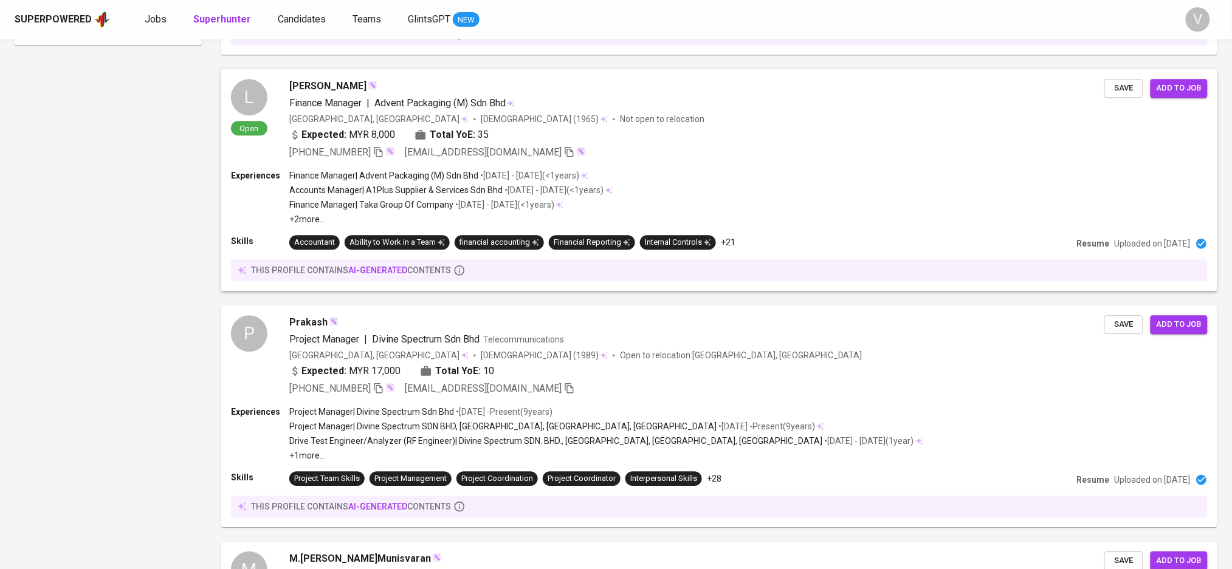
scroll to position [673, 0]
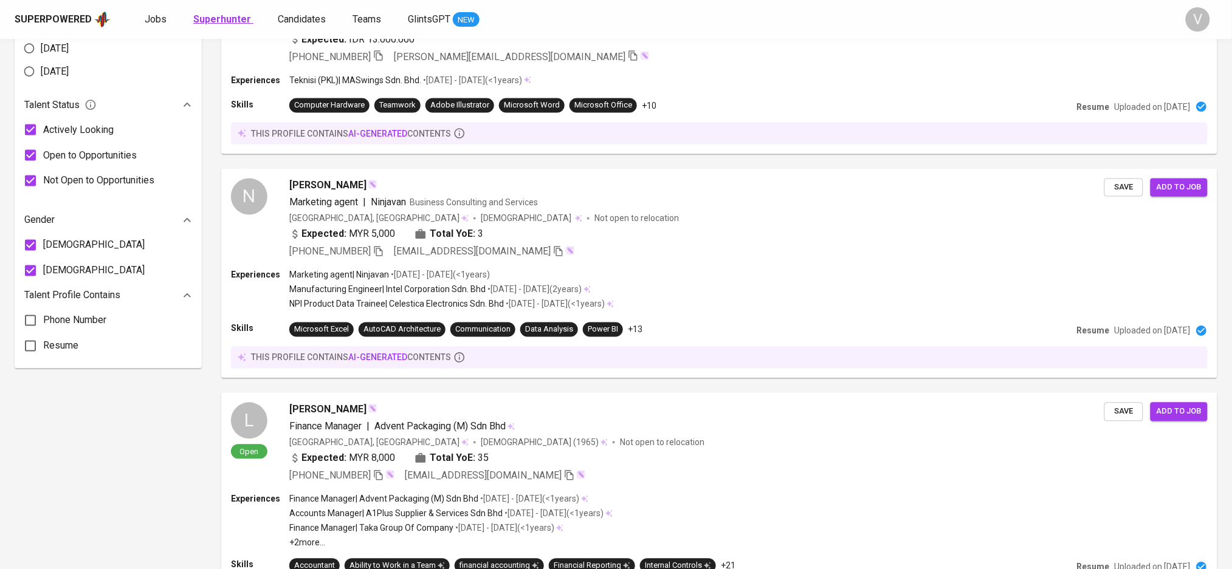
click at [214, 22] on b "Superhunter" at bounding box center [222, 19] width 58 height 12
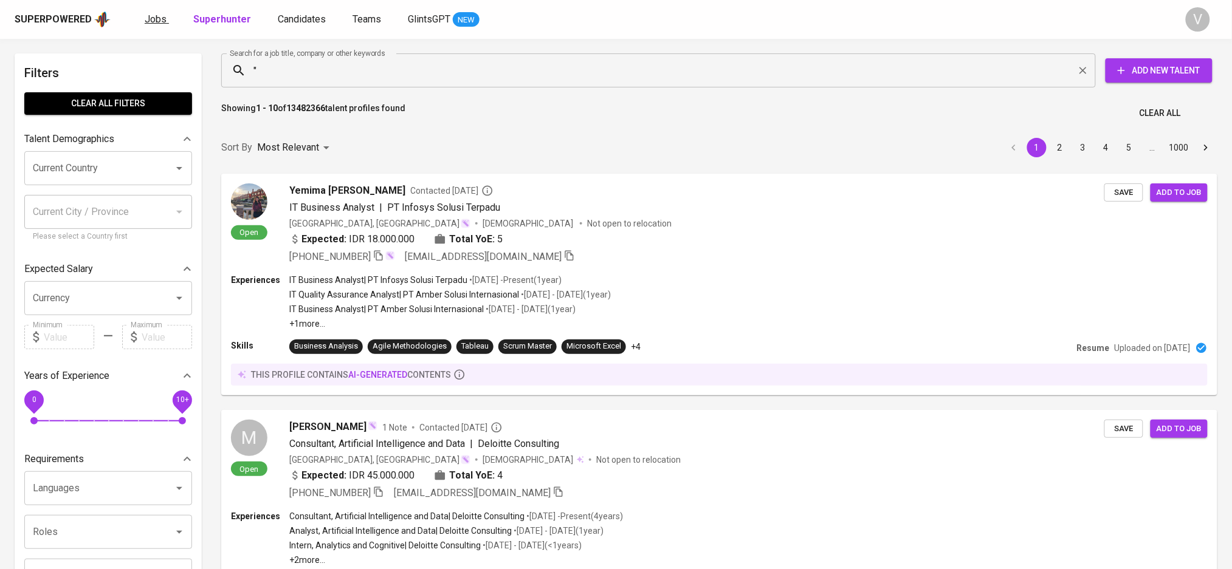
click at [164, 12] on link "Jobs" at bounding box center [157, 19] width 24 height 15
drag, startPoint x: 163, startPoint y: 23, endPoint x: 196, endPoint y: 0, distance: 40.1
click at [163, 22] on span "Jobs" at bounding box center [156, 19] width 22 height 12
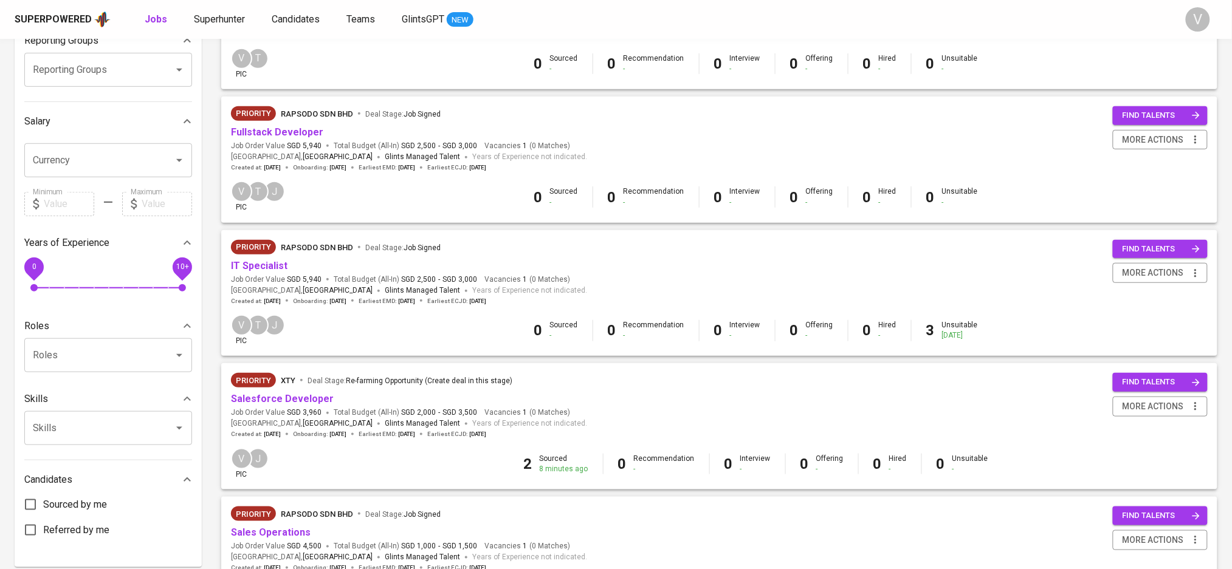
scroll to position [243, 0]
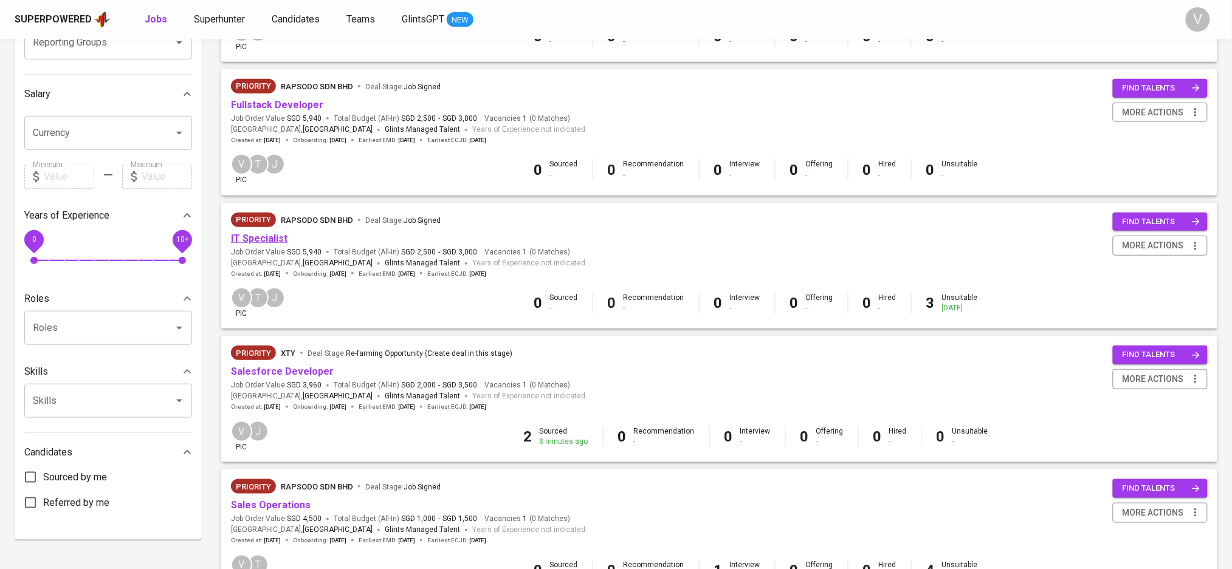
click at [267, 242] on link "IT Specialist" at bounding box center [259, 239] width 57 height 12
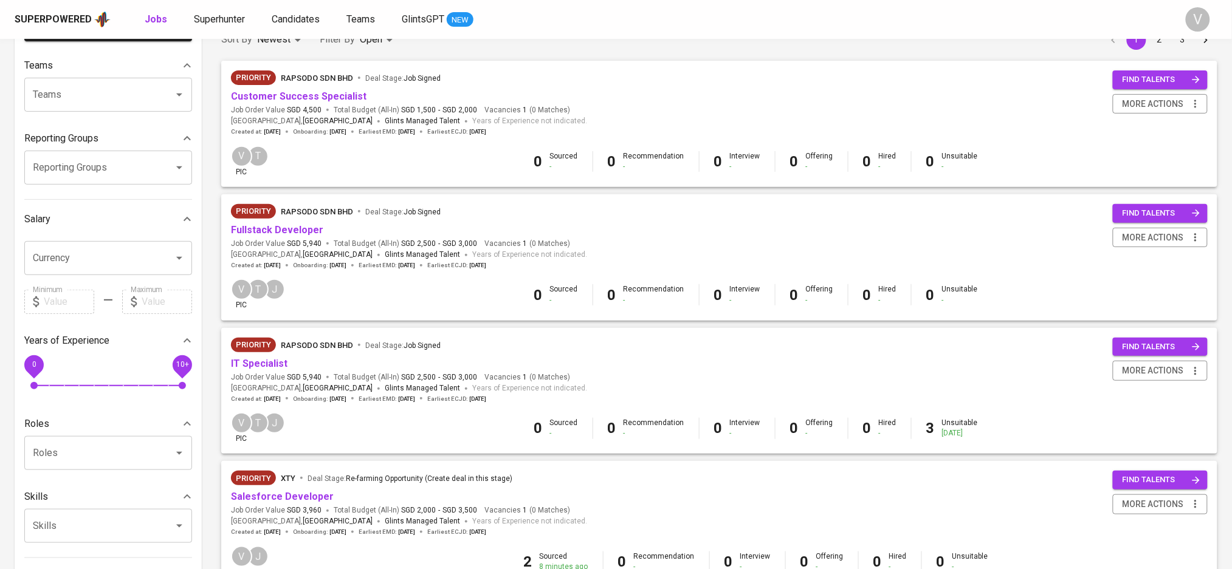
scroll to position [81, 0]
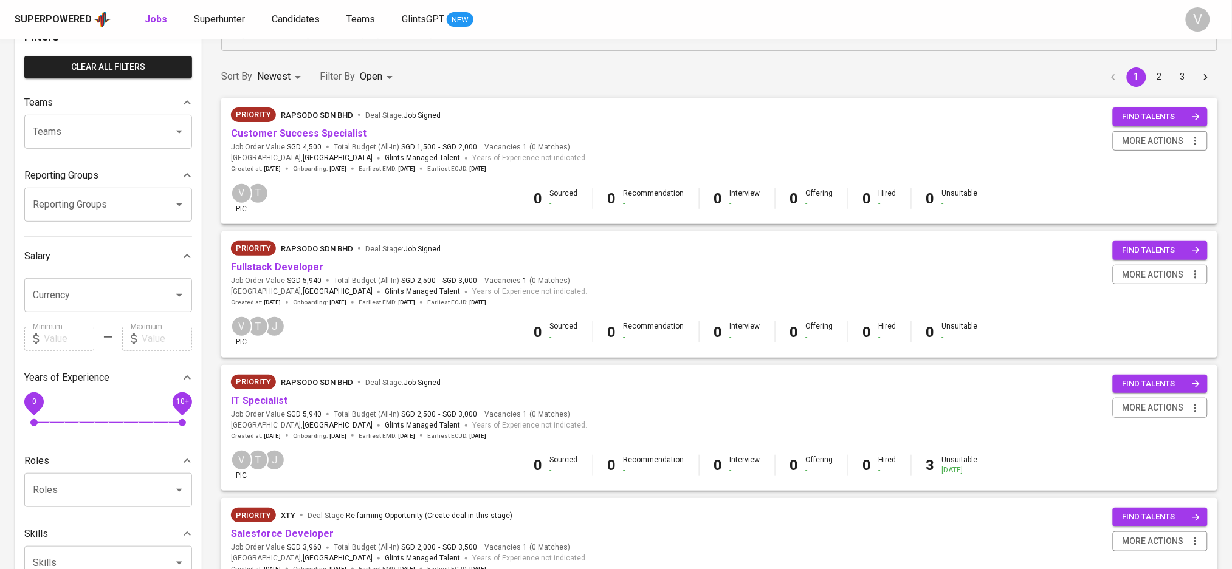
click at [1221, 187] on div "Priority Rapsodo Sdn Bhd Deal Stage : Job Signed Customer Success Specialist Jo…" at bounding box center [719, 165] width 1010 height 134
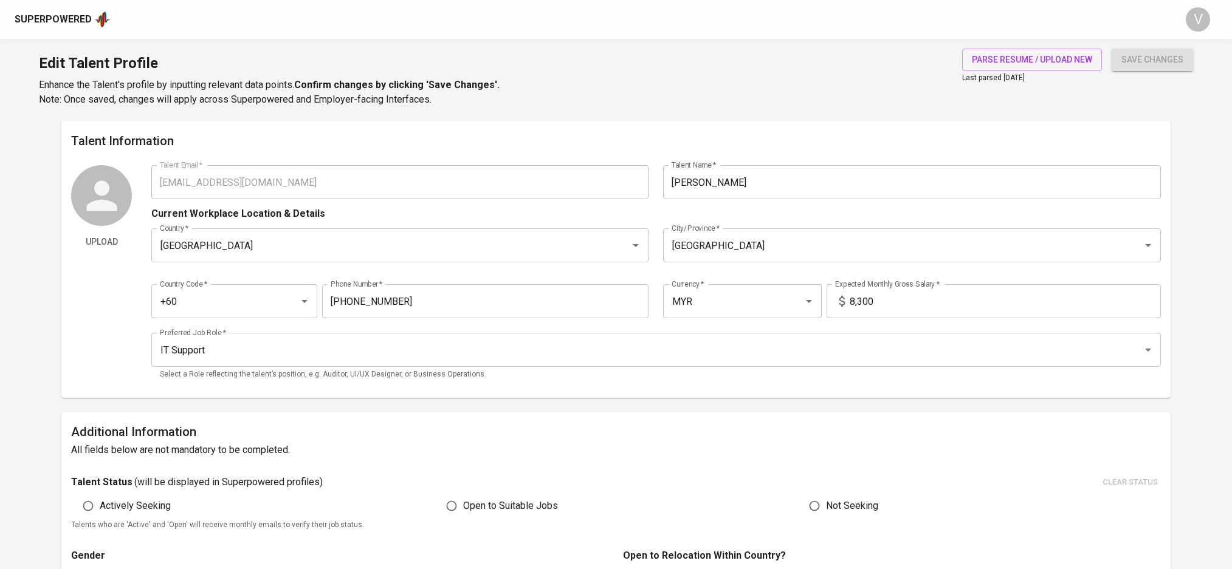
scroll to position [399, 0]
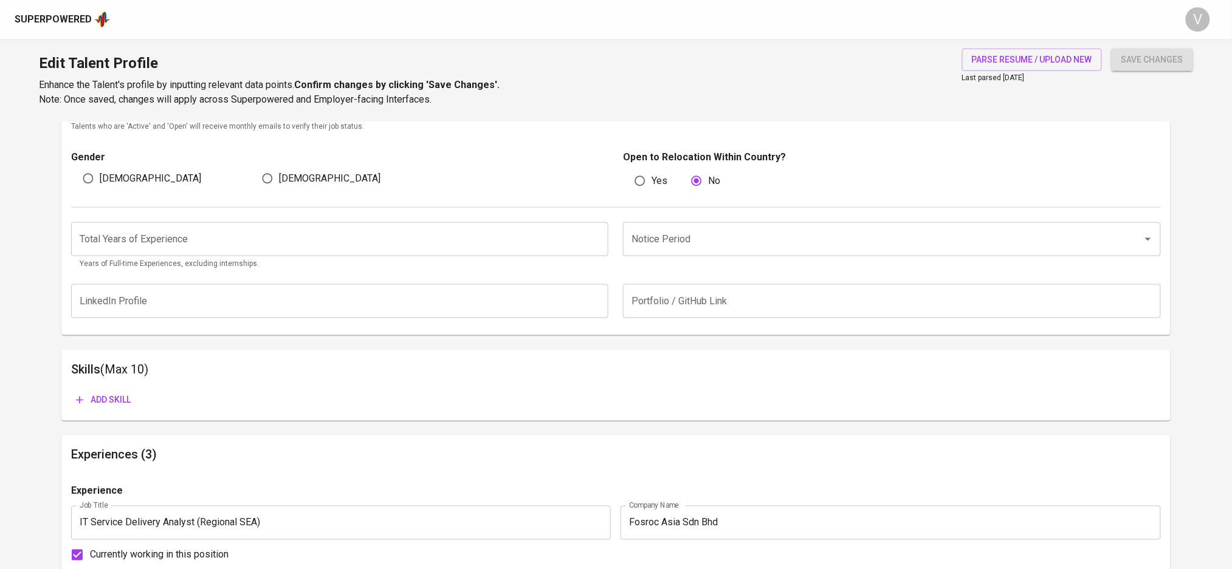
click at [376, 248] on input "number" at bounding box center [339, 239] width 537 height 34
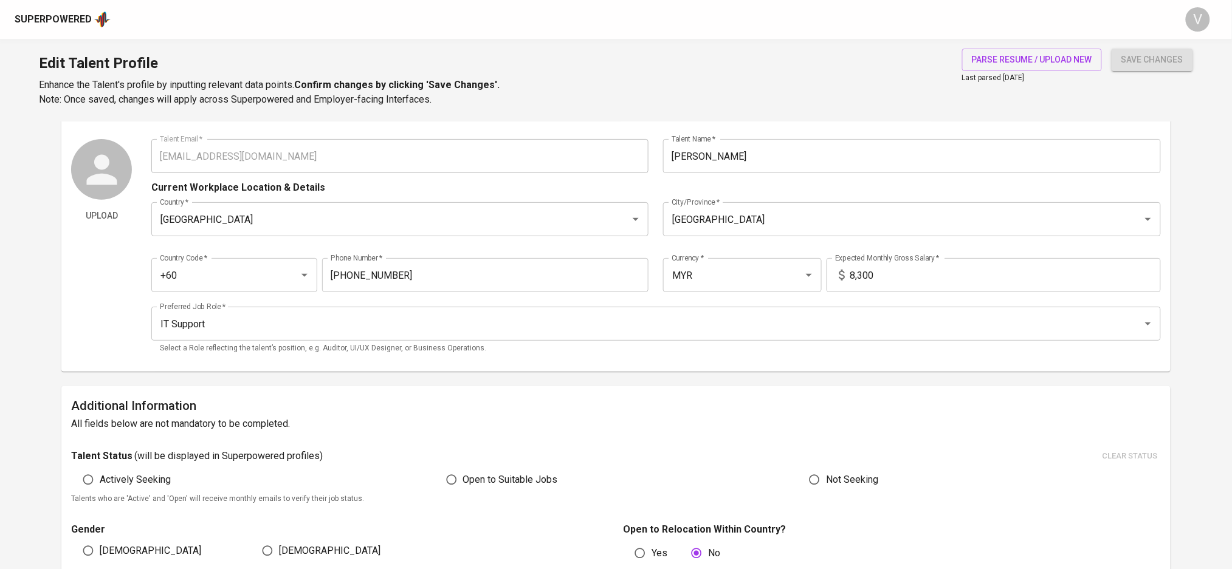
scroll to position [0, 0]
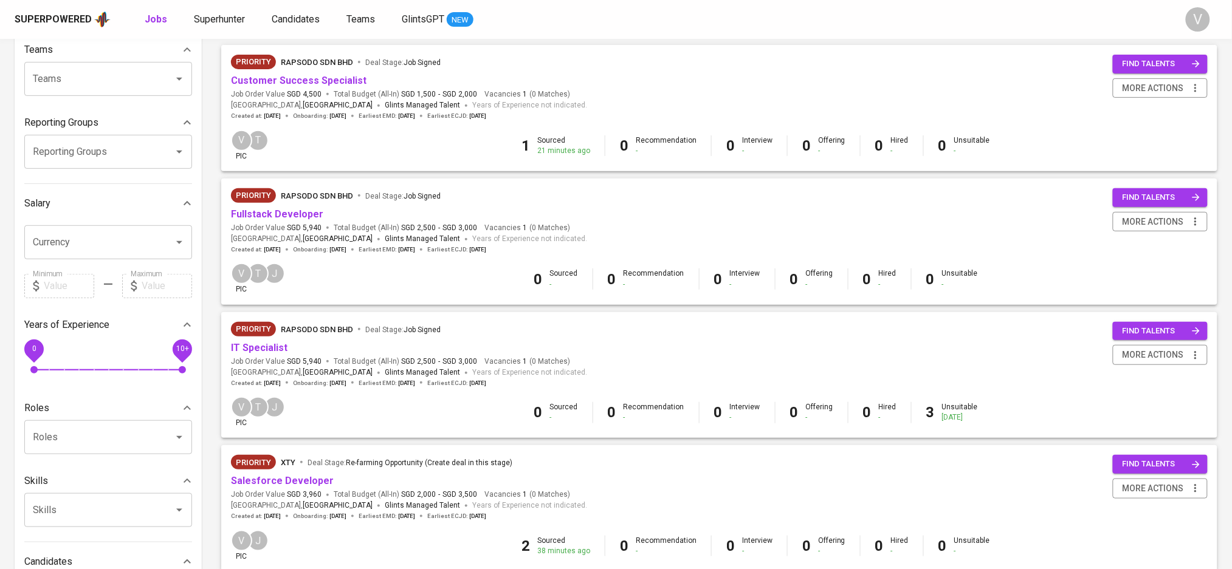
scroll to position [162, 0]
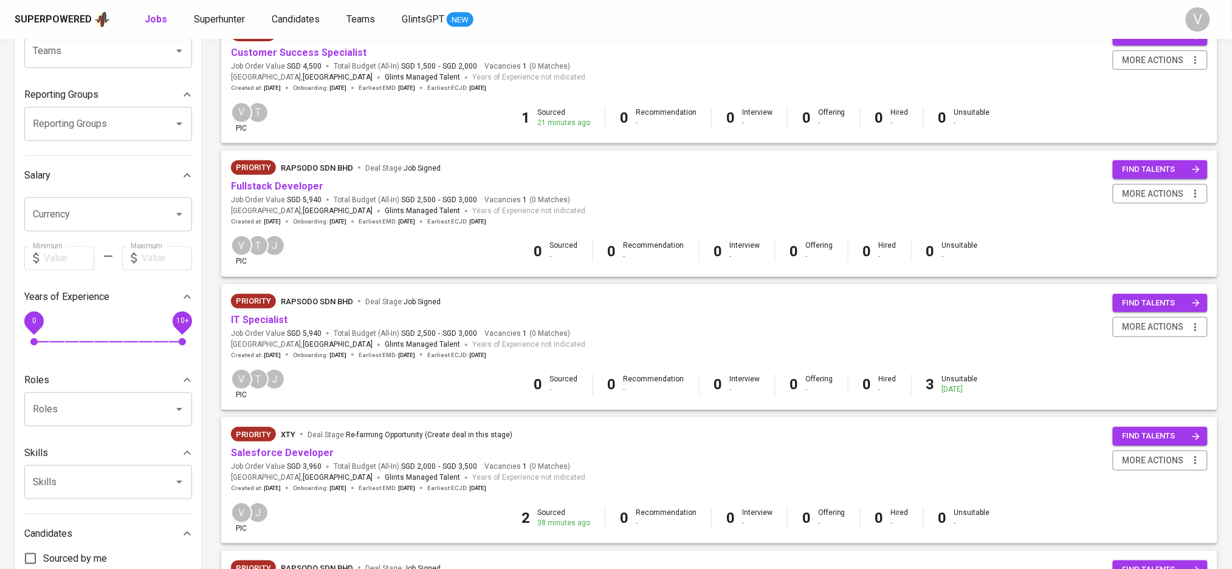
click at [734, 183] on div "Priority Rapsodo Sdn Bhd Deal Stage : Job Signed Fullstack Developer Job Order …" at bounding box center [719, 193] width 976 height 66
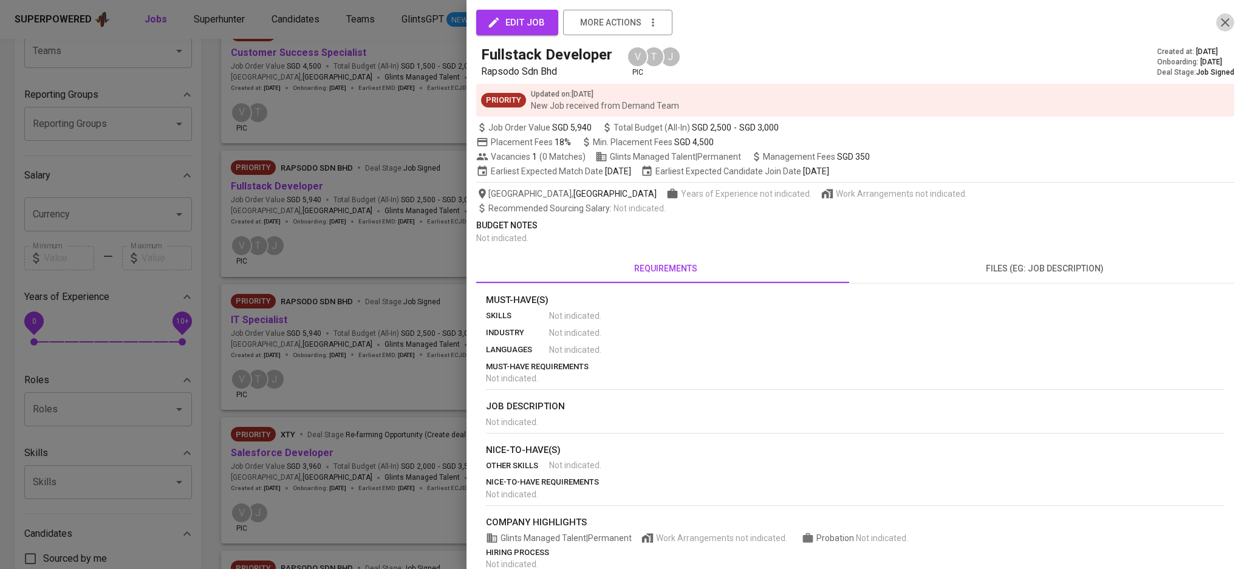
click at [1218, 22] on icon "button" at bounding box center [1225, 22] width 15 height 15
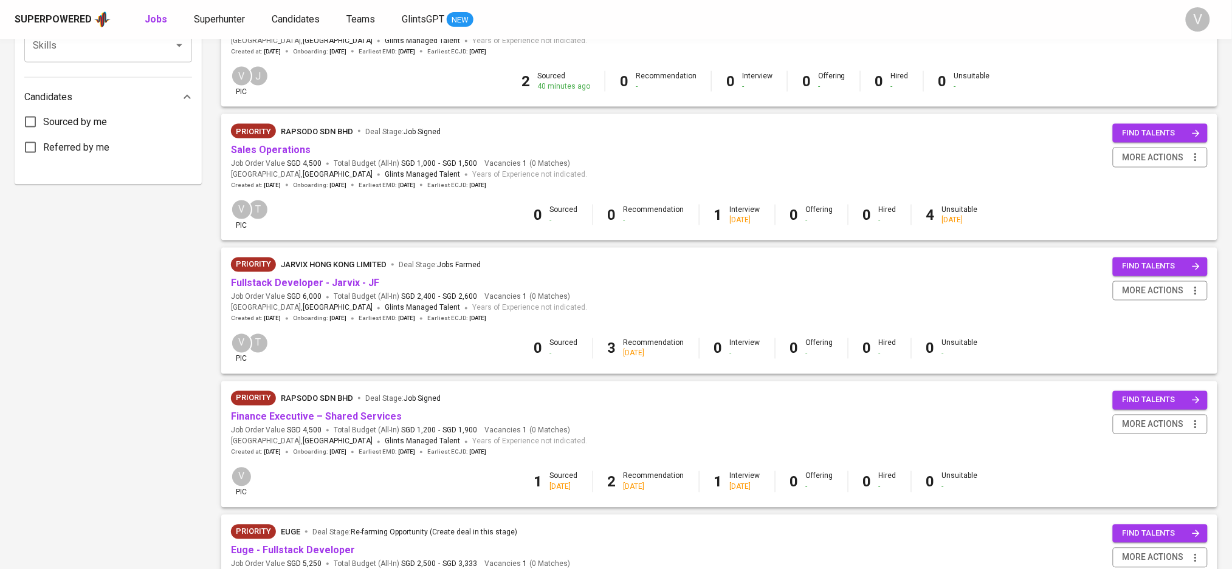
scroll to position [686, 0]
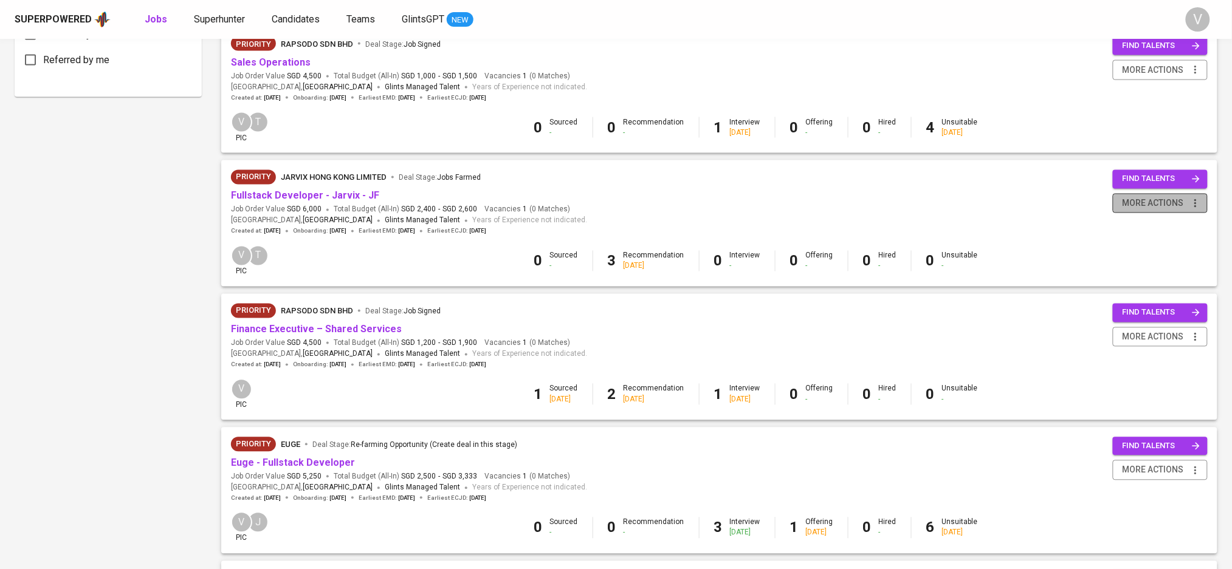
click at [1162, 211] on span "more actions" at bounding box center [1152, 203] width 61 height 15
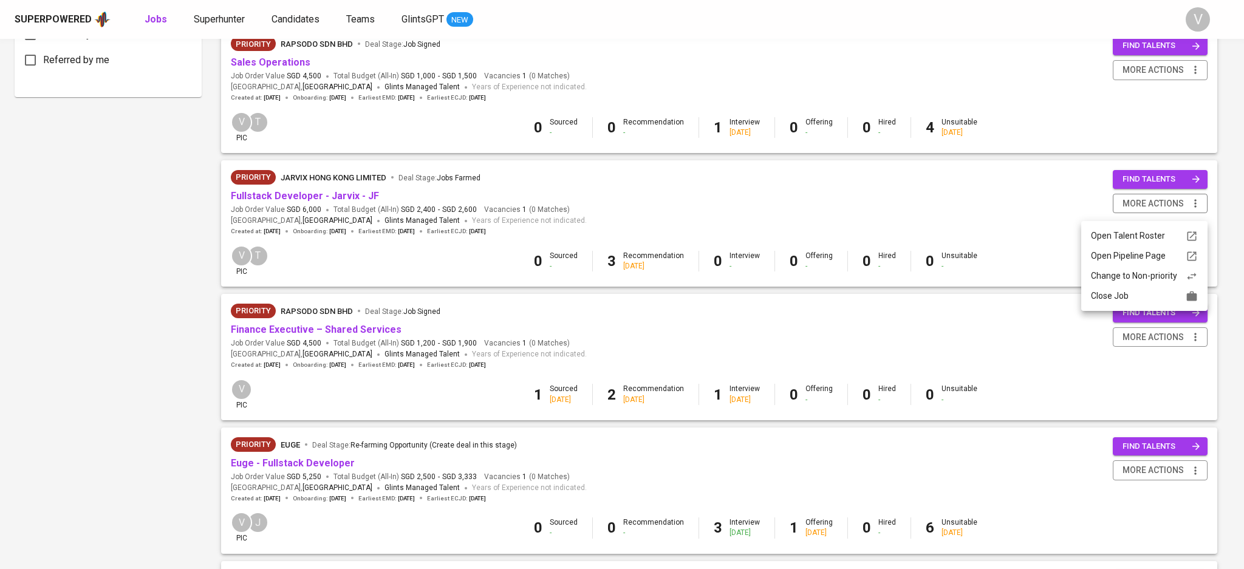
click at [251, 210] on div at bounding box center [622, 284] width 1244 height 569
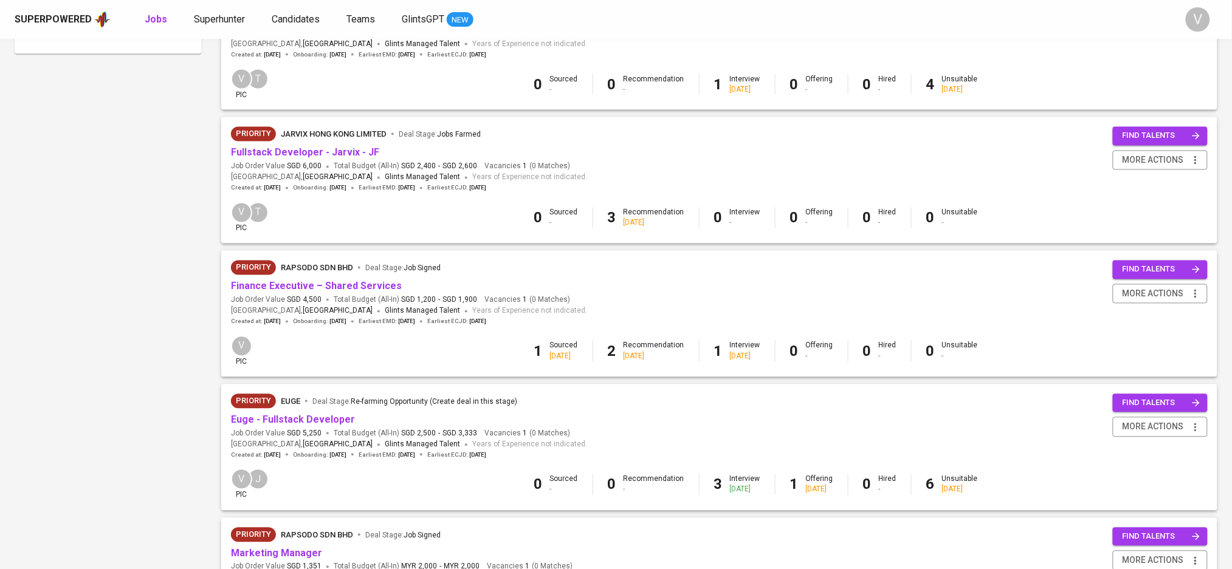
scroll to position [767, 0]
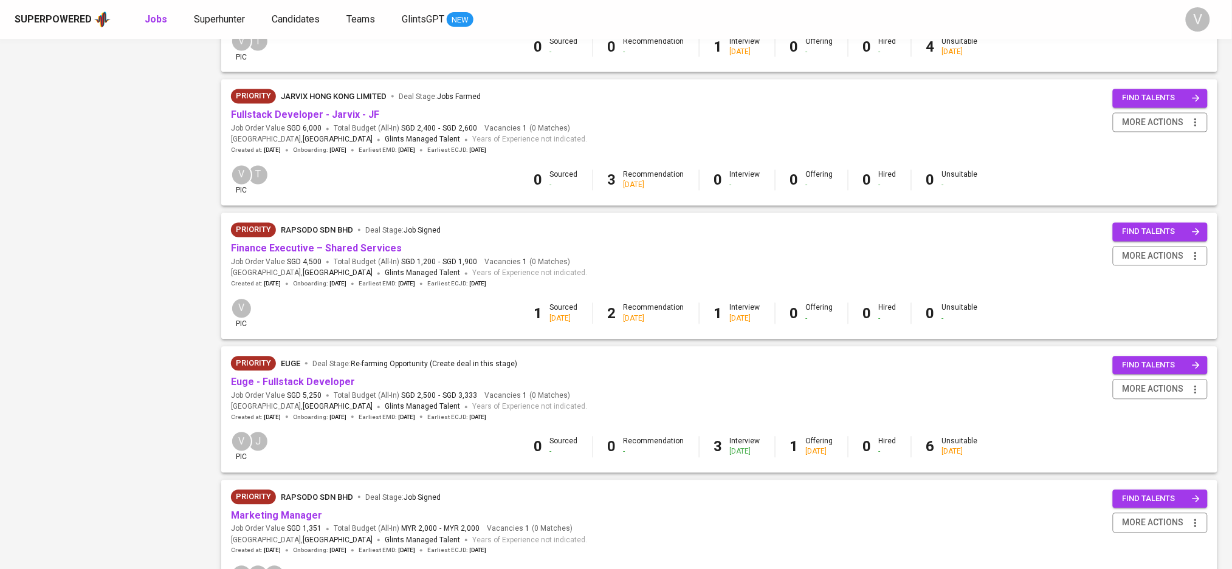
click at [611, 316] on b "2" at bounding box center [612, 314] width 9 height 17
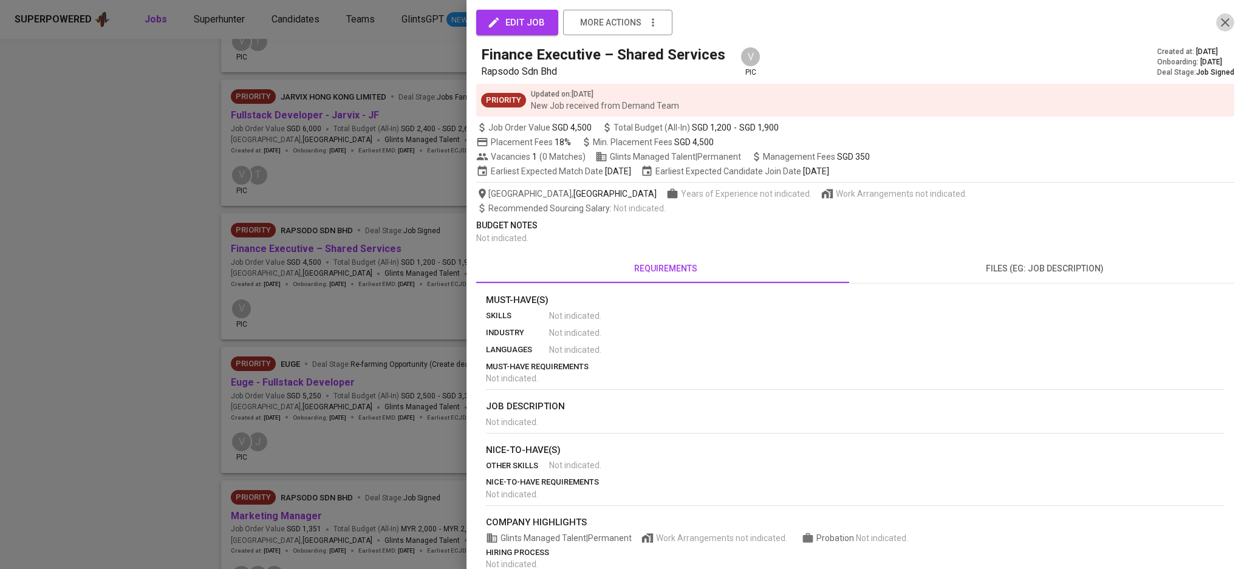
click at [1218, 16] on icon "button" at bounding box center [1225, 22] width 15 height 15
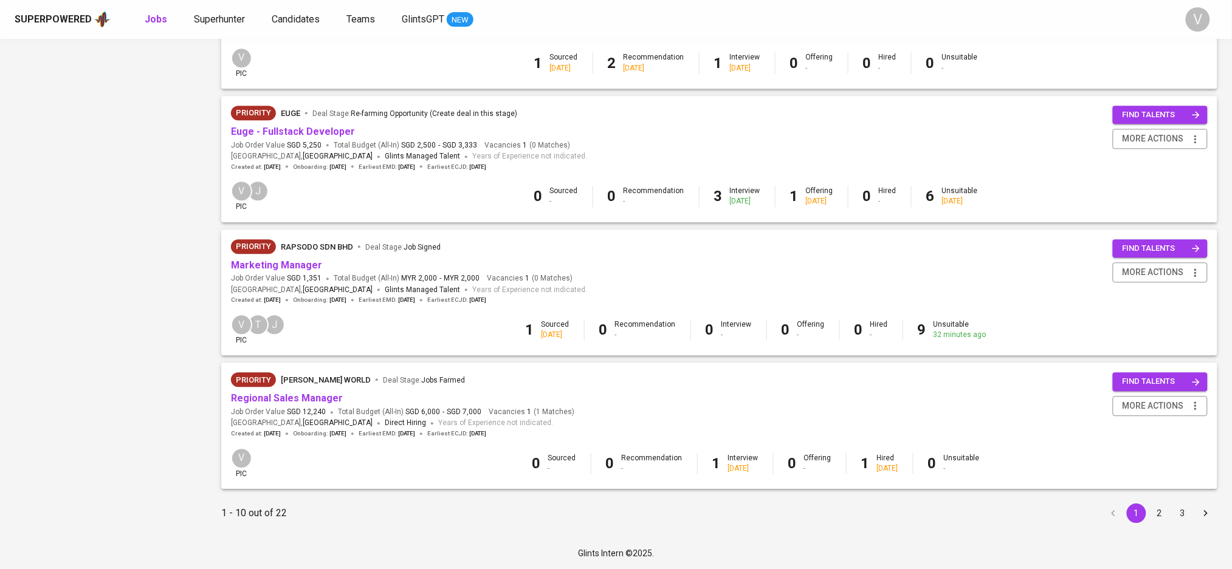
scroll to position [1028, 0]
click at [1167, 514] on button "2" at bounding box center [1159, 513] width 19 height 19
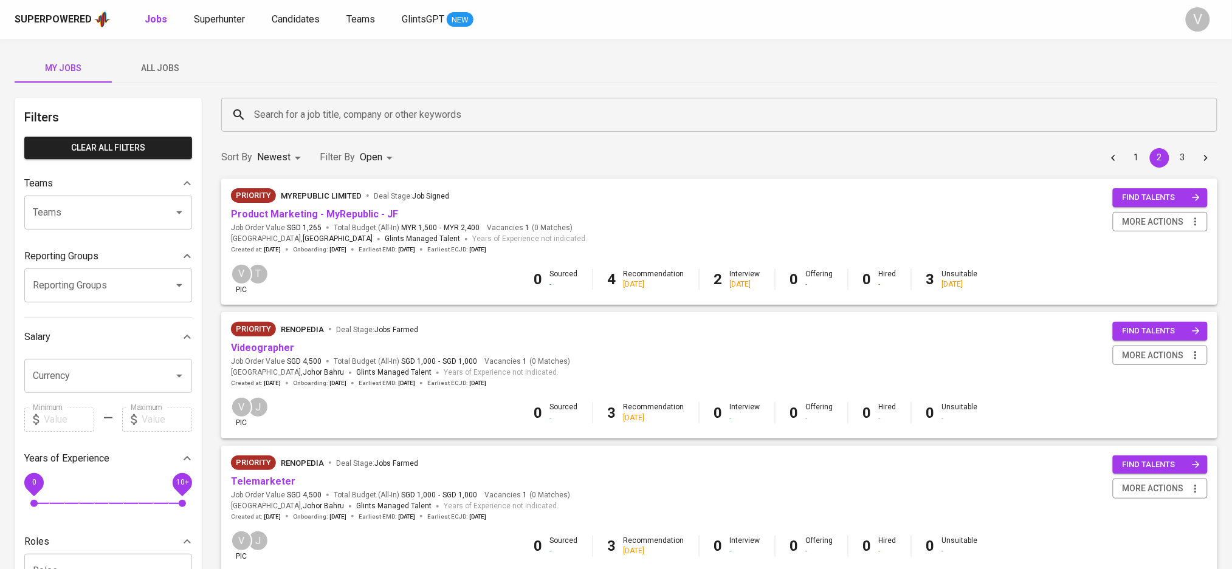
scroll to position [97, 0]
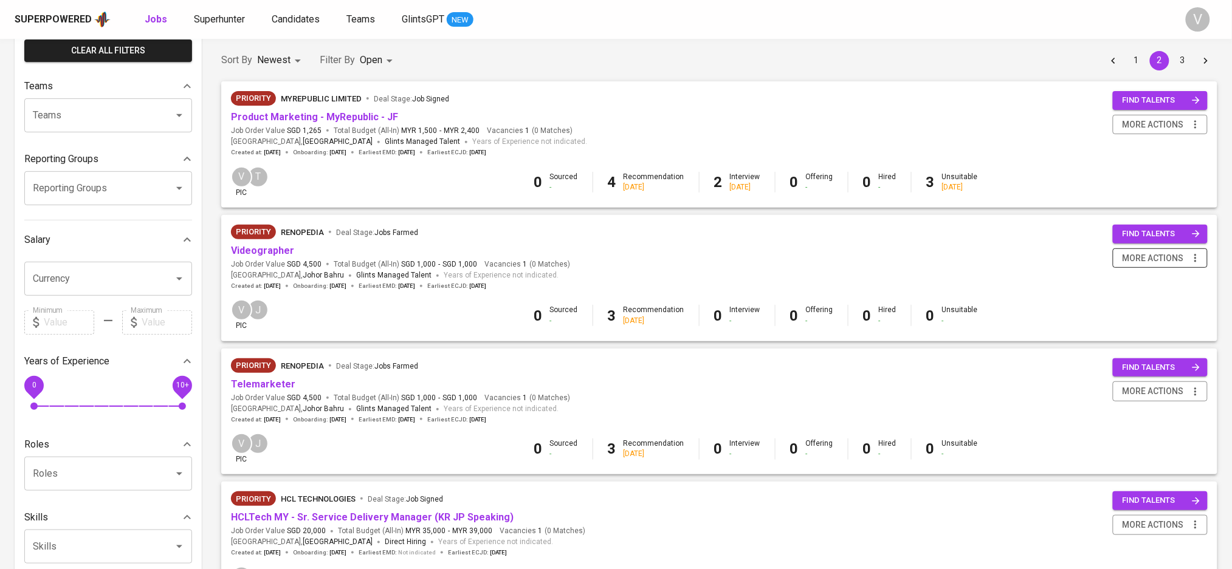
click at [1174, 256] on span "more actions" at bounding box center [1152, 258] width 61 height 15
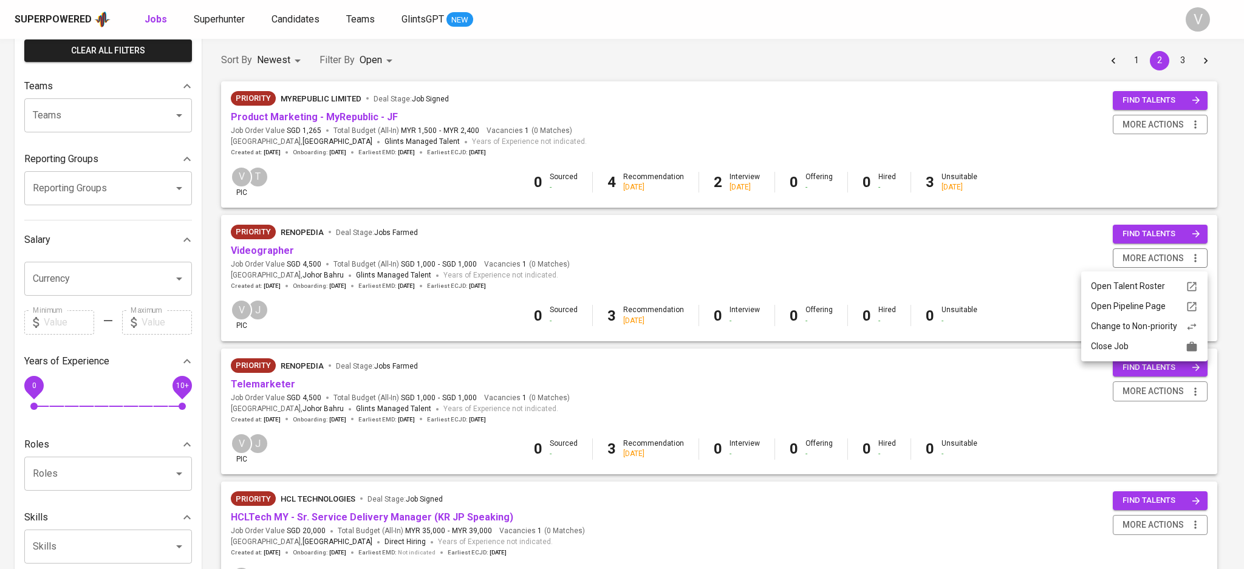
click at [1114, 329] on div "Change to Non-priority" at bounding box center [1144, 326] width 107 height 13
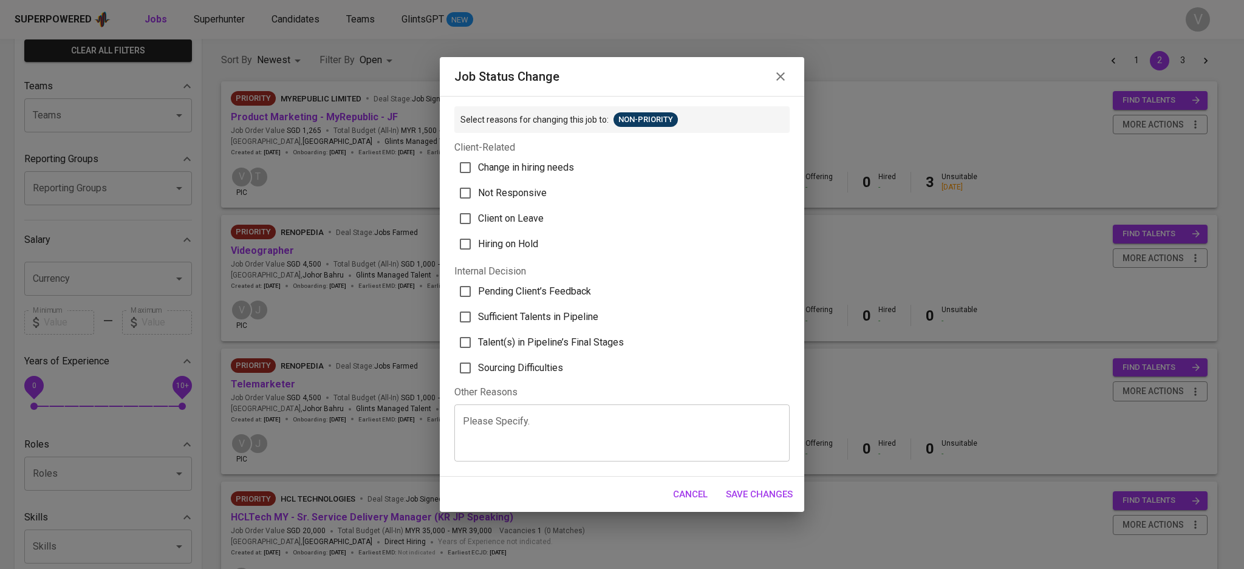
click at [491, 199] on span "Not Responsive" at bounding box center [512, 193] width 69 height 15
click at [478, 199] on input "Not Responsive" at bounding box center [466, 193] width 26 height 26
checkbox input "true"
click at [740, 490] on span "Save Changes" at bounding box center [759, 495] width 67 height 16
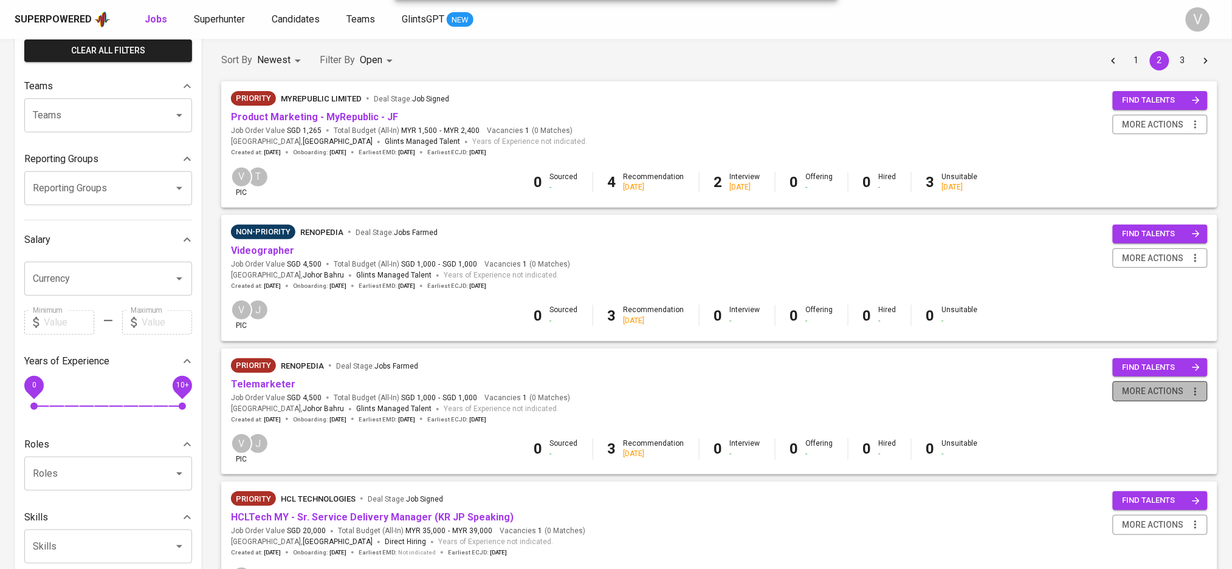
click at [1155, 399] on span "more actions" at bounding box center [1152, 391] width 61 height 15
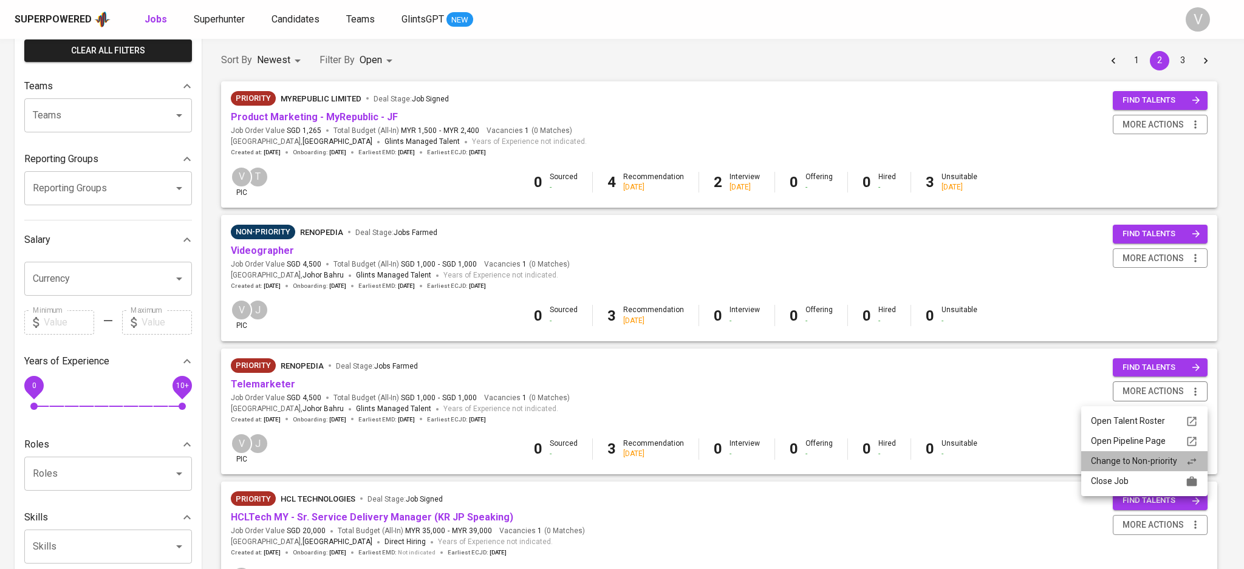
click at [1155, 452] on li "Change to Non-priority" at bounding box center [1144, 461] width 126 height 20
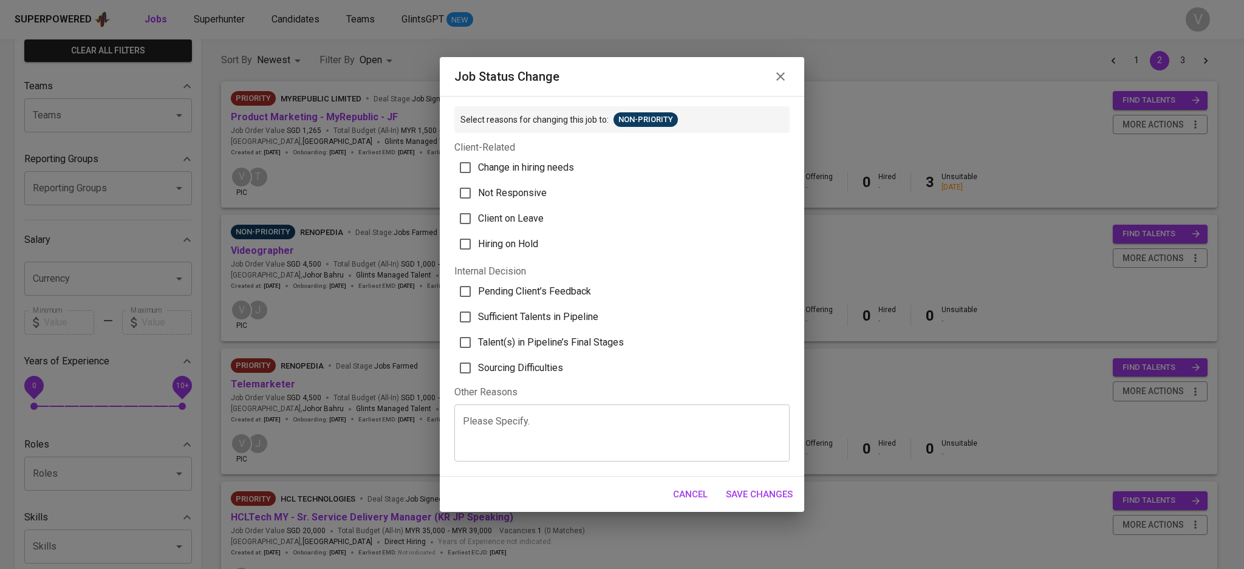
click at [487, 189] on span "Not Responsive" at bounding box center [512, 193] width 69 height 15
click at [478, 189] on input "Not Responsive" at bounding box center [466, 193] width 26 height 26
checkbox input "true"
click at [759, 497] on span "Save Changes" at bounding box center [759, 495] width 67 height 16
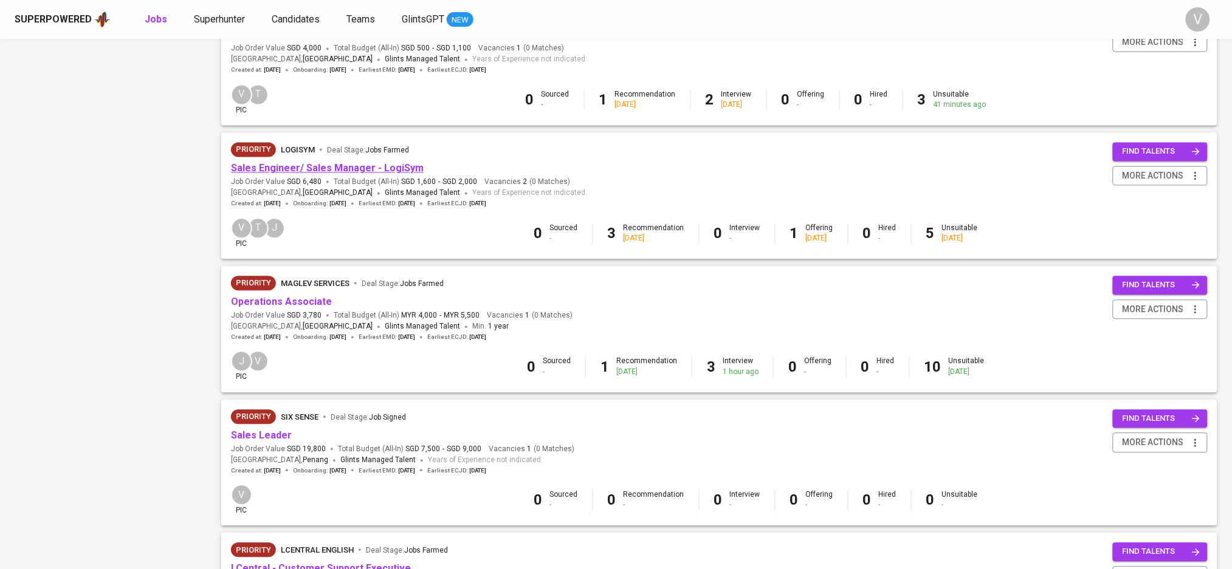
scroll to position [849, 0]
click at [1157, 183] on span "more actions" at bounding box center [1152, 175] width 61 height 15
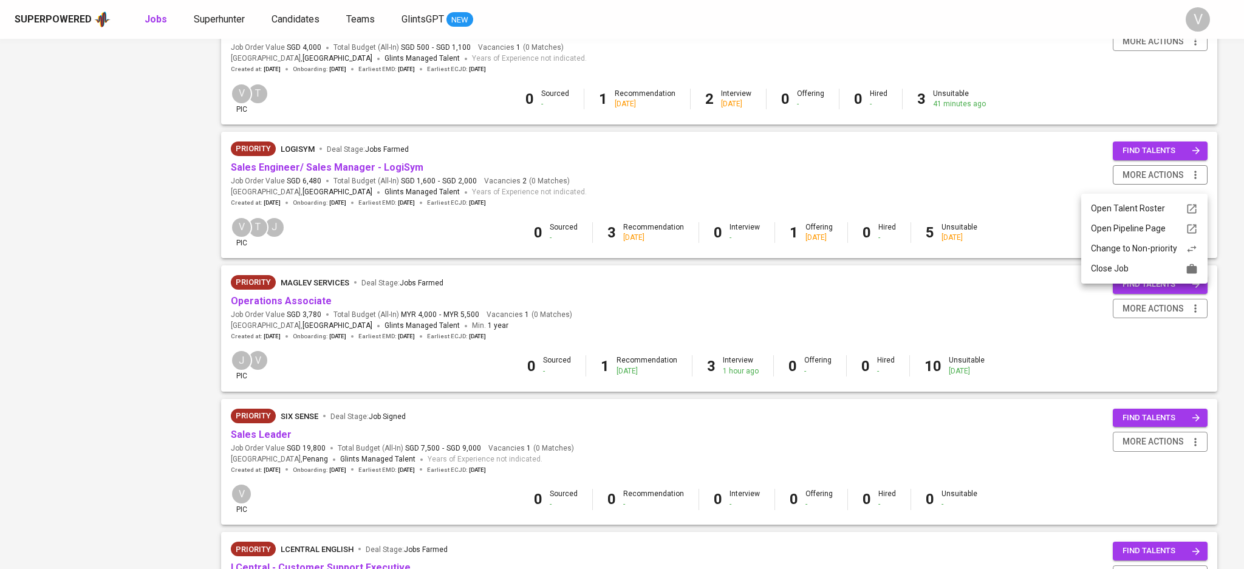
click at [1118, 250] on div "Change to Non-priority" at bounding box center [1144, 248] width 107 height 13
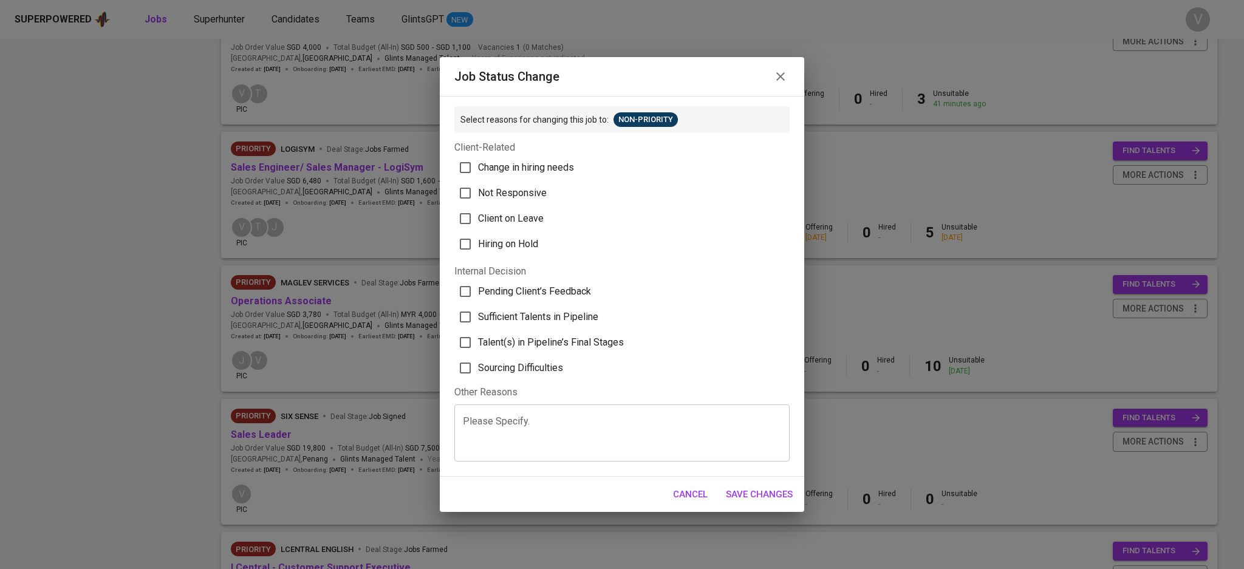
click at [480, 198] on span "Not Responsive" at bounding box center [512, 193] width 69 height 15
click at [478, 198] on input "Not Responsive" at bounding box center [466, 193] width 26 height 26
checkbox input "true"
click at [742, 484] on button "Save Changes" at bounding box center [759, 495] width 80 height 26
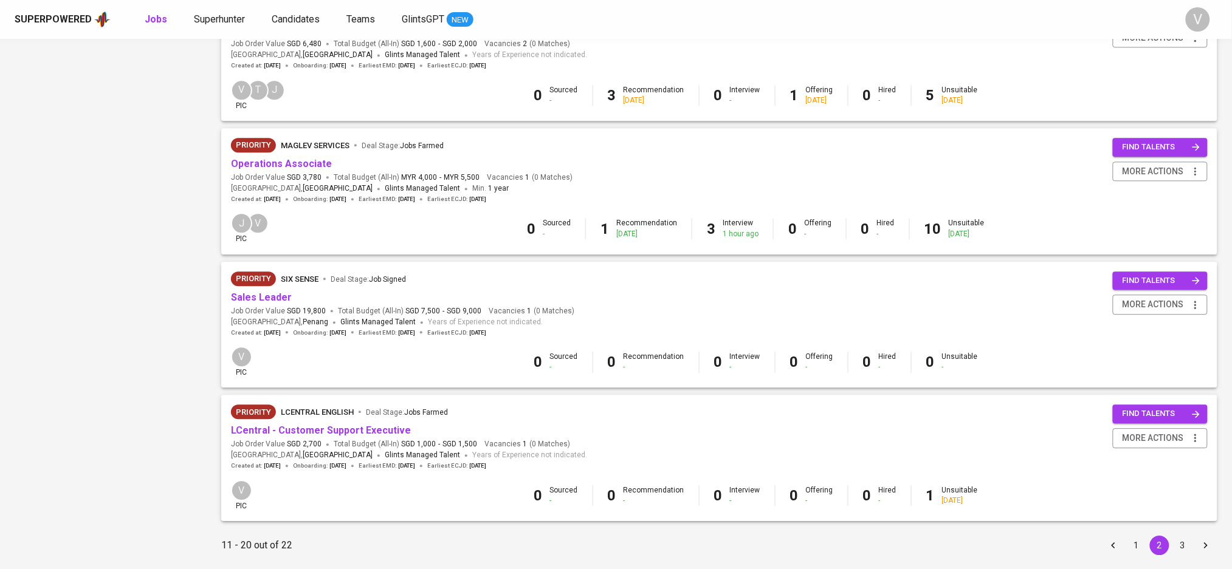
scroll to position [1029, 0]
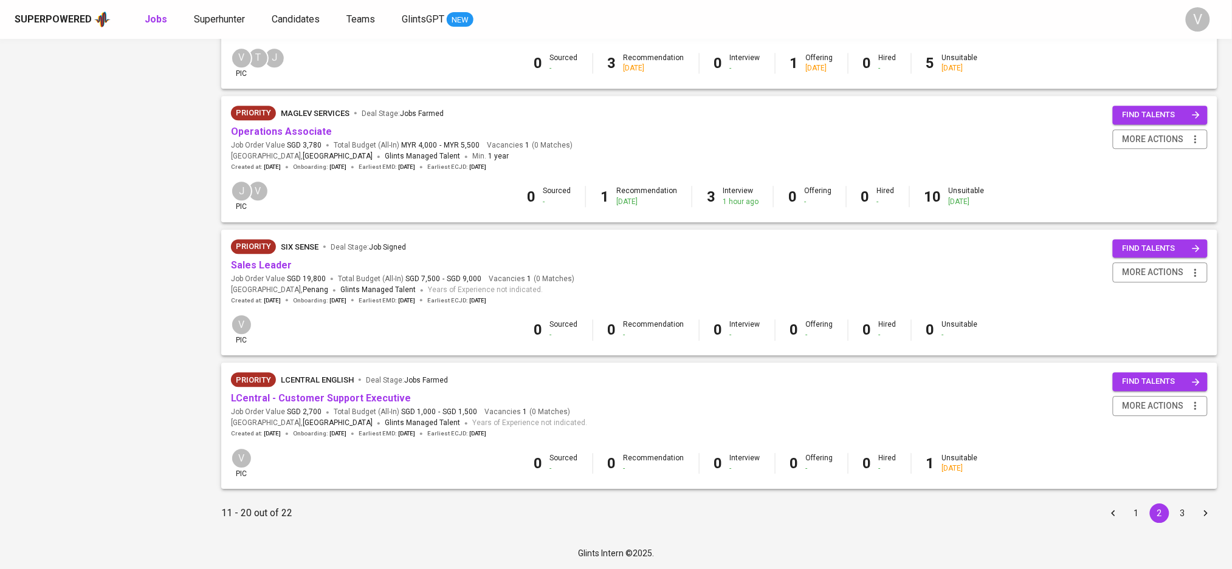
click at [1184, 515] on button "3" at bounding box center [1182, 513] width 19 height 19
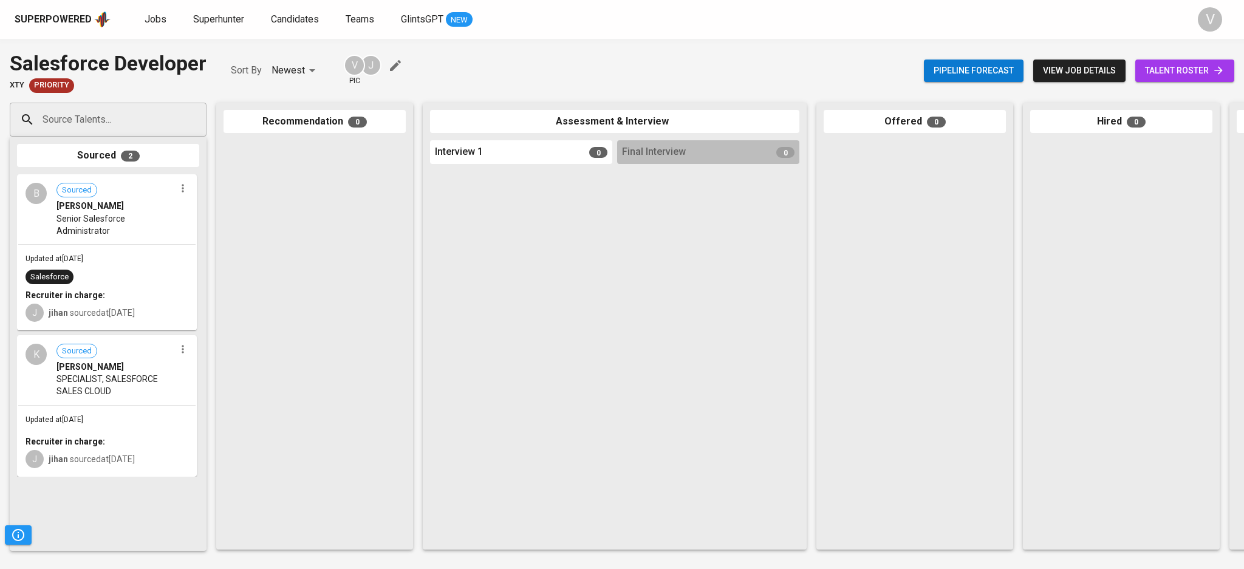
click at [124, 204] on span "[PERSON_NAME]" at bounding box center [90, 206] width 67 height 12
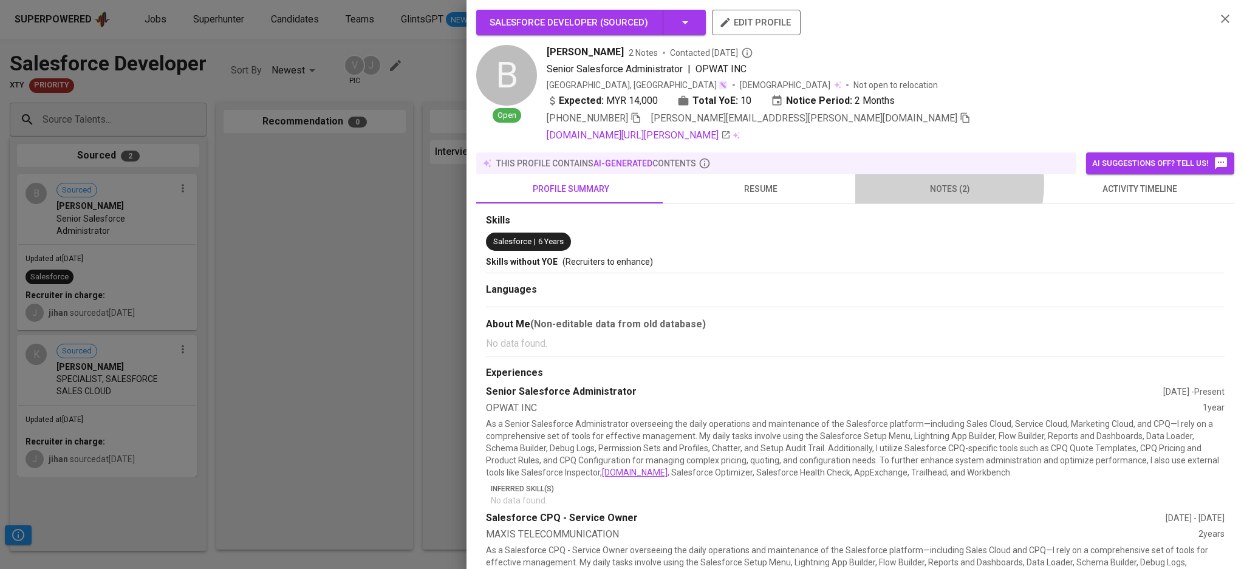
click at [923, 184] on span "notes (2)" at bounding box center [950, 189] width 175 height 15
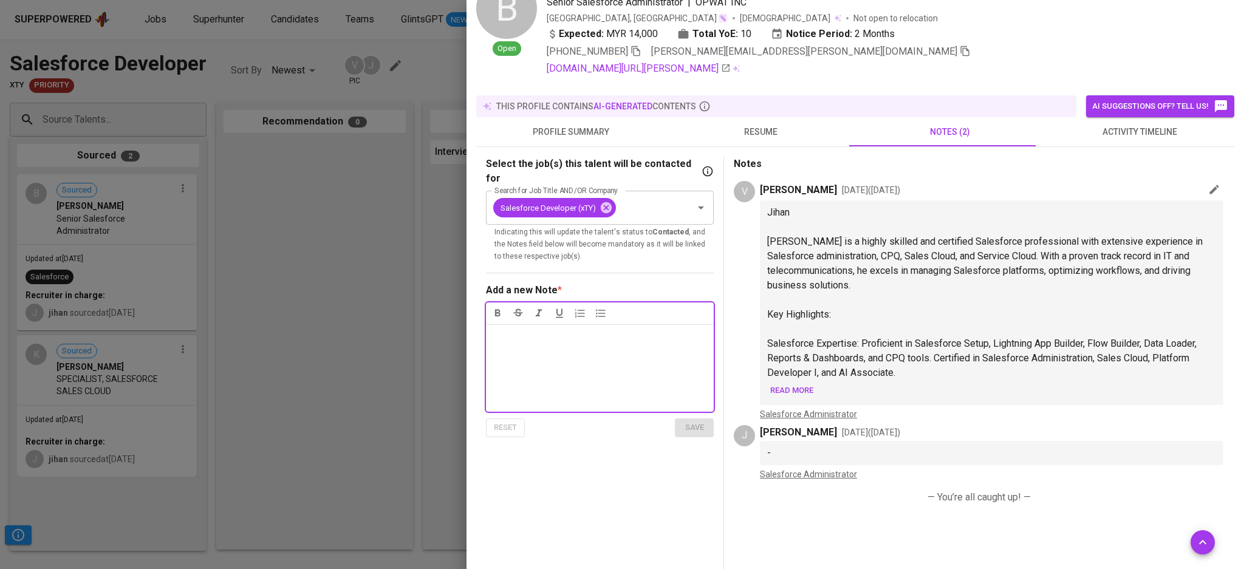
scroll to position [68, 0]
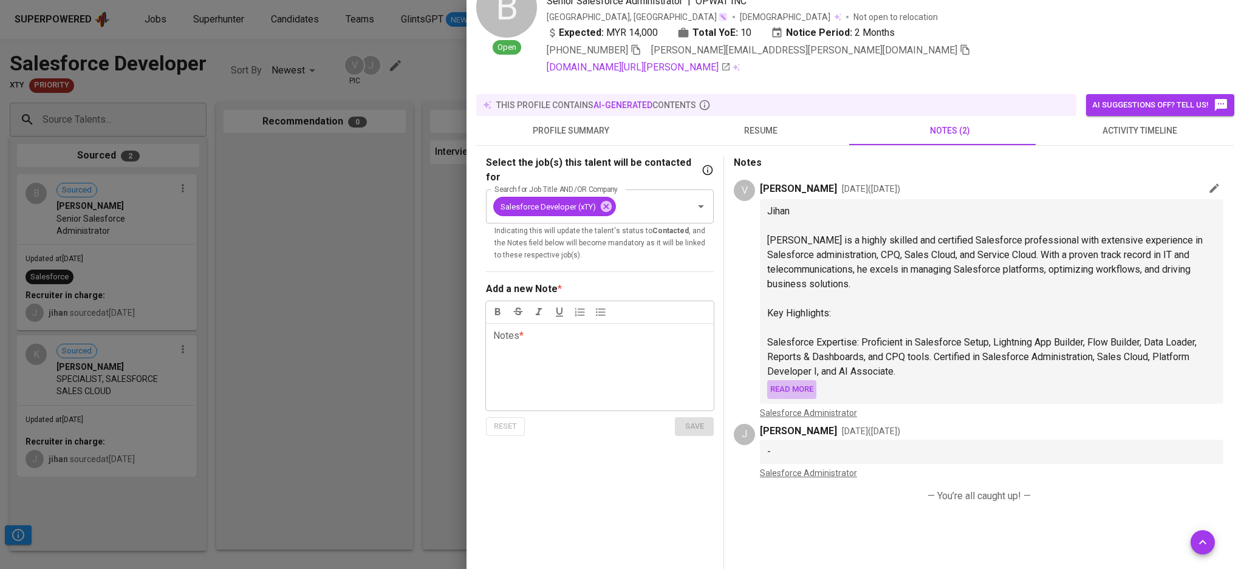
click at [811, 392] on span "Read more" at bounding box center [791, 390] width 43 height 14
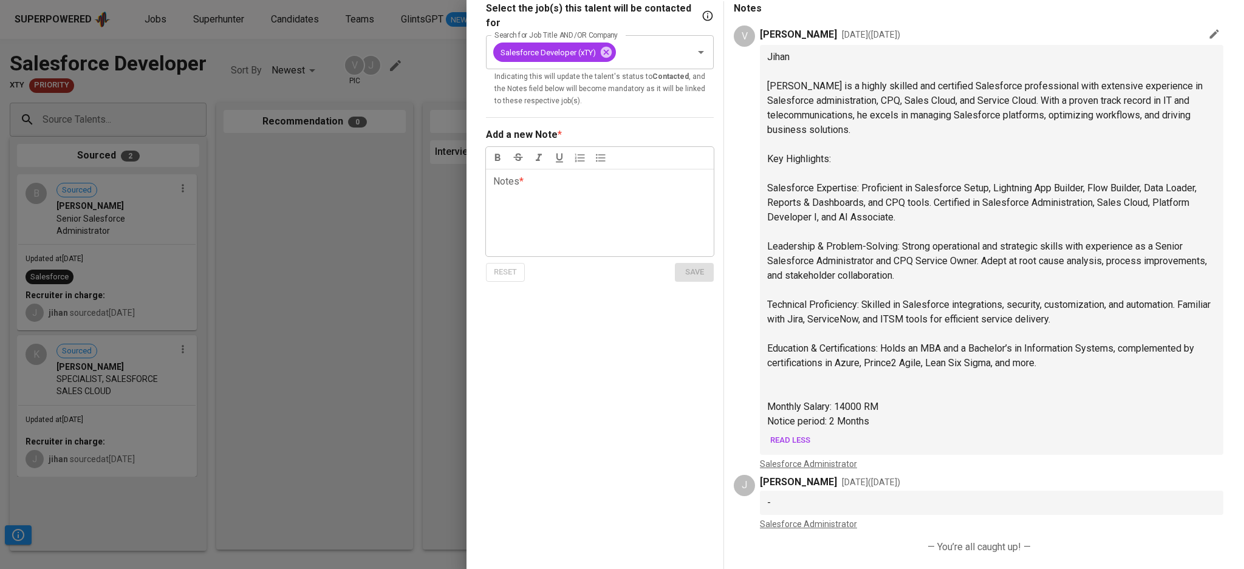
scroll to position [0, 0]
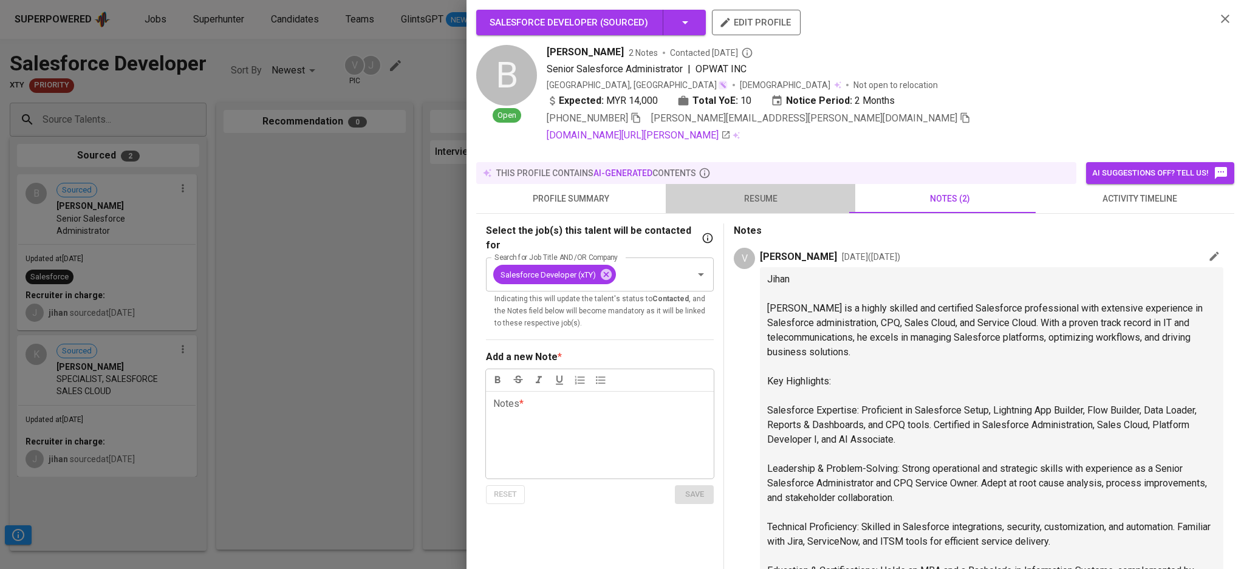
click at [770, 191] on span "resume" at bounding box center [760, 198] width 175 height 15
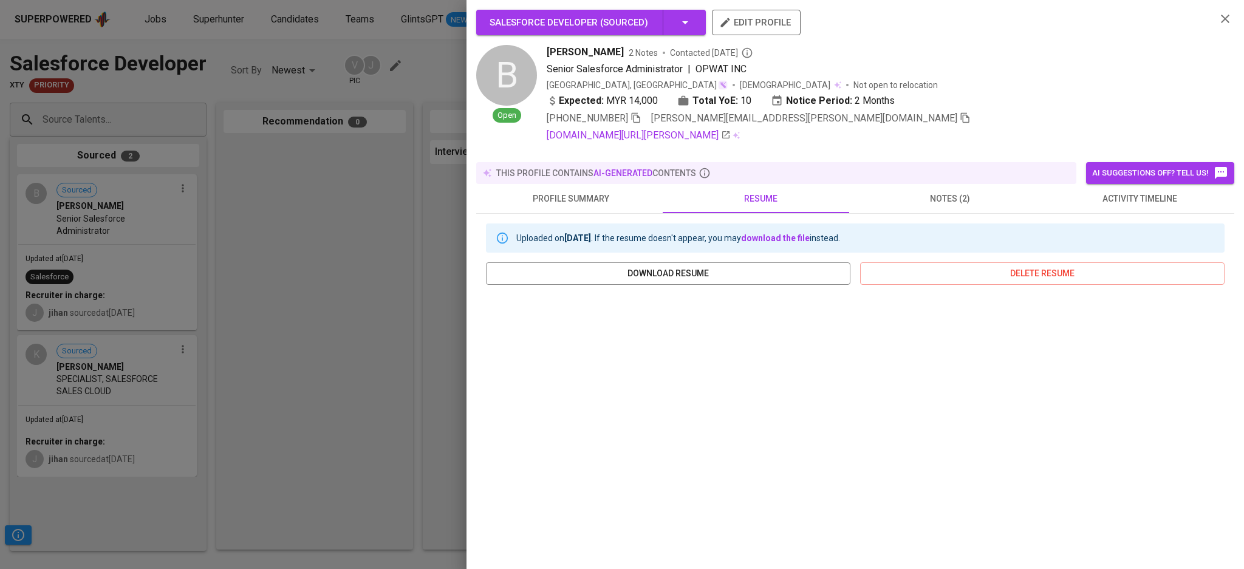
click at [148, 409] on div at bounding box center [622, 284] width 1244 height 569
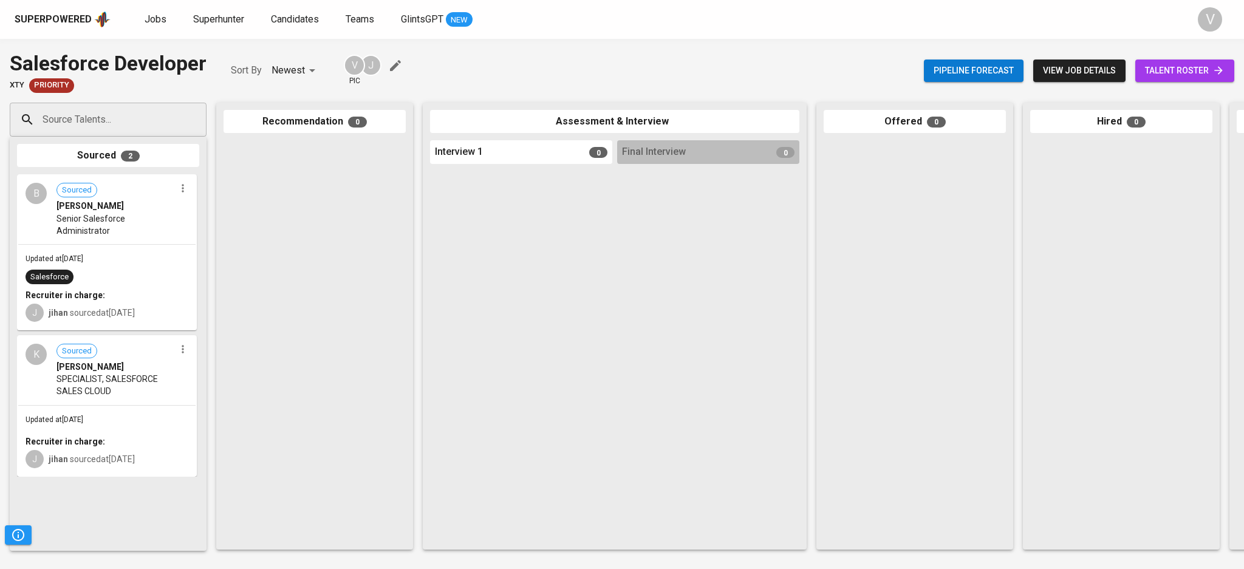
click at [148, 409] on div "Updated at Sep 29, 2025 Recruiter in charge: J jihan sourced at Sep 29, 2025" at bounding box center [106, 441] width 177 height 70
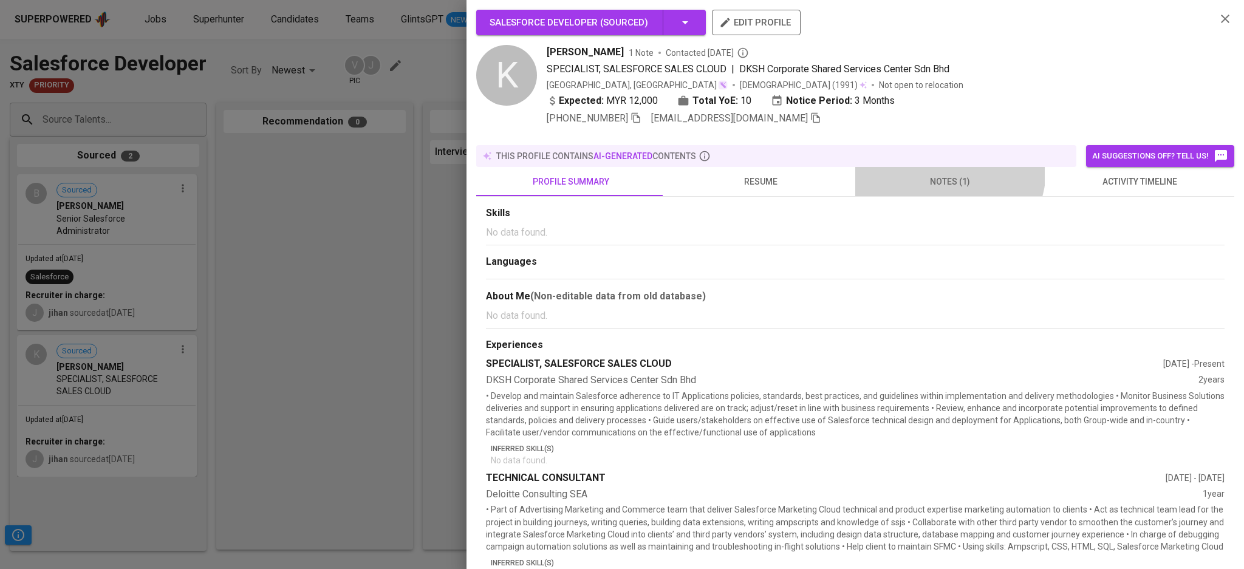
click at [936, 167] on button "notes (1)" at bounding box center [950, 181] width 190 height 29
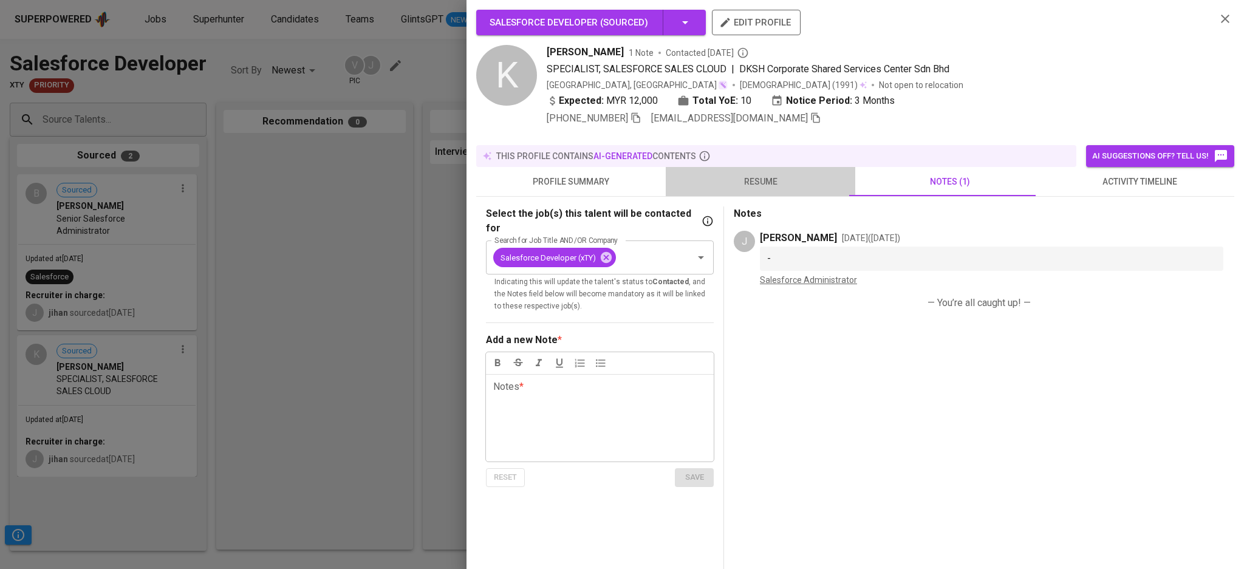
click at [790, 173] on button "resume" at bounding box center [761, 181] width 190 height 29
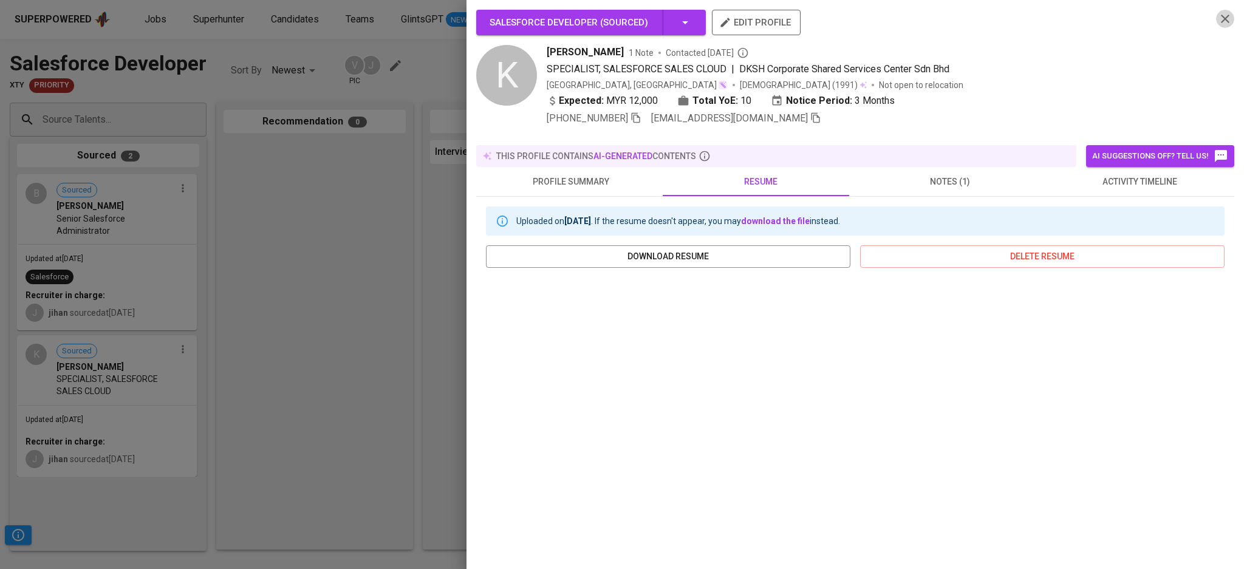
click at [1218, 26] on icon "button" at bounding box center [1225, 19] width 15 height 15
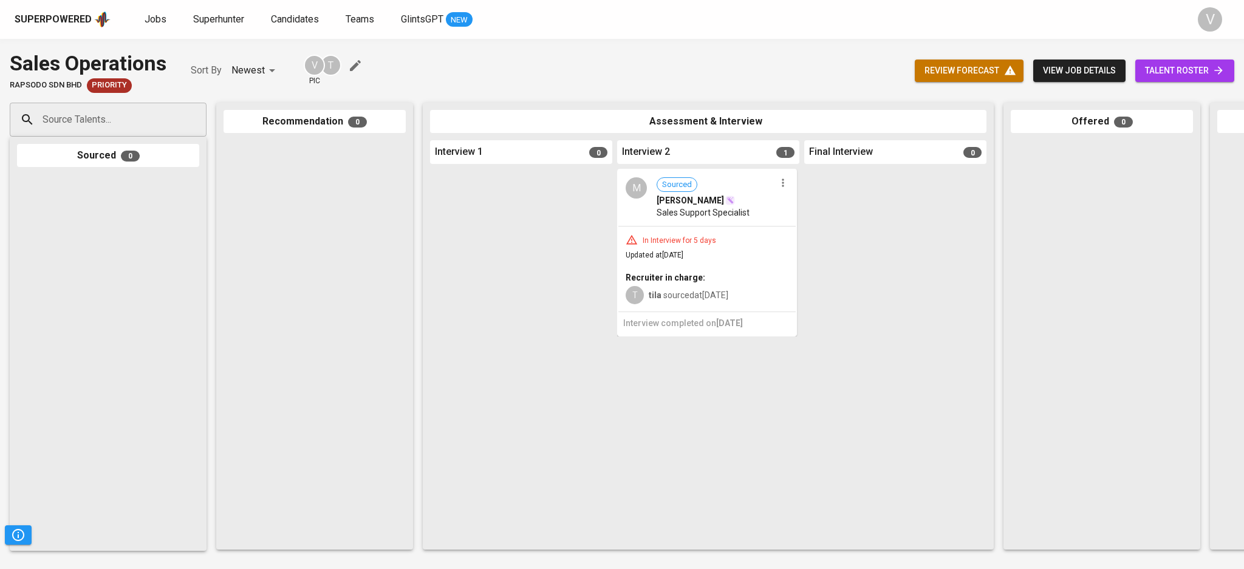
click at [746, 226] on hr at bounding box center [707, 226] width 177 height 1
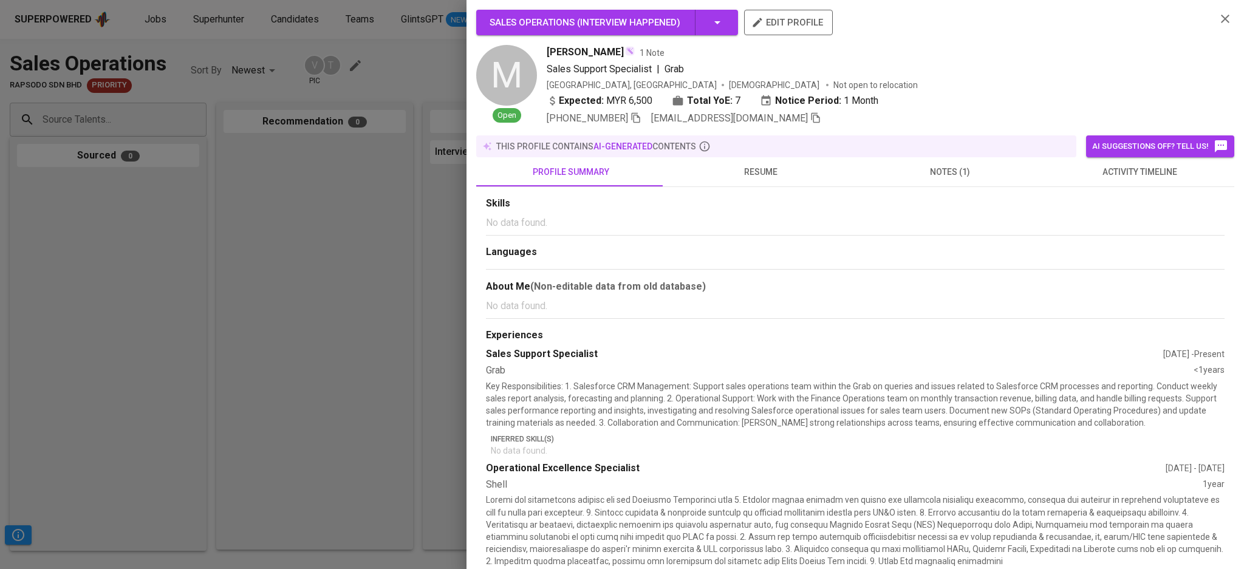
click at [925, 168] on span "notes (1)" at bounding box center [950, 172] width 175 height 15
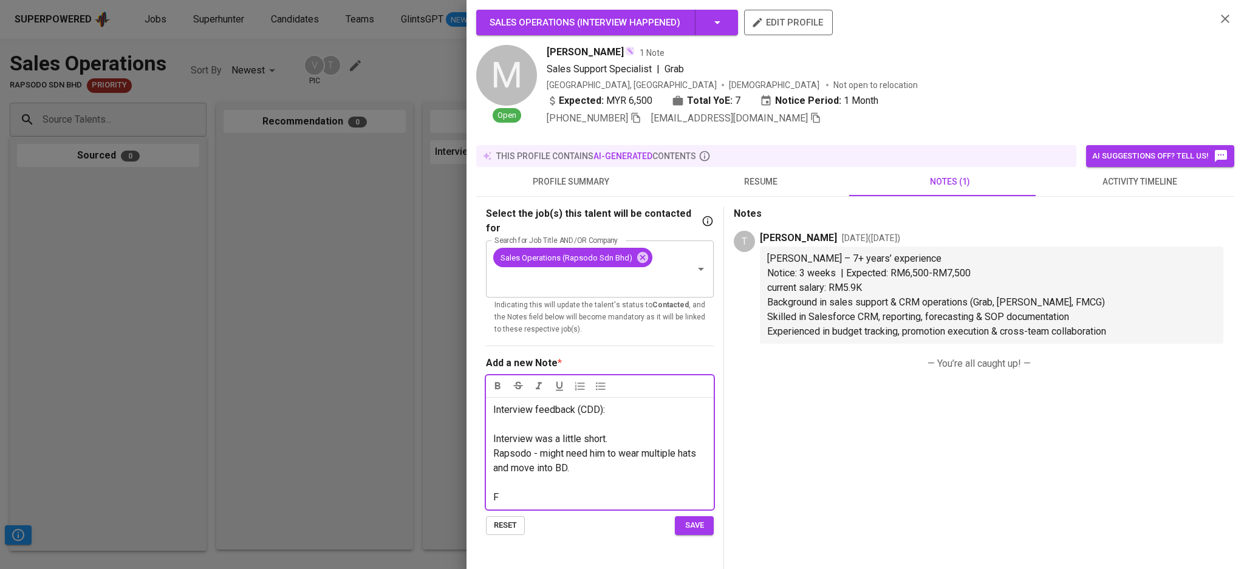
click at [491, 425] on div "Interview feedback (CDD): ﻿ Interview was a little short. Rapsodo - might need …" at bounding box center [600, 453] width 228 height 112
click at [494, 404] on span "Interview feedback (CDD):" at bounding box center [549, 410] width 112 height 12
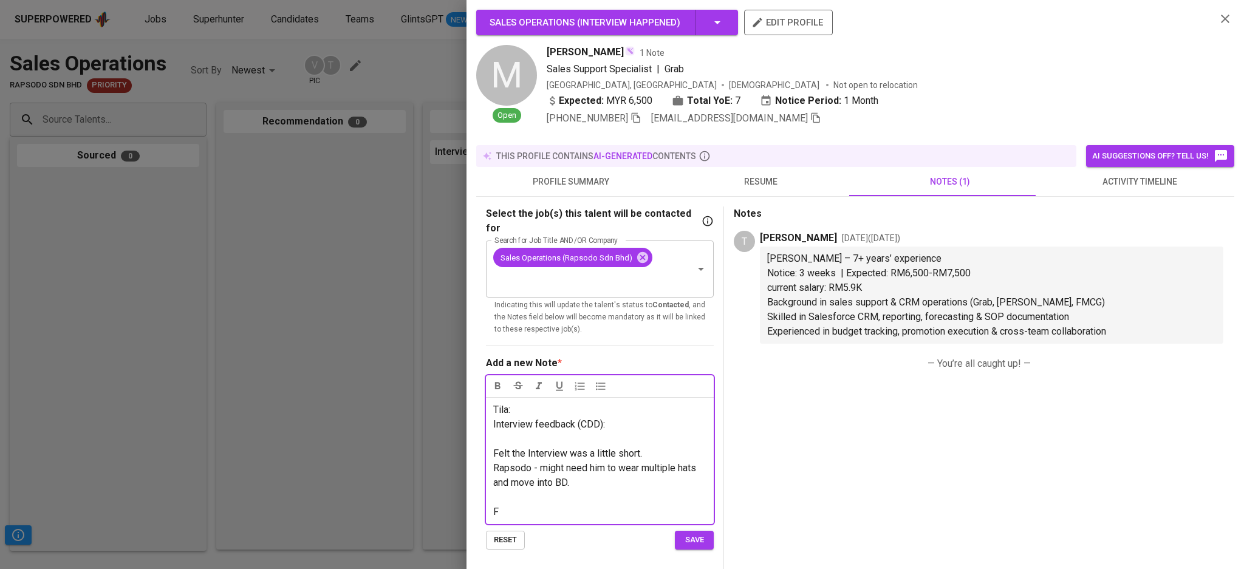
click at [494, 506] on span "F" at bounding box center [495, 512] width 5 height 12
click at [499, 505] on p "F" at bounding box center [599, 512] width 213 height 15
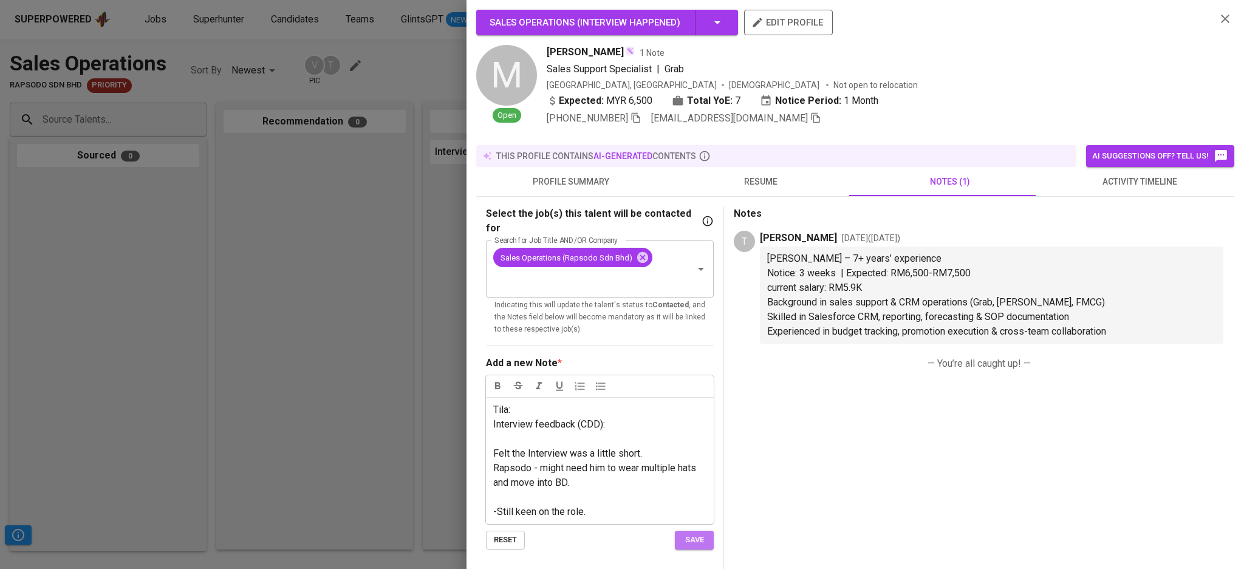
click at [705, 533] on span "save" at bounding box center [694, 540] width 27 height 14
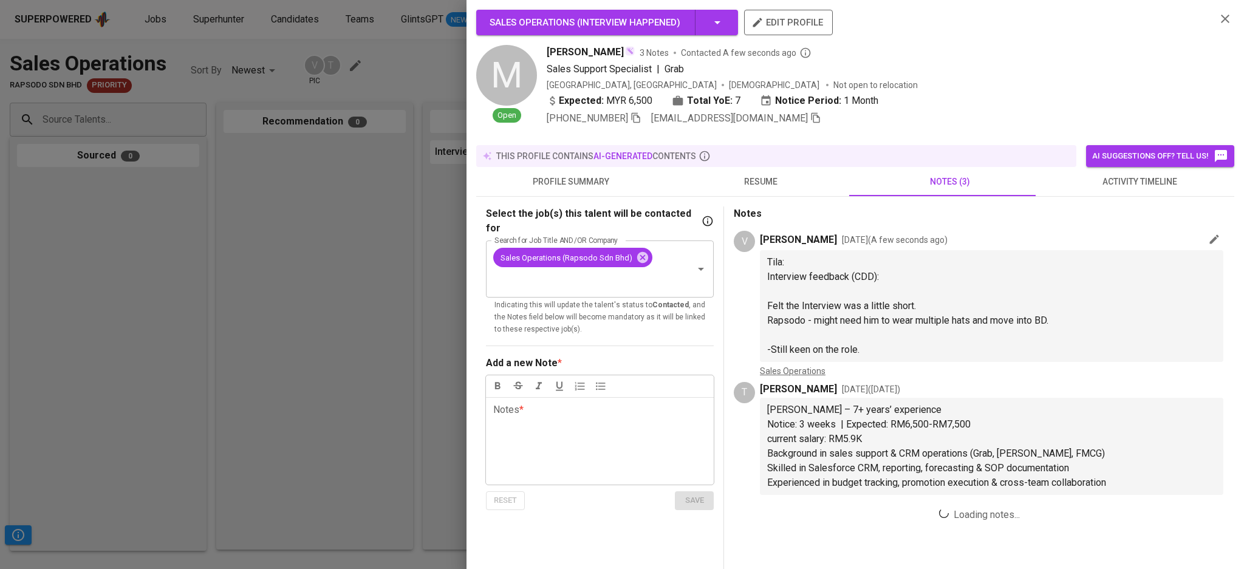
click at [762, 185] on span "resume" at bounding box center [760, 181] width 175 height 15
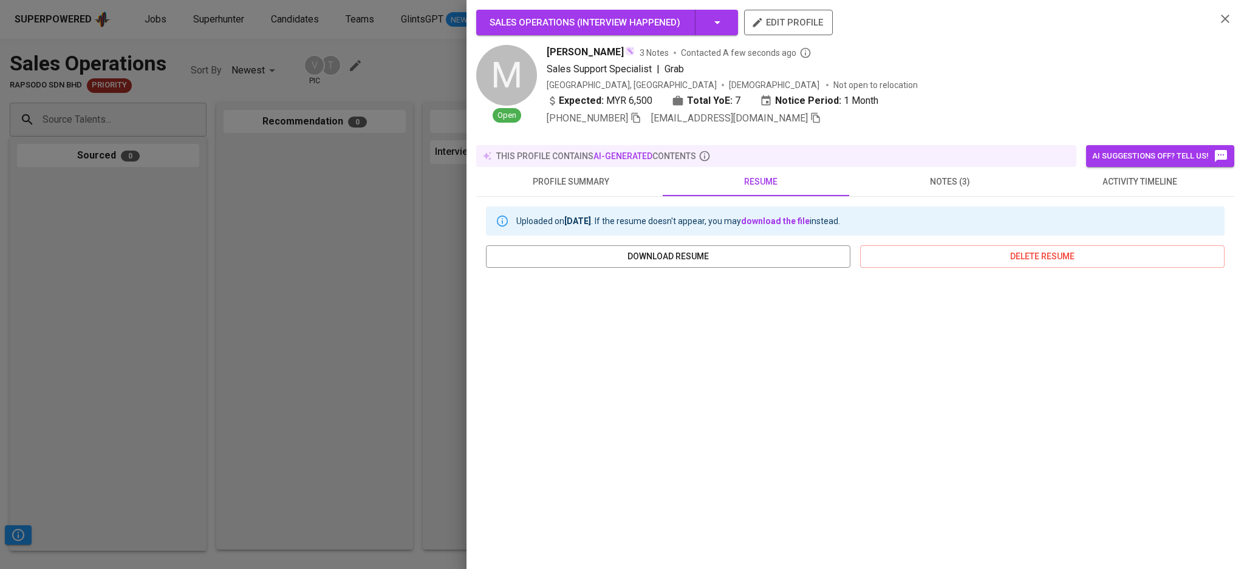
click at [575, 174] on span "profile summary" at bounding box center [571, 181] width 175 height 15
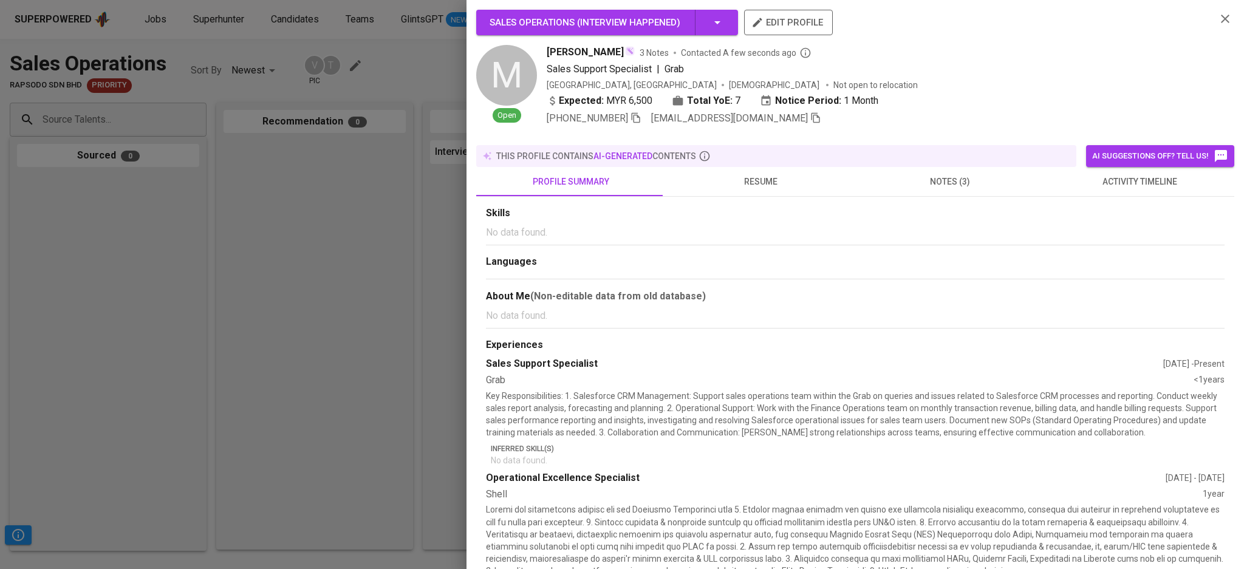
drag, startPoint x: 920, startPoint y: 176, endPoint x: 858, endPoint y: 171, distance: 62.2
click at [920, 176] on span "notes (3)" at bounding box center [950, 181] width 175 height 15
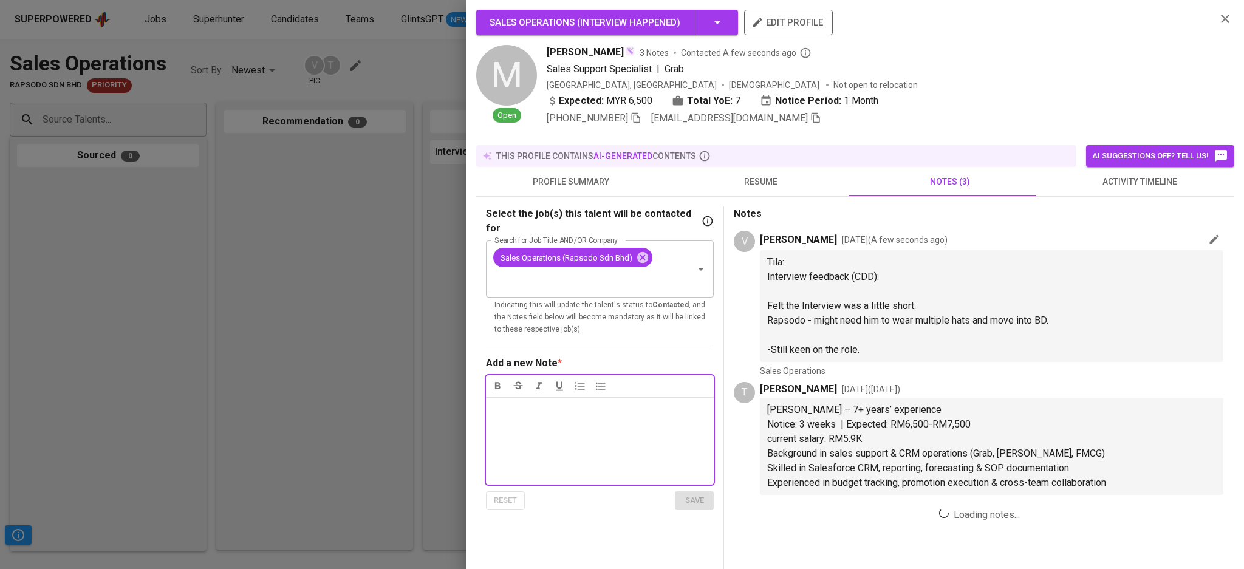
drag, startPoint x: 785, startPoint y: 184, endPoint x: 733, endPoint y: 178, distance: 52.0
click at [784, 184] on span "resume" at bounding box center [760, 181] width 175 height 15
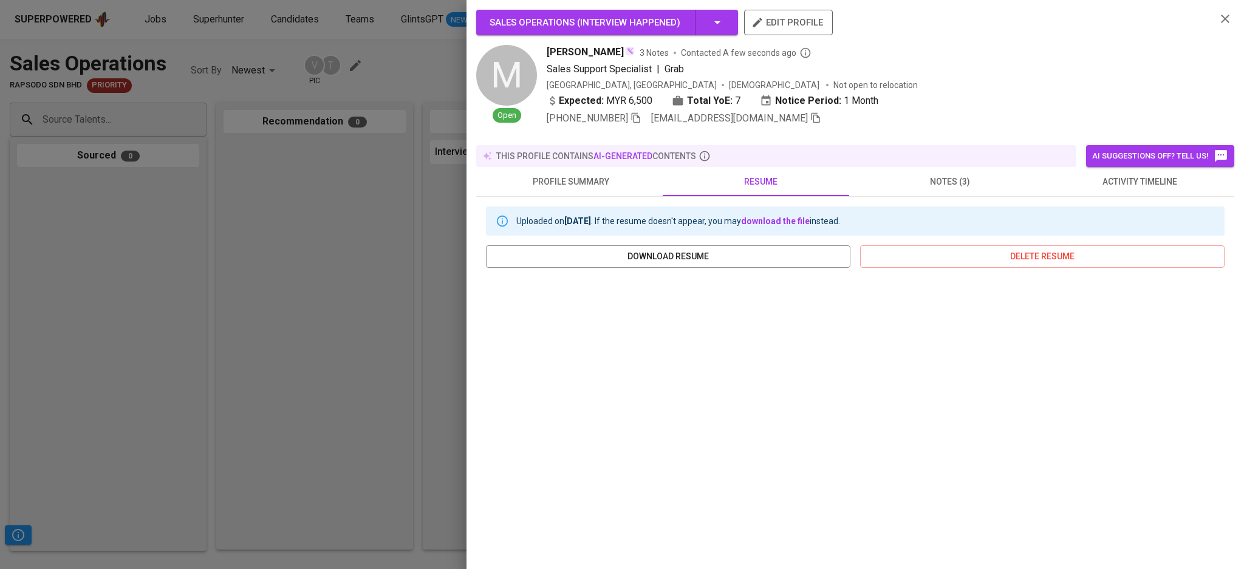
drag, startPoint x: 555, startPoint y: 196, endPoint x: 569, endPoint y: 179, distance: 21.6
click at [556, 197] on div "Uploaded on Sep 12, 2025 . If the resume doesn't appear, you may download the f…" at bounding box center [855, 424] width 758 height 455
click at [569, 178] on span "profile summary" at bounding box center [571, 181] width 175 height 15
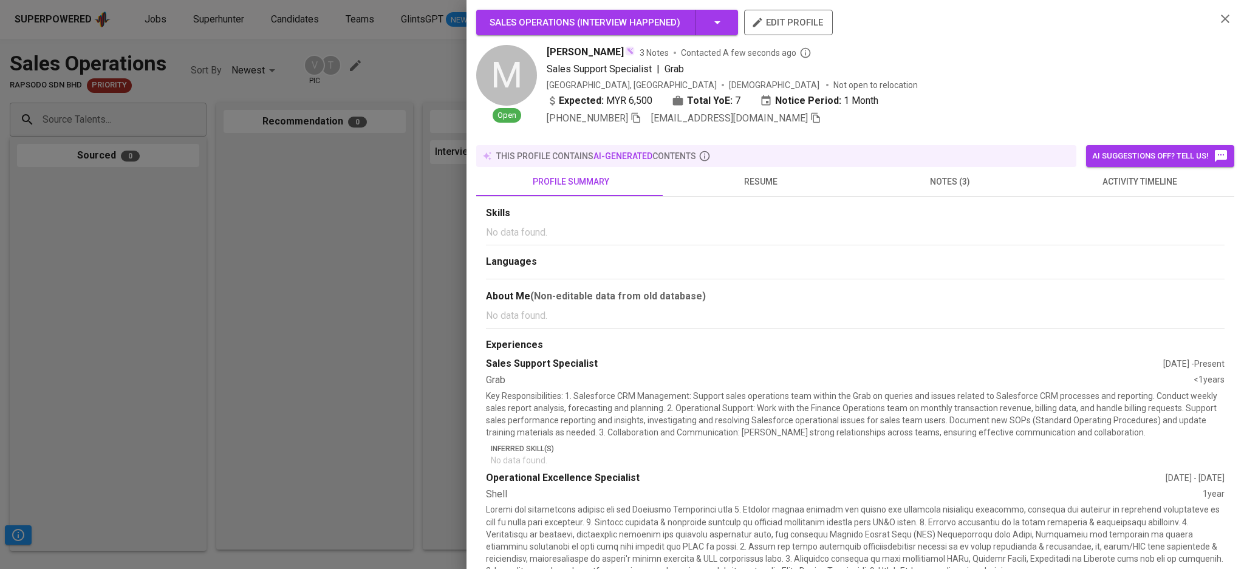
click at [1221, 21] on button "button" at bounding box center [1225, 19] width 18 height 18
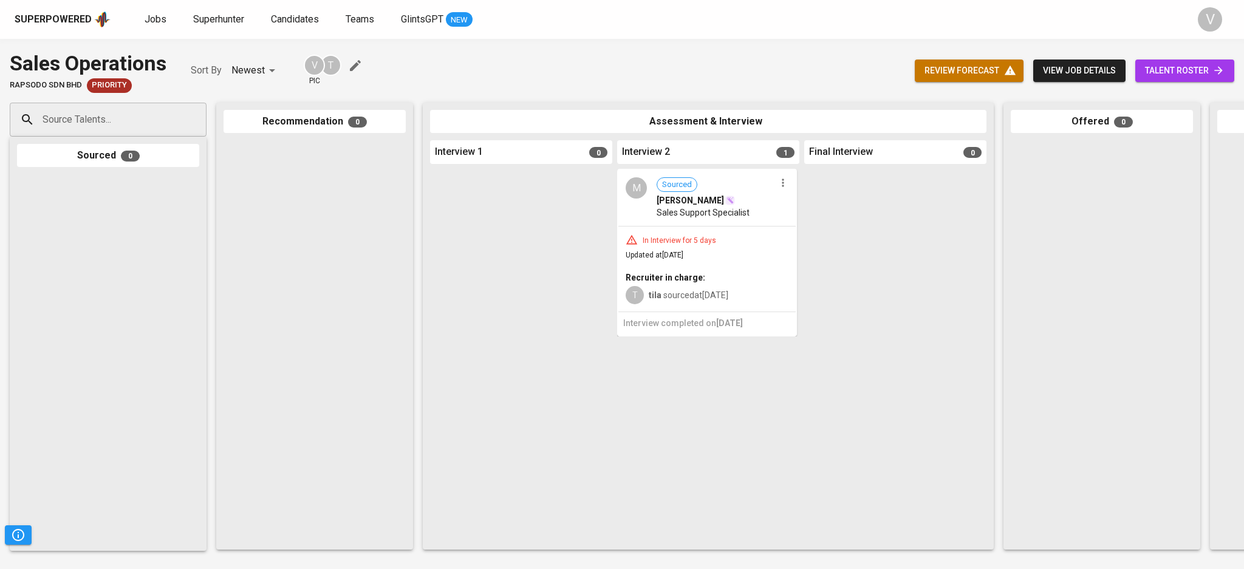
drag, startPoint x: 677, startPoint y: 375, endPoint x: 872, endPoint y: 378, distance: 195.0
drag, startPoint x: 679, startPoint y: 380, endPoint x: 832, endPoint y: 385, distance: 153.2
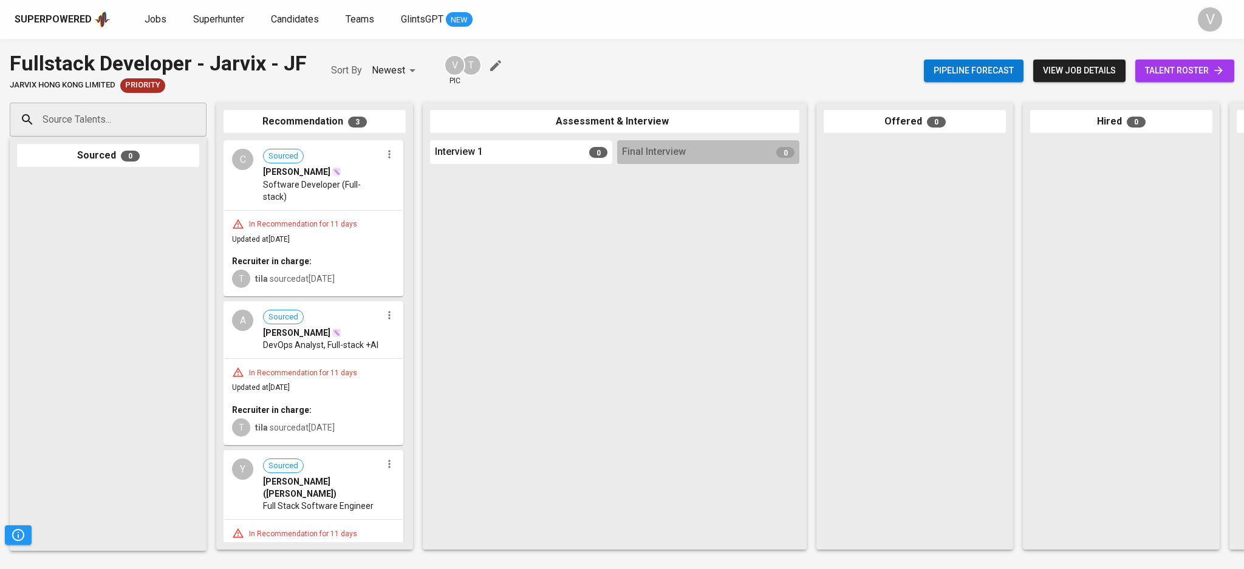
click at [1083, 73] on span "view job details" at bounding box center [1079, 70] width 73 height 15
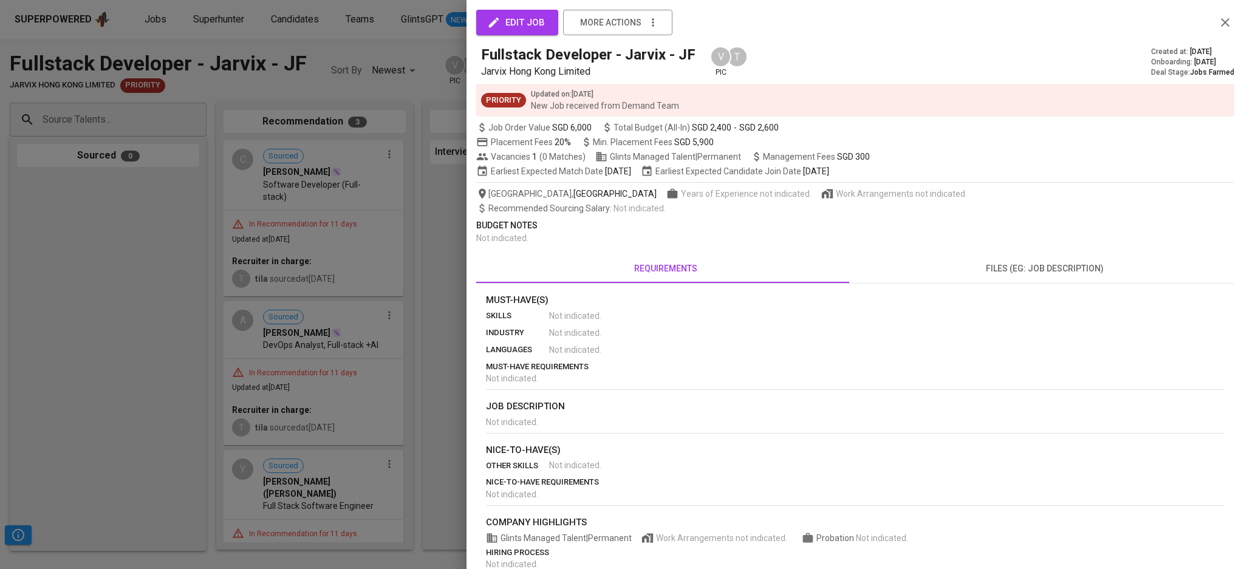
click at [517, 30] on button "edit job" at bounding box center [517, 23] width 82 height 26
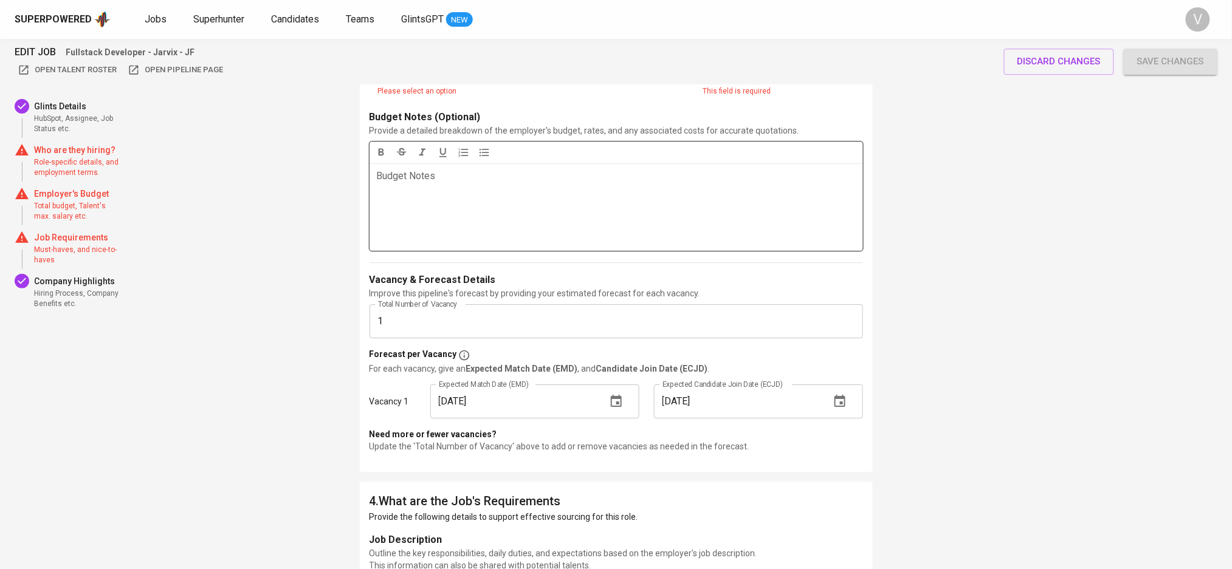
scroll to position [1053, 0]
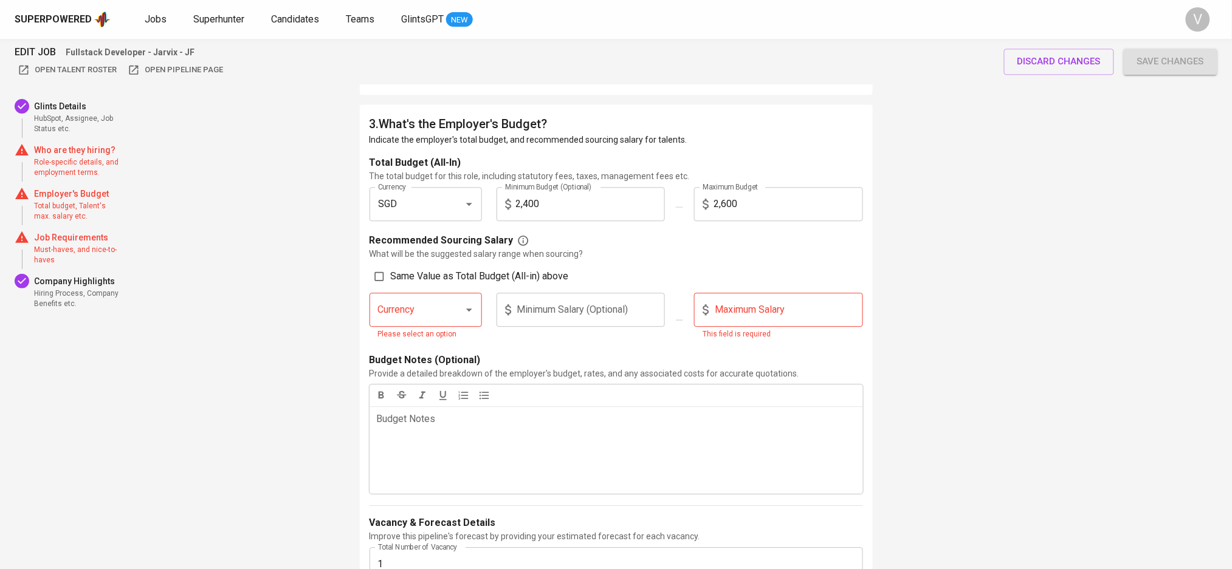
click at [408, 307] on input "Currency" at bounding box center [408, 309] width 67 height 23
click at [374, 279] on input "Same Value as Total Budget (All-in) above" at bounding box center [379, 276] width 23 height 23
checkbox input "true"
type input "SGD"
type input "2,400"
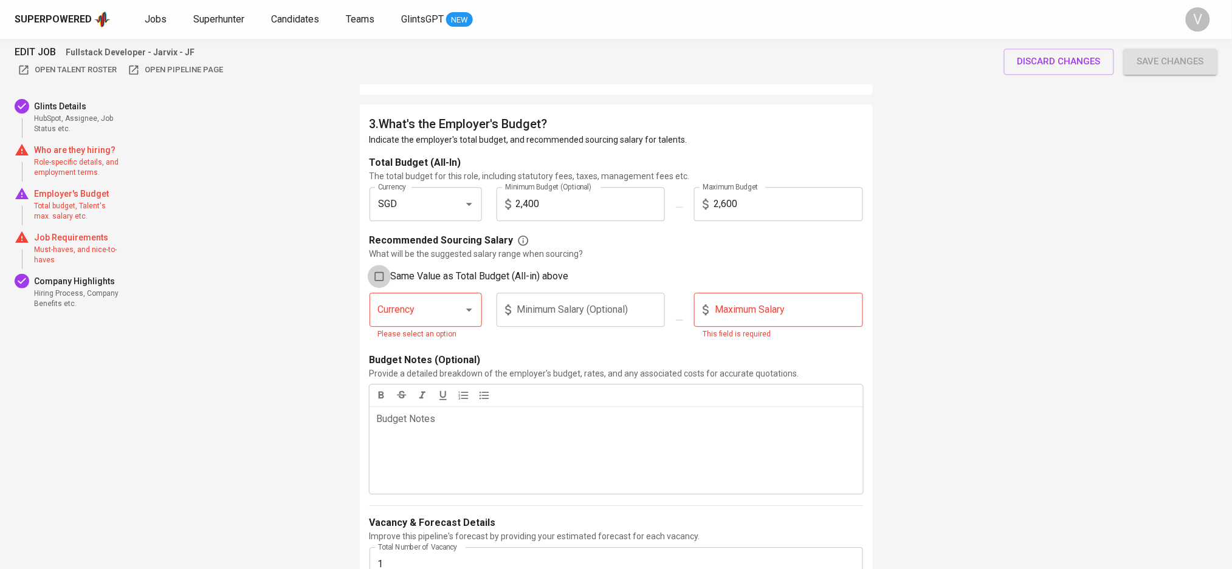
type input "2,600"
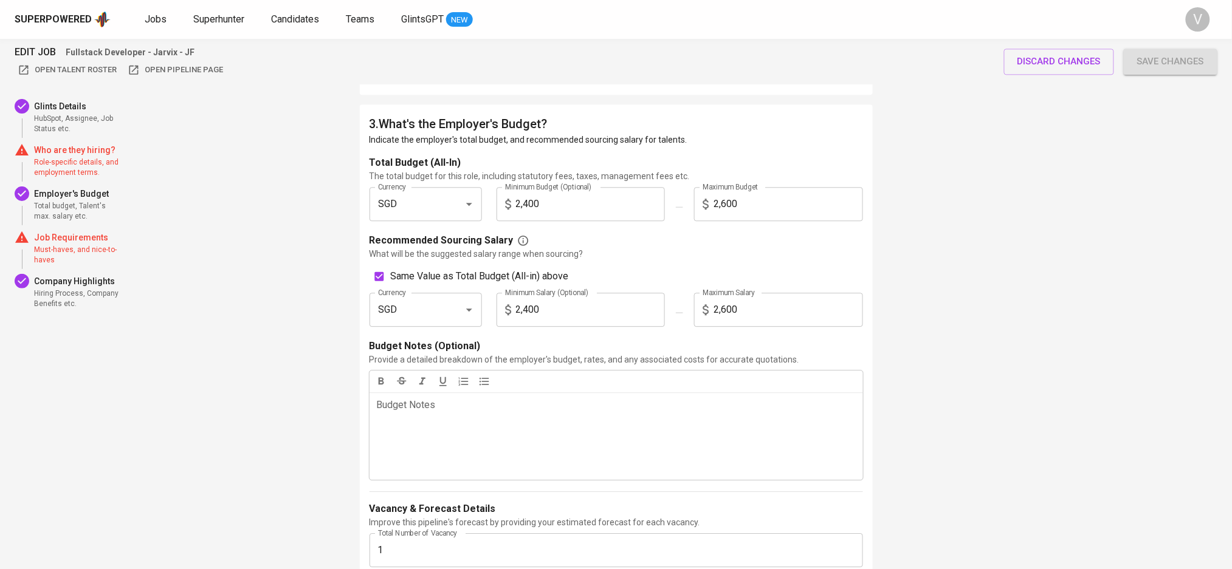
scroll to position [729, 0]
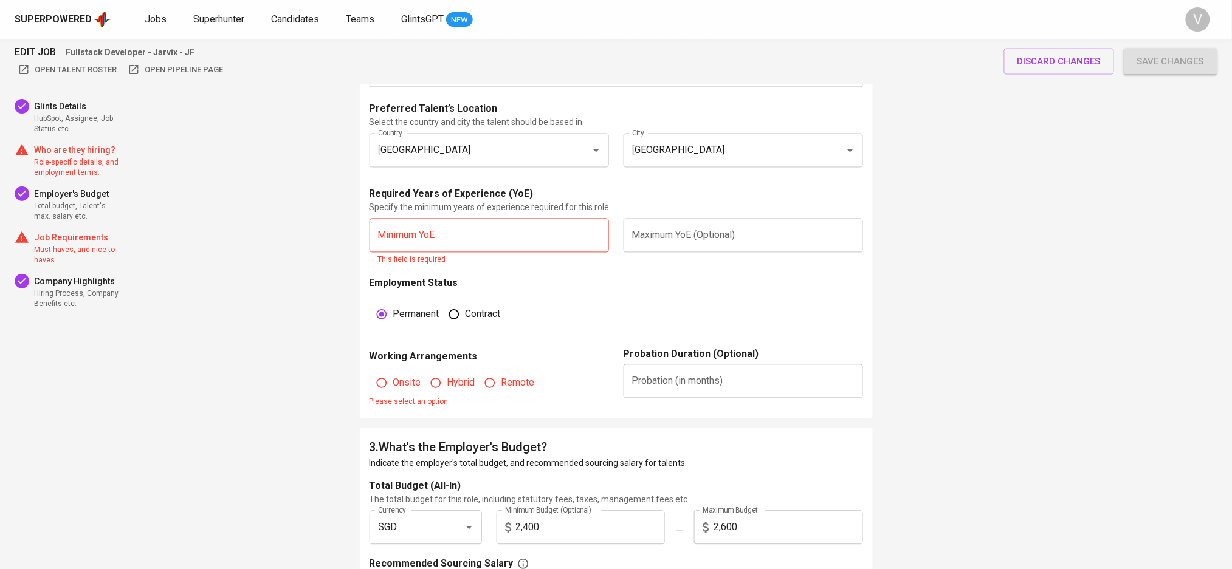
click at [422, 242] on input "text" at bounding box center [488, 236] width 239 height 34
type input "5"
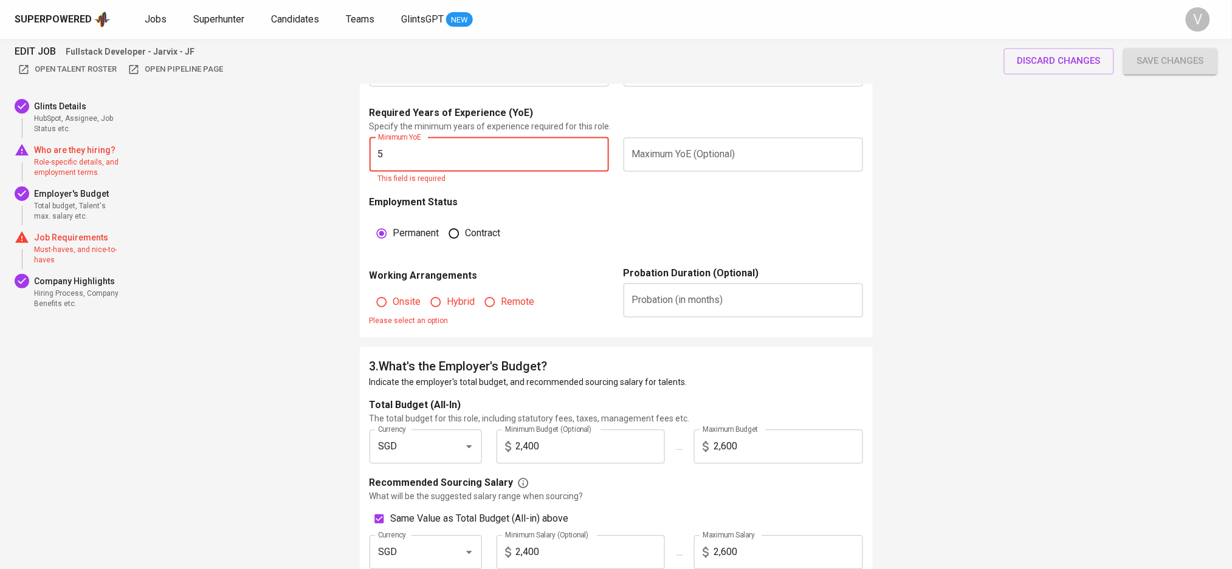
click at [399, 302] on fieldset "Onsite Hybrid Remote Please select an option" at bounding box center [488, 306] width 239 height 44
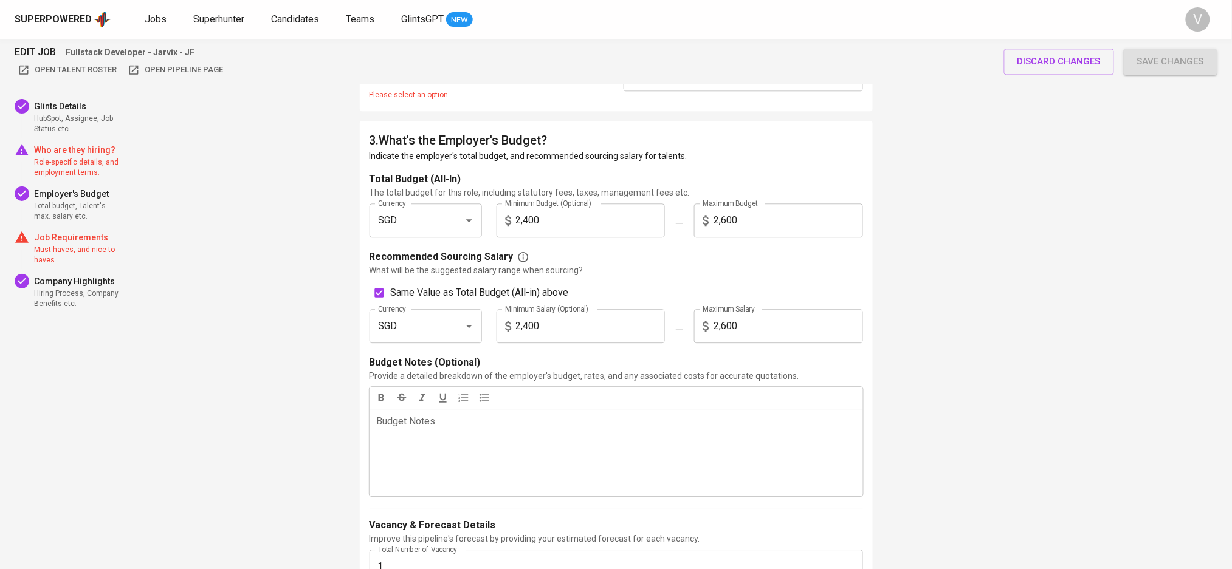
scroll to position [891, 0]
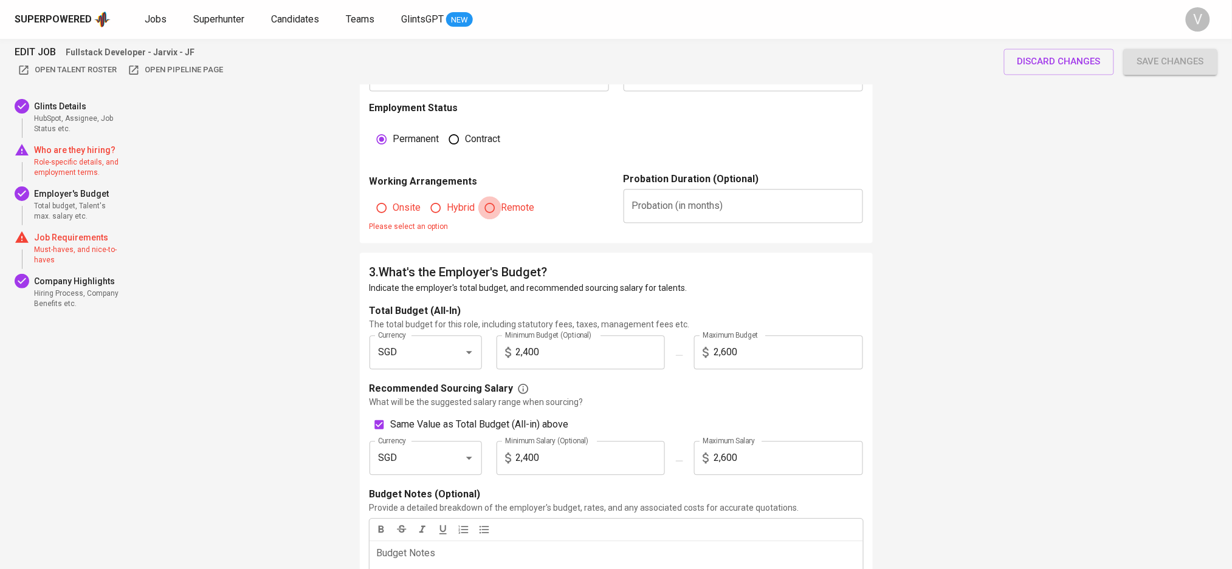
click at [490, 205] on input "Remote" at bounding box center [489, 207] width 23 height 23
radio input "true"
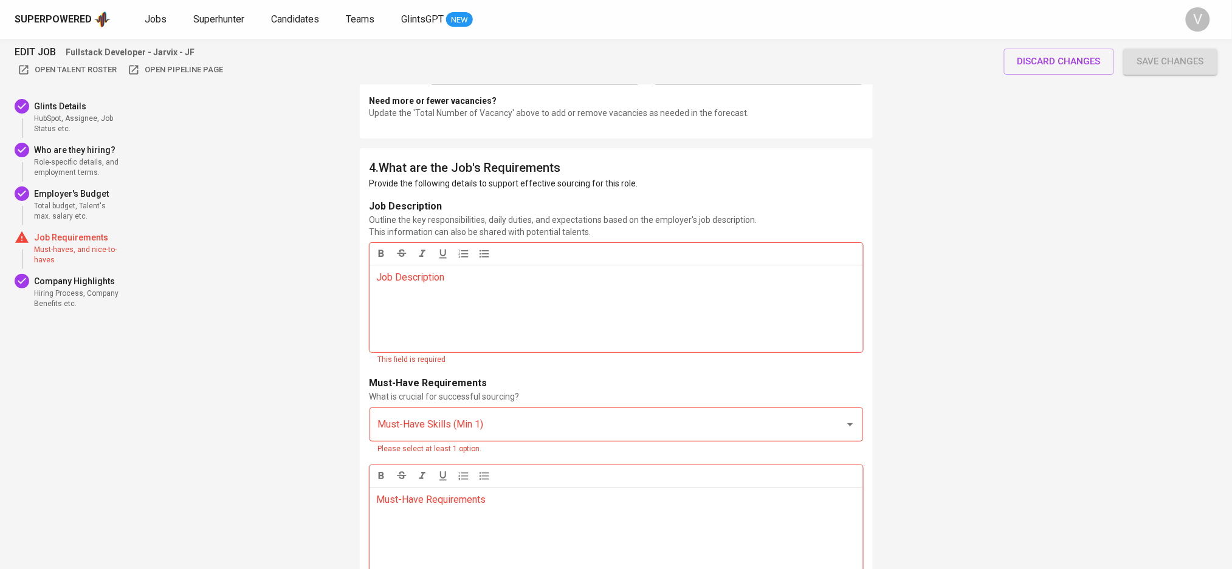
scroll to position [1620, 0]
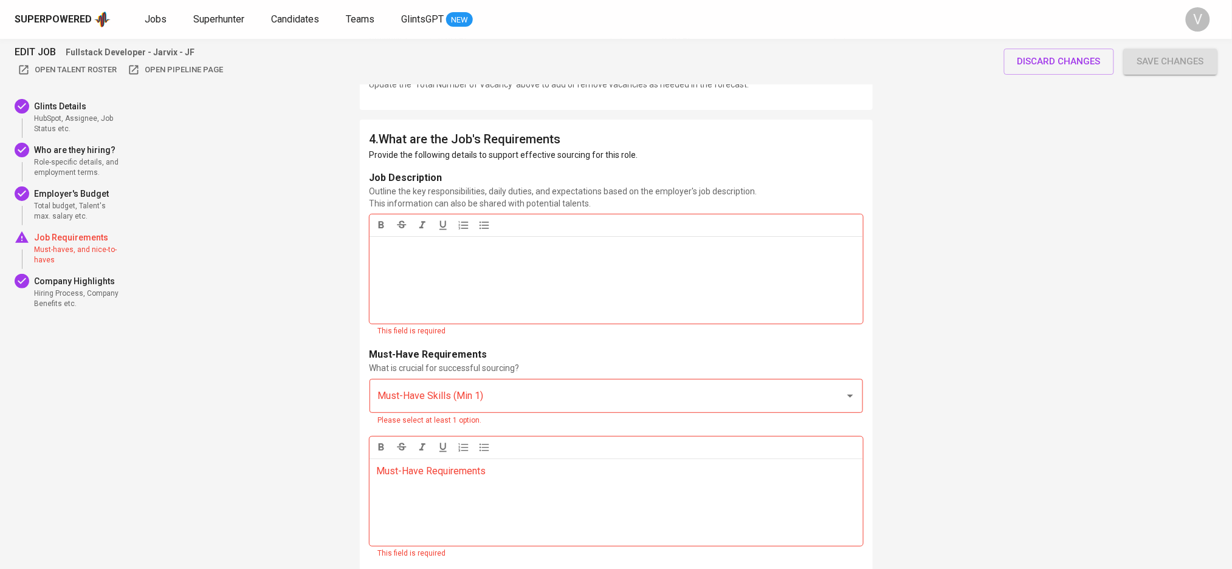
click at [433, 261] on div "Job Description ﻿" at bounding box center [615, 279] width 493 height 87
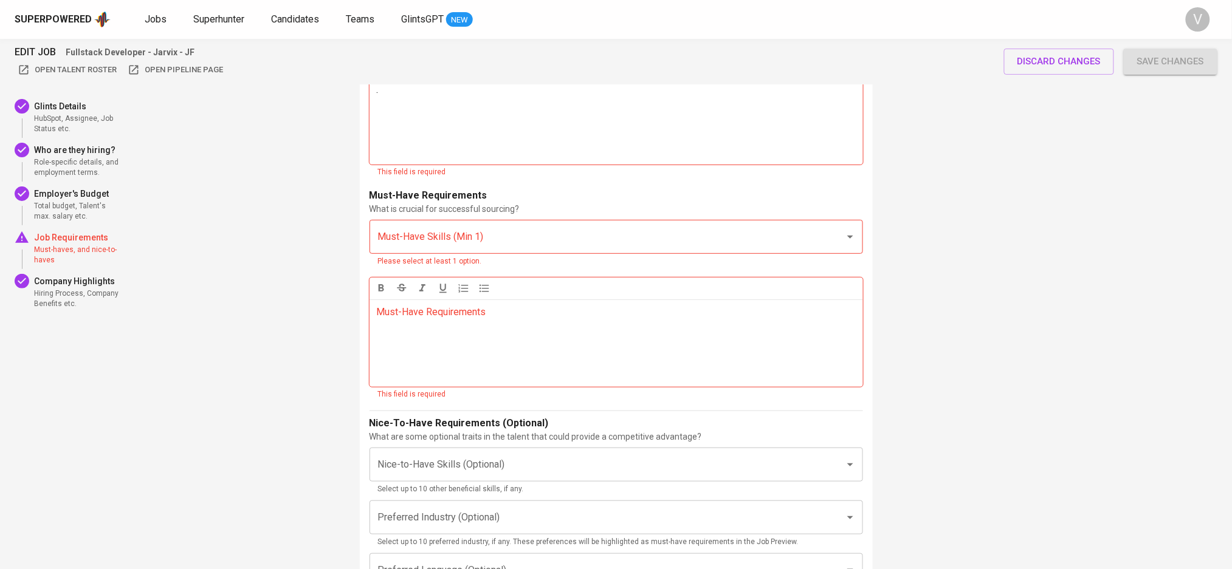
scroll to position [1782, 0]
click at [459, 250] on div "Must-Have Skills (Min 1)" at bounding box center [615, 234] width 493 height 34
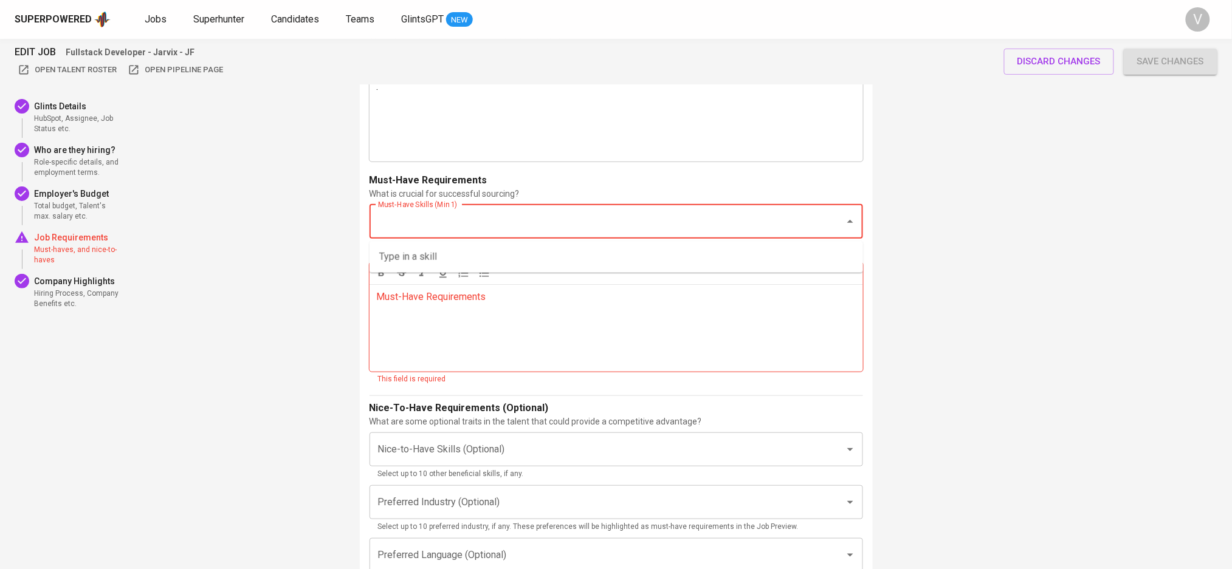
click at [471, 226] on input "Must-Have Skills (Min 1)" at bounding box center [599, 221] width 448 height 23
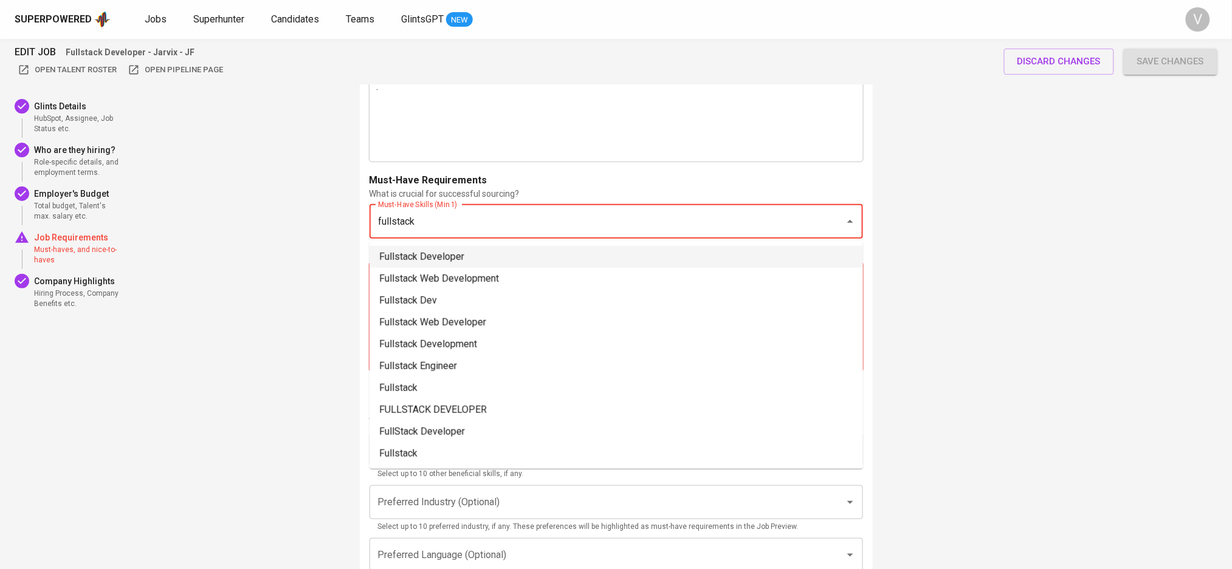
click at [413, 262] on li "Fullstack Developer" at bounding box center [615, 257] width 493 height 22
type input "fullstack"
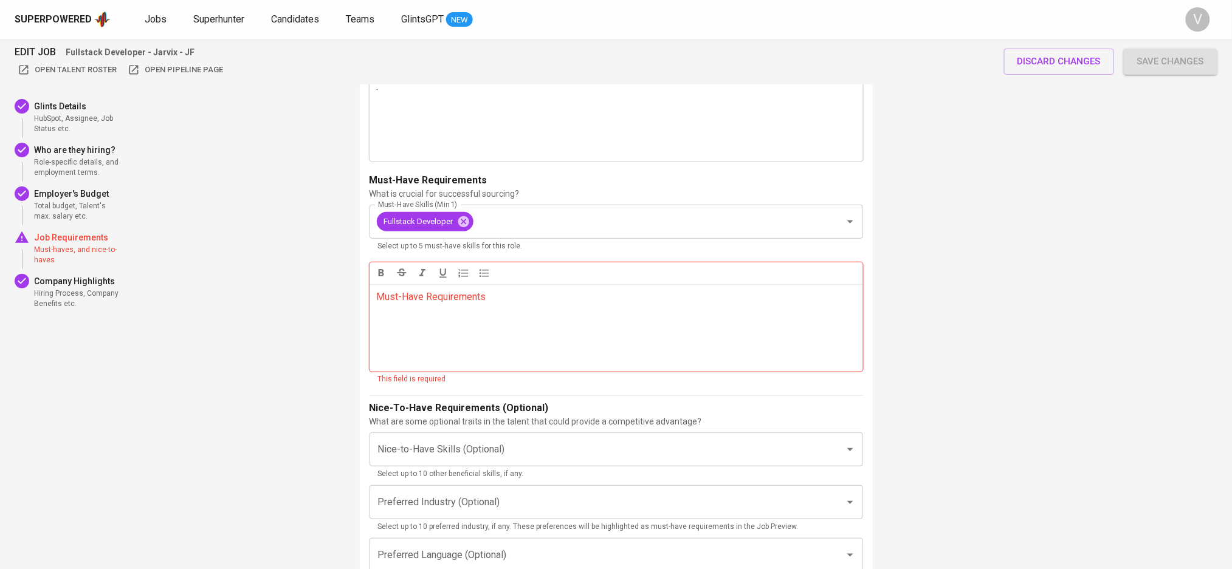
click at [416, 322] on div "Must-Have Requirements ﻿" at bounding box center [615, 327] width 493 height 87
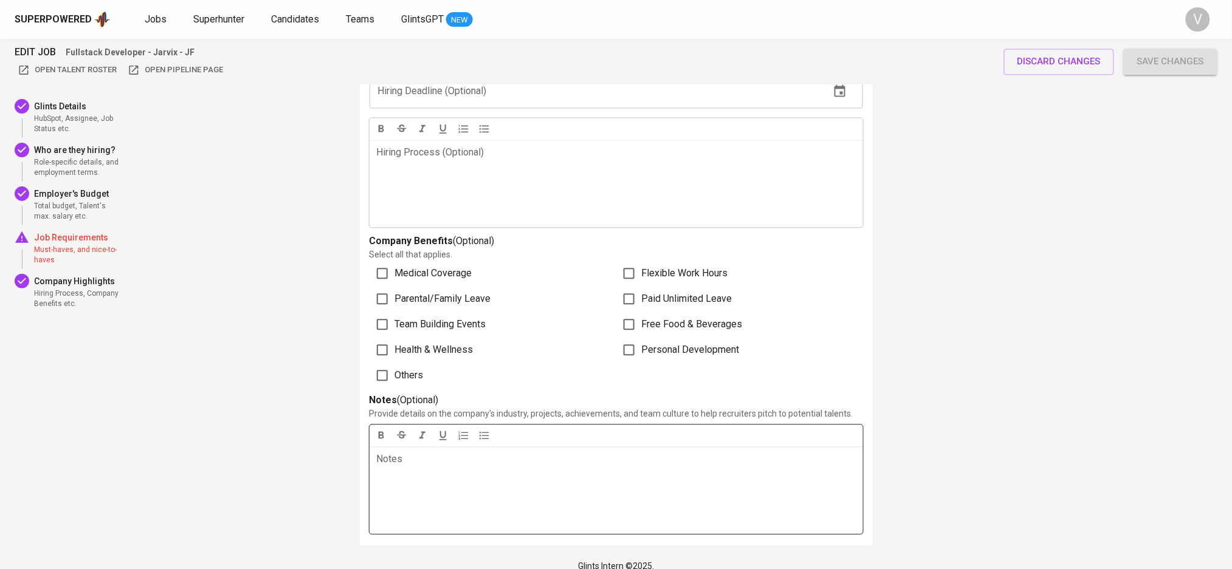
click at [413, 453] on p "Notes ﻿" at bounding box center [616, 459] width 479 height 15
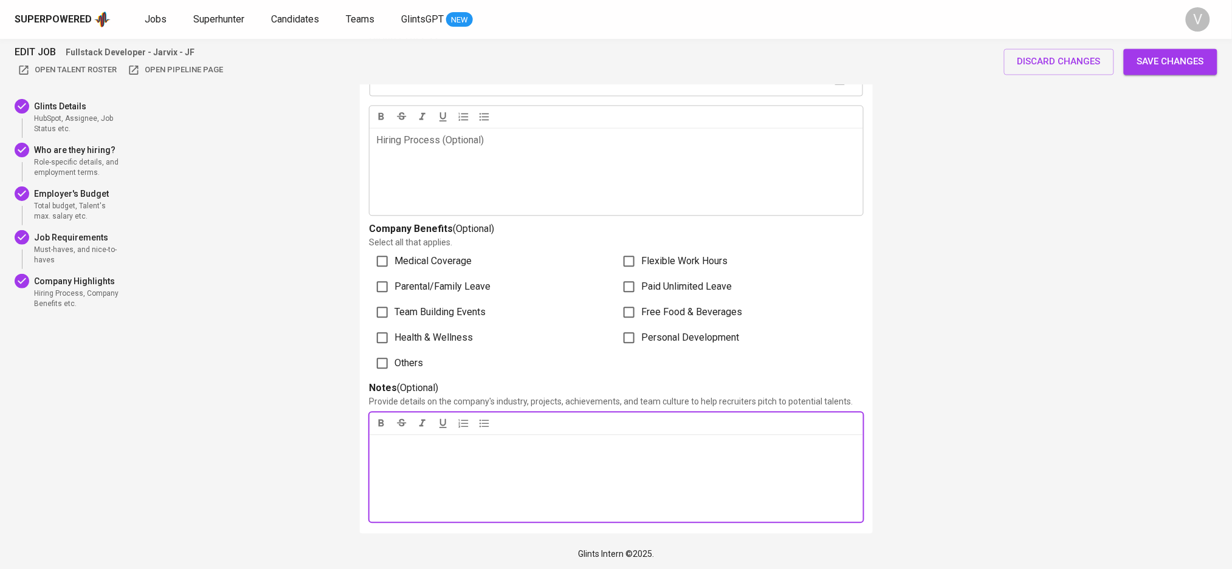
scroll to position [2536, 0]
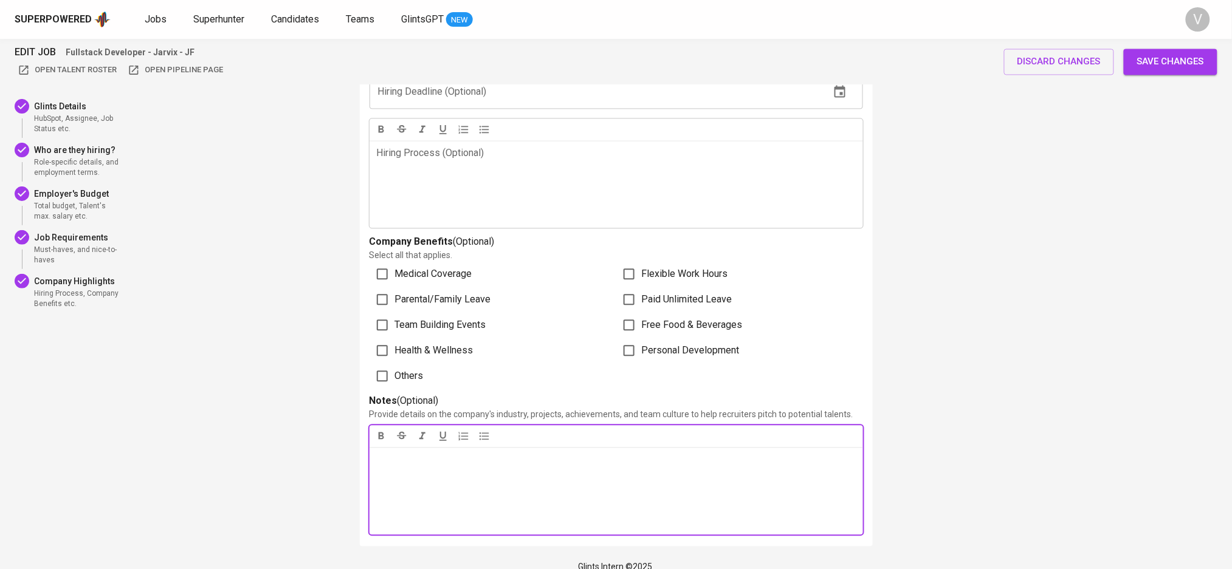
click at [483, 460] on div "Notes ﻿" at bounding box center [615, 490] width 493 height 87
click at [374, 447] on div "15 September: Hiring manager resigned. no news since." at bounding box center [615, 490] width 493 height 87
click at [549, 483] on span "15 September: Hiring manager resigned. no news since." at bounding box center [479, 489] width 204 height 12
drag, startPoint x: 441, startPoint y: 474, endPoint x: 315, endPoint y: 466, distance: 126.6
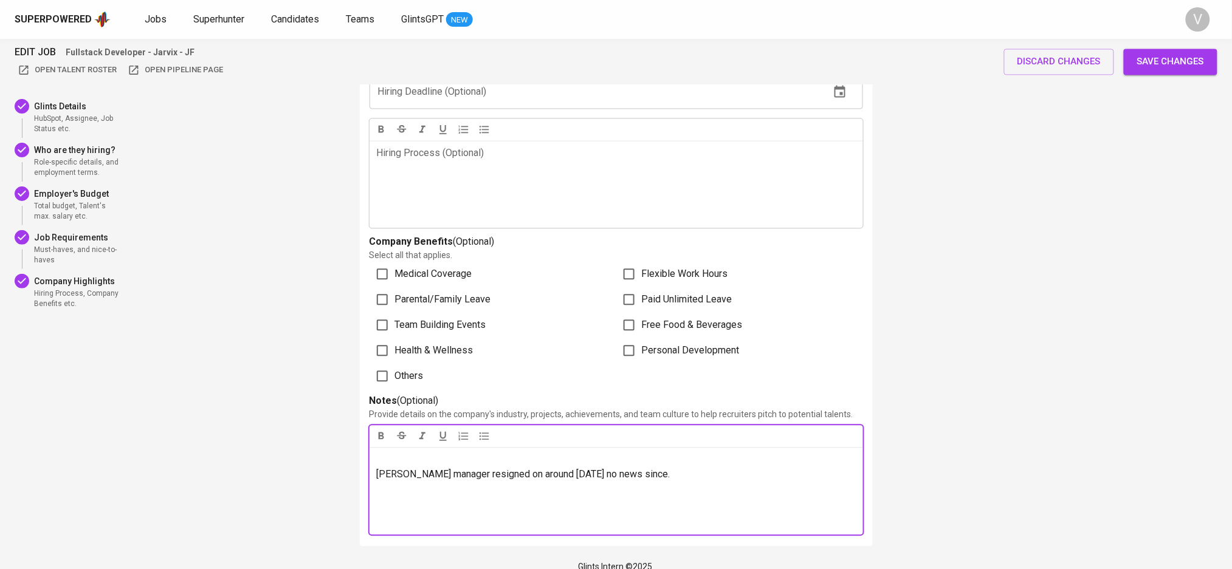
click at [470, 453] on p "﻿" at bounding box center [616, 460] width 479 height 15
click at [1155, 67] on span "Save changes" at bounding box center [1170, 61] width 67 height 16
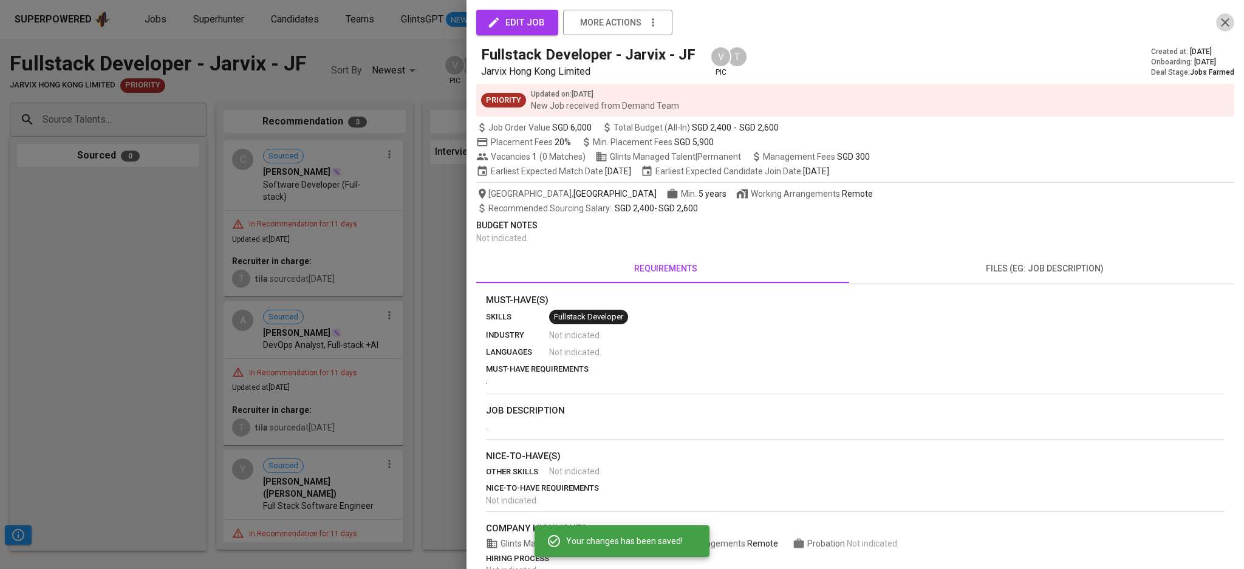
click at [1221, 26] on icon "button" at bounding box center [1225, 22] width 9 height 9
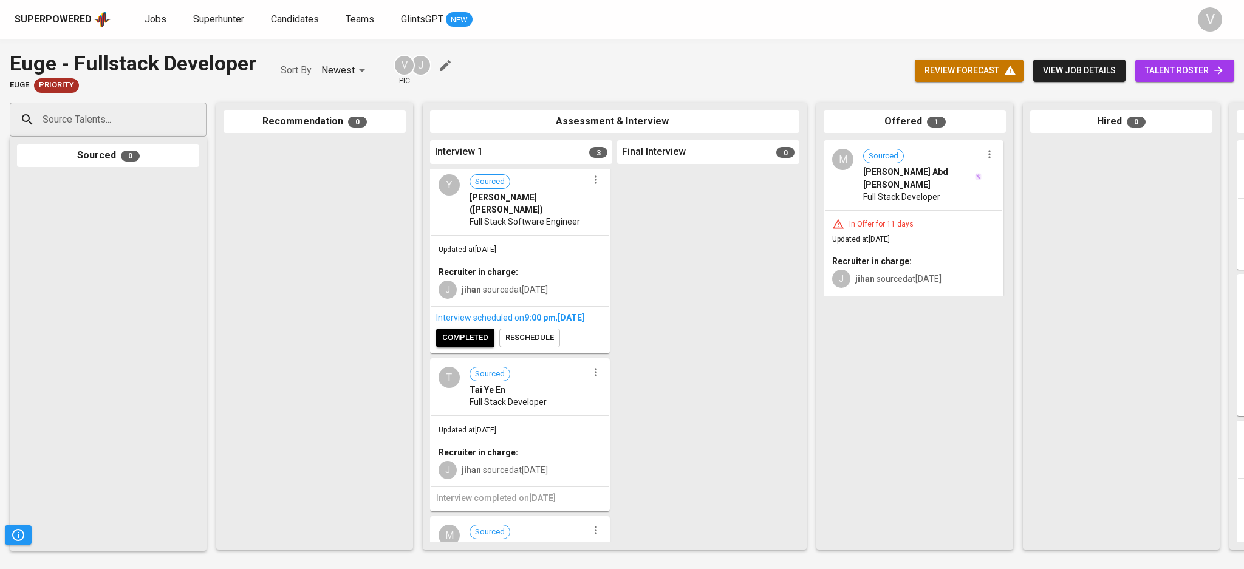
scroll to position [2, 0]
click at [933, 179] on span "[PERSON_NAME] Abd [PERSON_NAME]" at bounding box center [918, 178] width 111 height 24
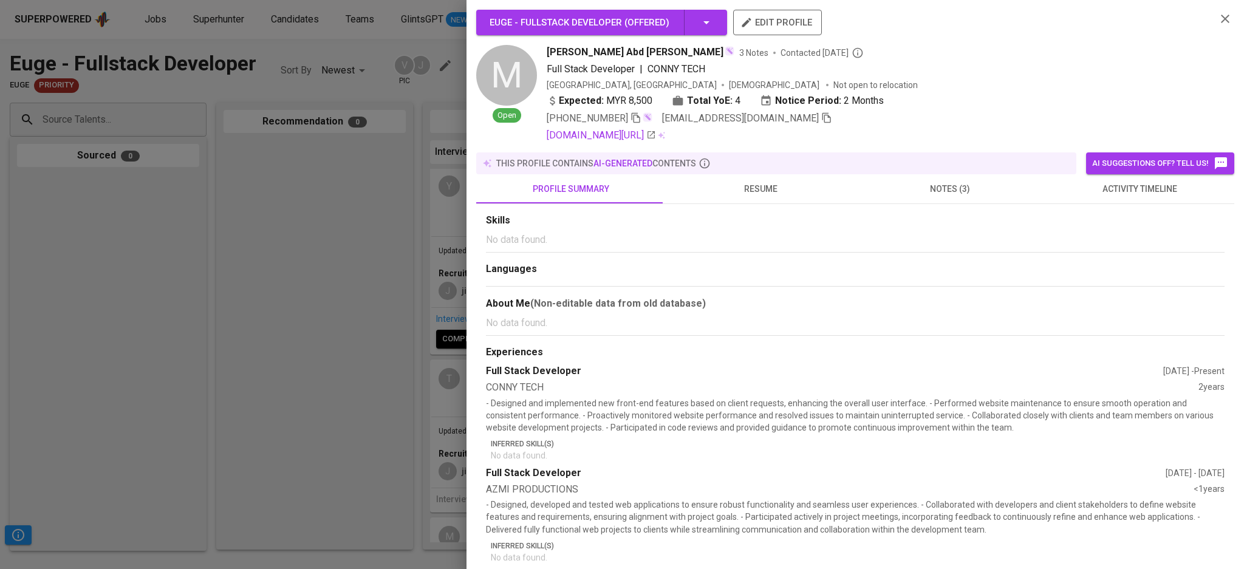
click at [941, 185] on span "notes (3)" at bounding box center [950, 189] width 175 height 15
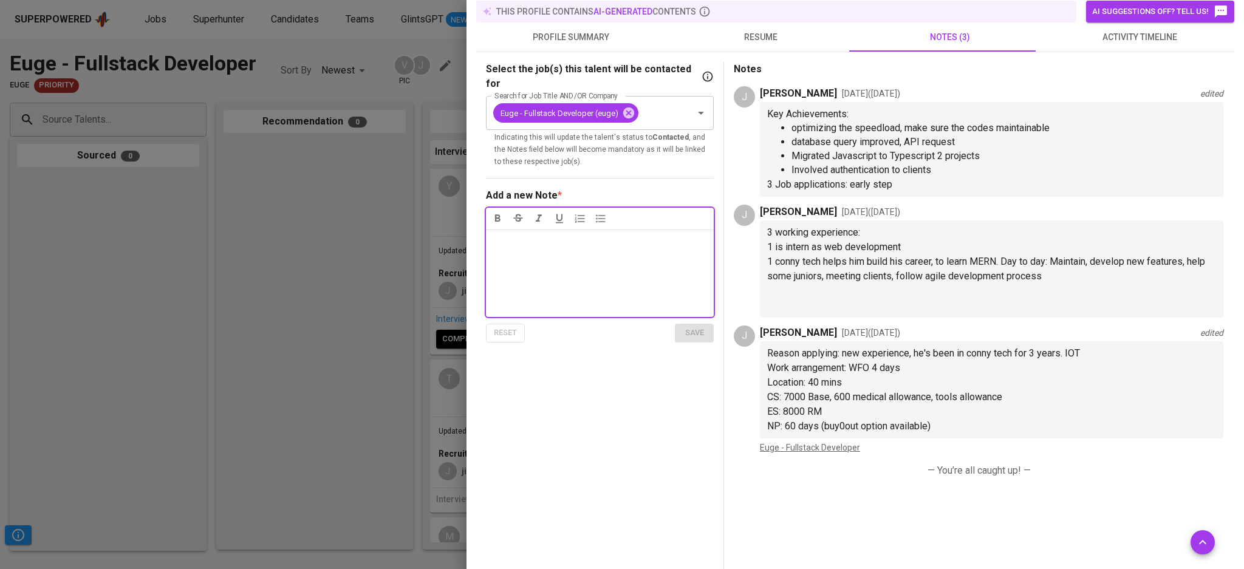
scroll to position [81, 0]
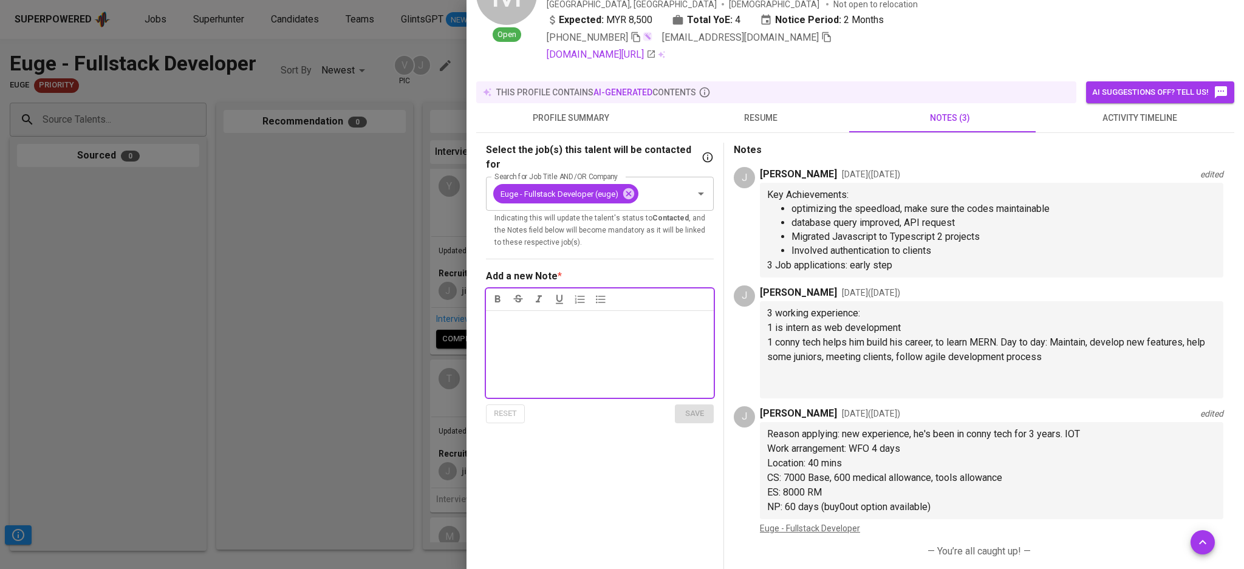
drag, startPoint x: 554, startPoint y: 111, endPoint x: 632, endPoint y: 108, distance: 77.8
click at [556, 111] on span "profile summary" at bounding box center [571, 118] width 175 height 15
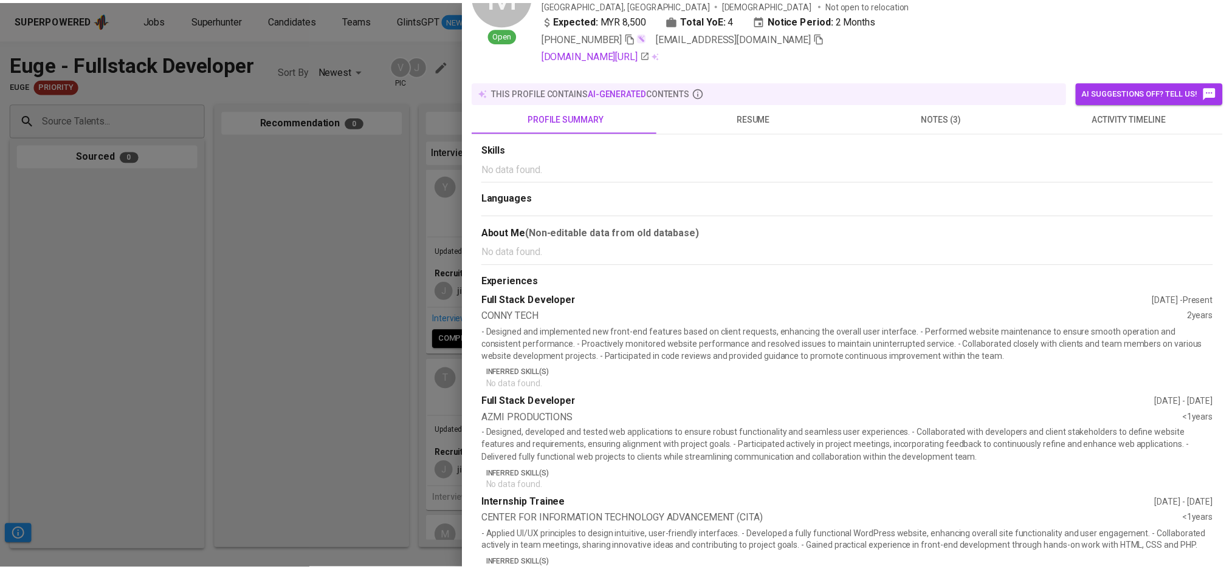
scroll to position [0, 0]
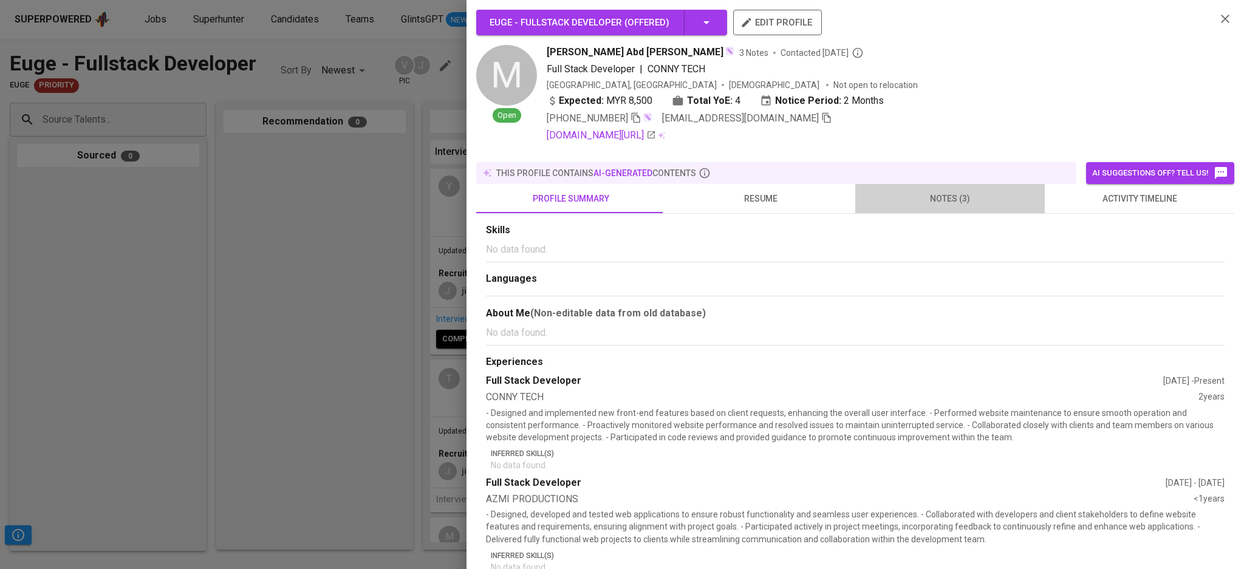
click at [970, 191] on span "notes (3)" at bounding box center [950, 198] width 175 height 15
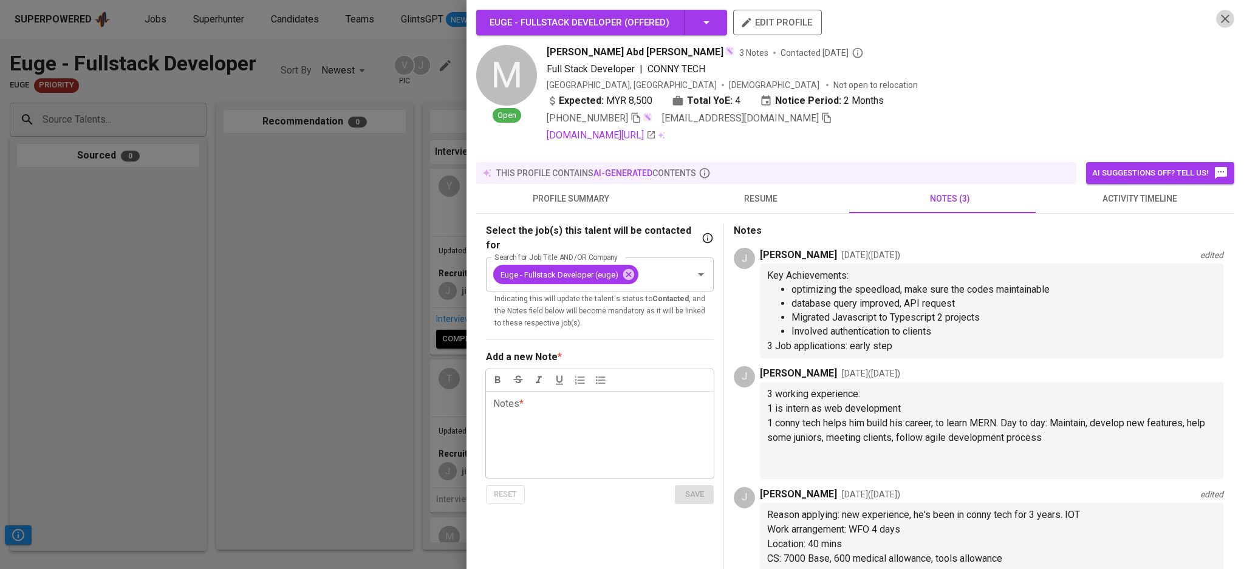
click at [1218, 23] on icon "button" at bounding box center [1225, 19] width 15 height 15
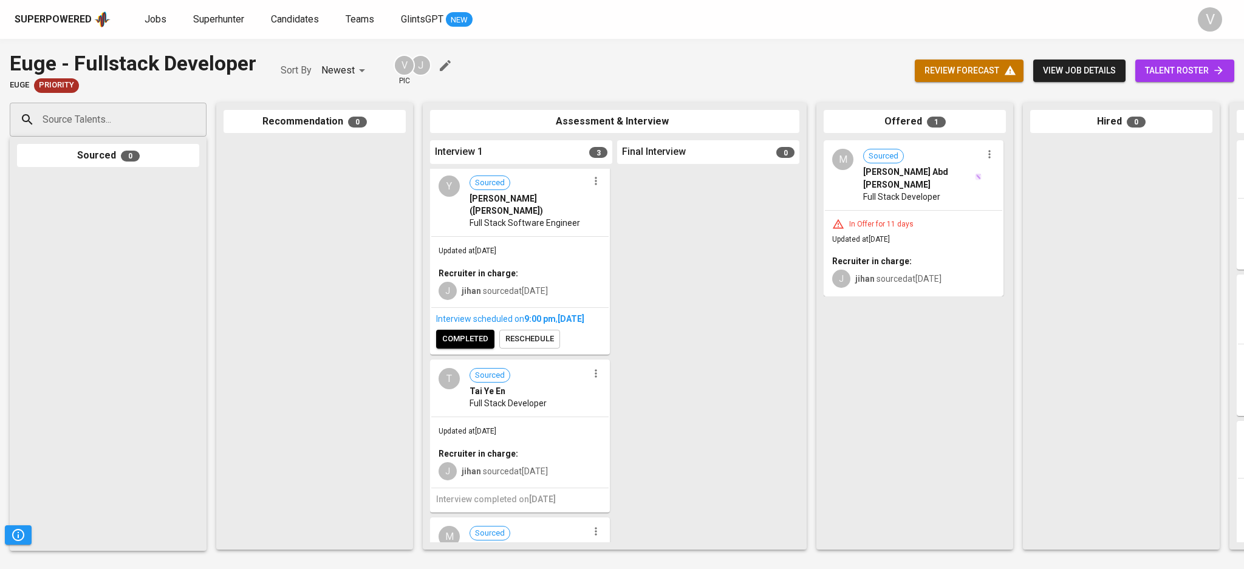
click at [895, 182] on span "[PERSON_NAME] Abd [PERSON_NAME]" at bounding box center [918, 178] width 111 height 24
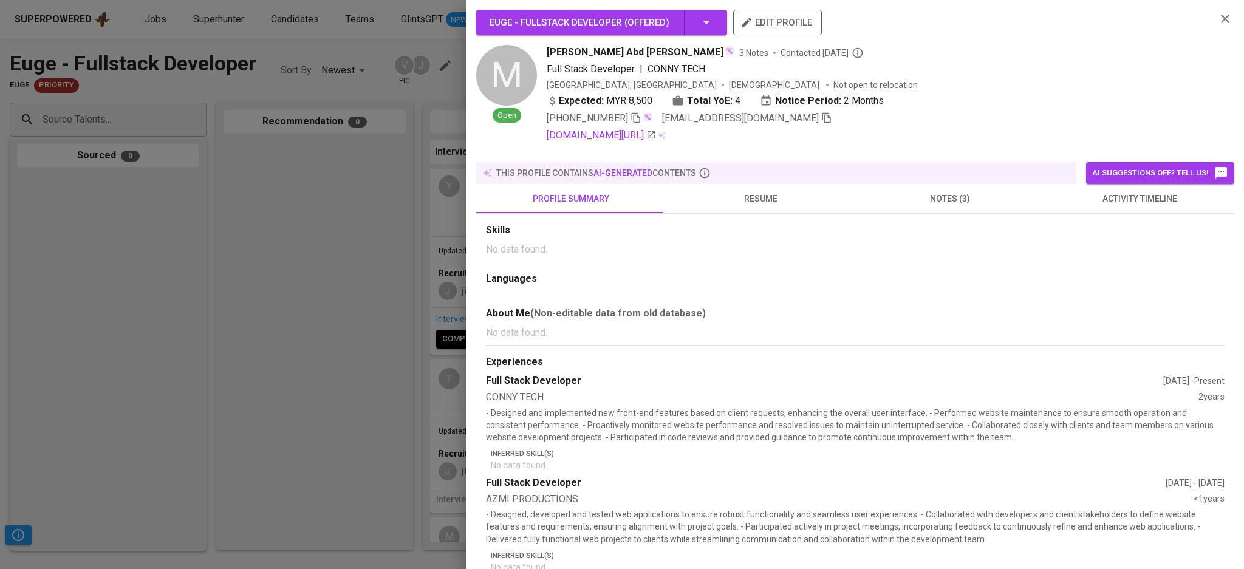
click at [1218, 20] on icon "button" at bounding box center [1225, 19] width 15 height 15
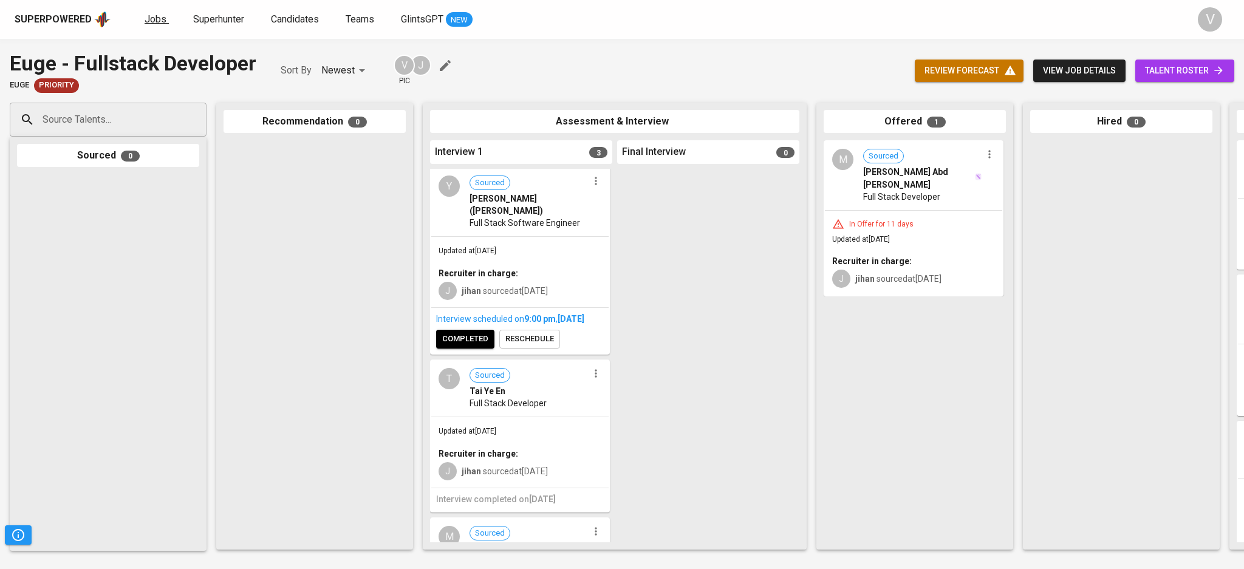
click at [159, 18] on span "Jobs" at bounding box center [156, 19] width 22 height 12
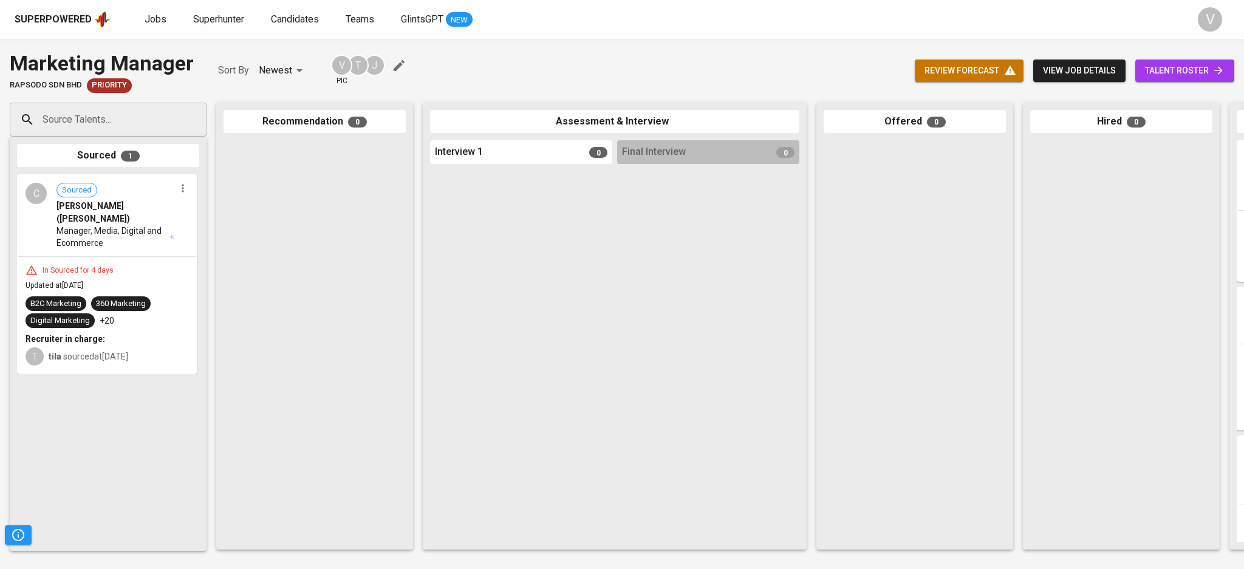
drag, startPoint x: 785, startPoint y: 563, endPoint x: 798, endPoint y: 555, distance: 15.5
click at [798, 555] on div "Marketing Manager Rapsodo Sdn Bhd Priority Sort By Newest NEWEST V pic T J revi…" at bounding box center [622, 304] width 1244 height 530
drag, startPoint x: 21, startPoint y: 490, endPoint x: 41, endPoint y: 482, distance: 21.0
drag, startPoint x: 41, startPoint y: 482, endPoint x: 536, endPoint y: 396, distance: 502.5
click at [510, 320] on div at bounding box center [521, 356] width 182 height 374
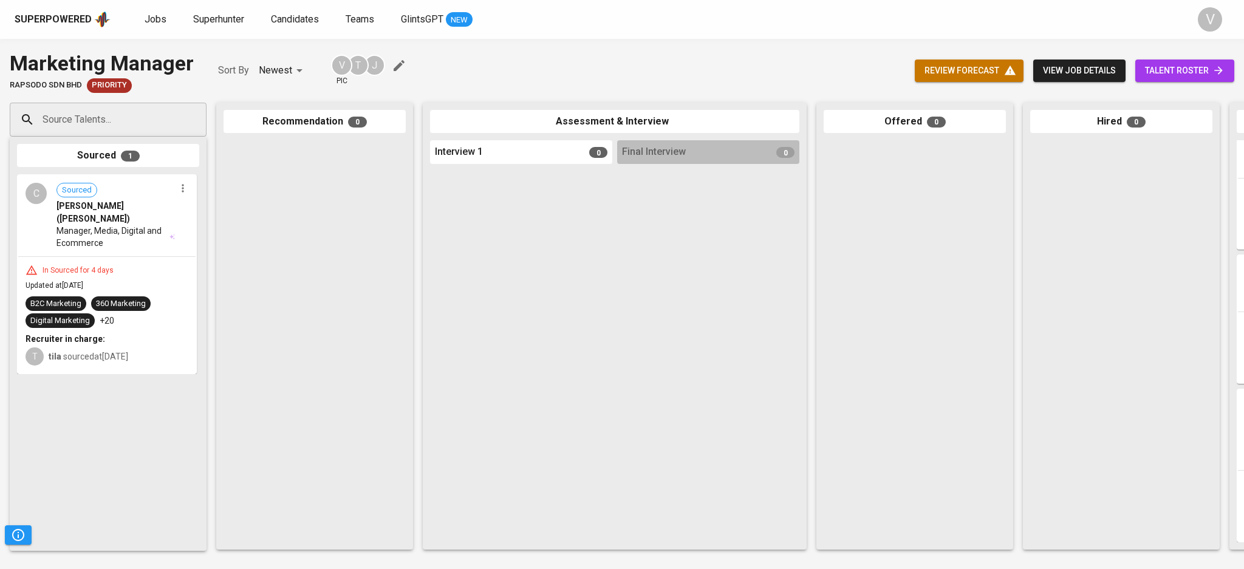
click at [122, 225] on span "Manager, Media, Digital and Ecommerce" at bounding box center [112, 237] width 111 height 24
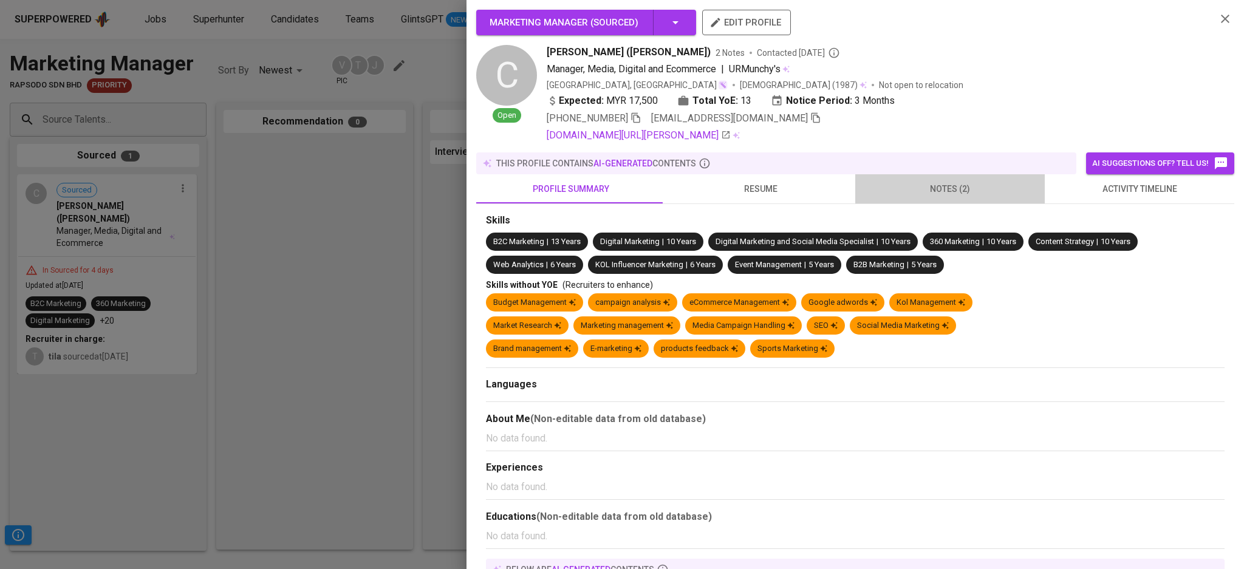
click at [951, 183] on span "notes (2)" at bounding box center [950, 189] width 175 height 15
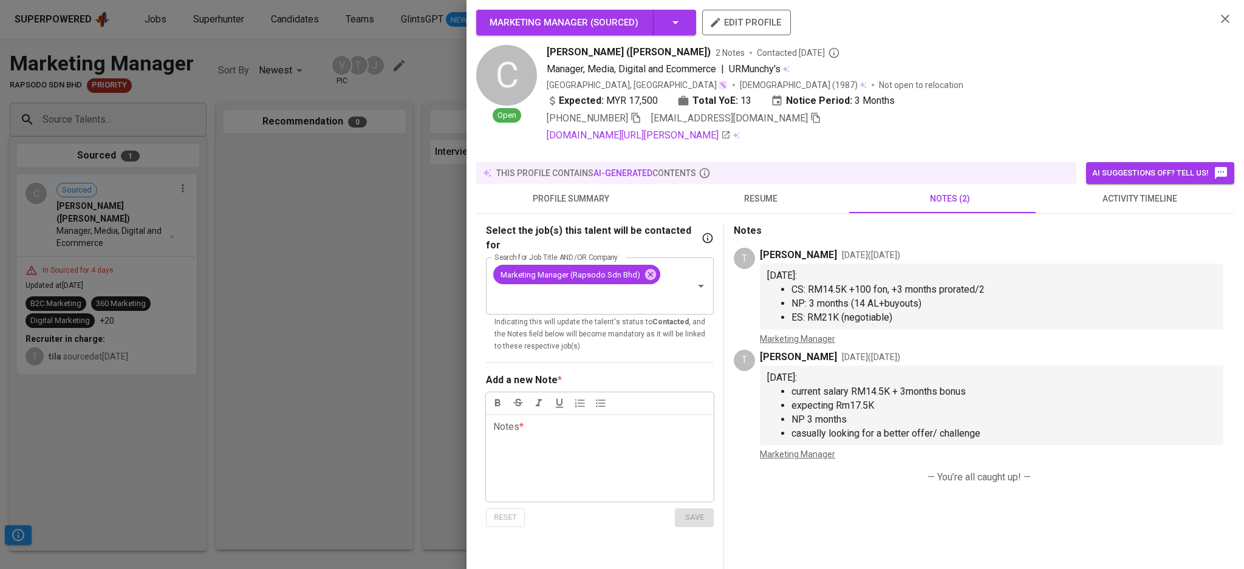
click at [316, 217] on div at bounding box center [622, 284] width 1244 height 569
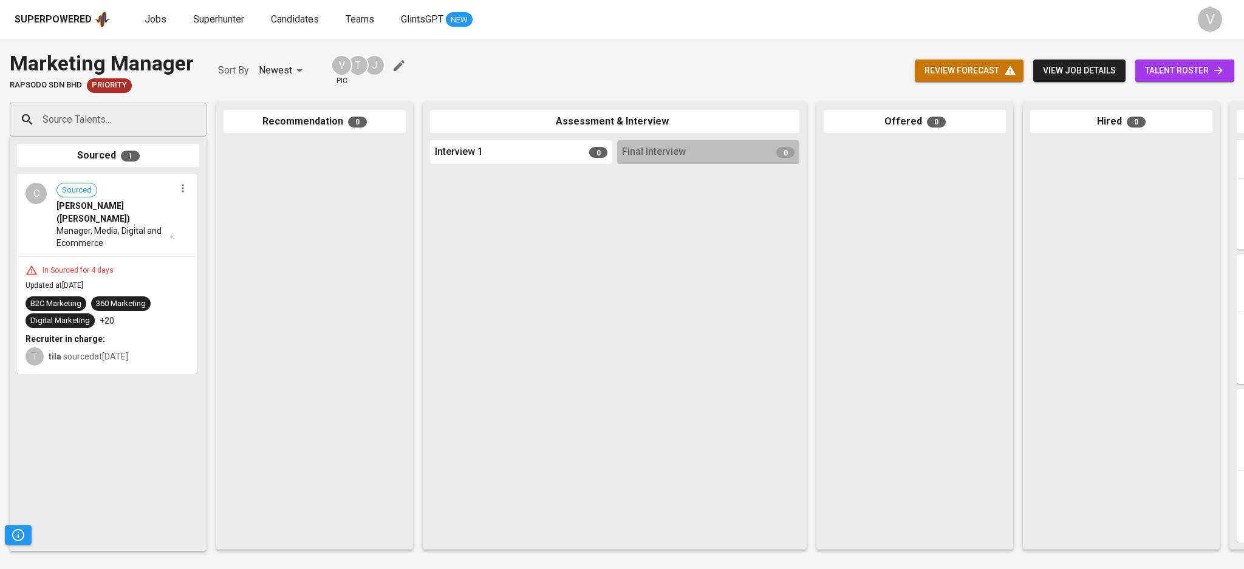
click at [118, 225] on span "Manager, Media, Digital and Ecommerce" at bounding box center [112, 237] width 111 height 24
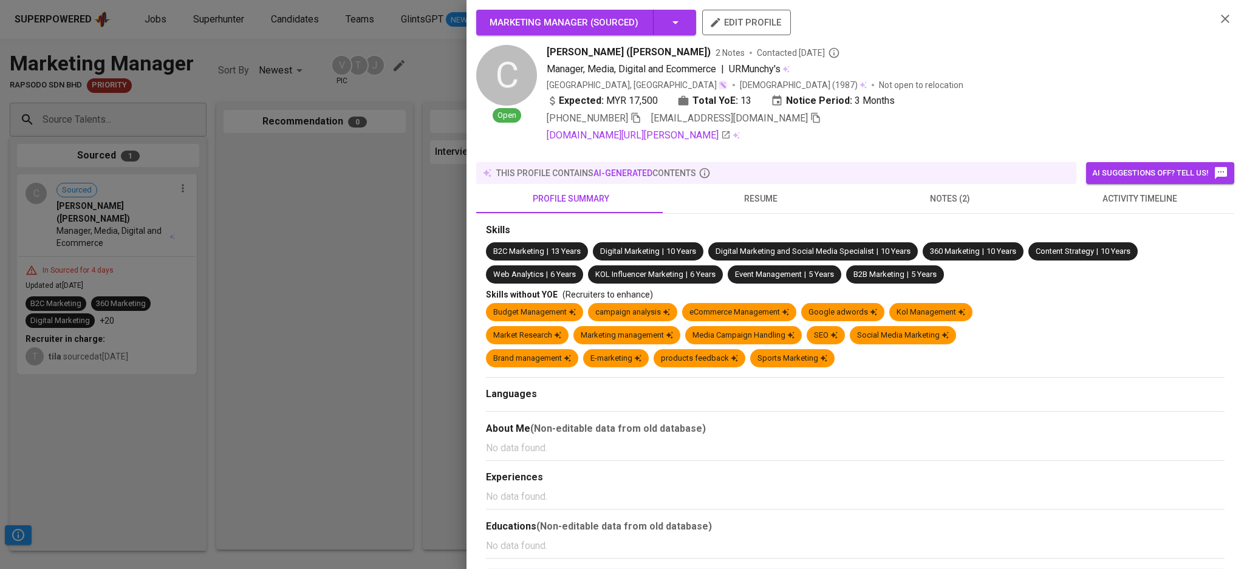
click at [906, 198] on button "notes (2)" at bounding box center [950, 198] width 190 height 29
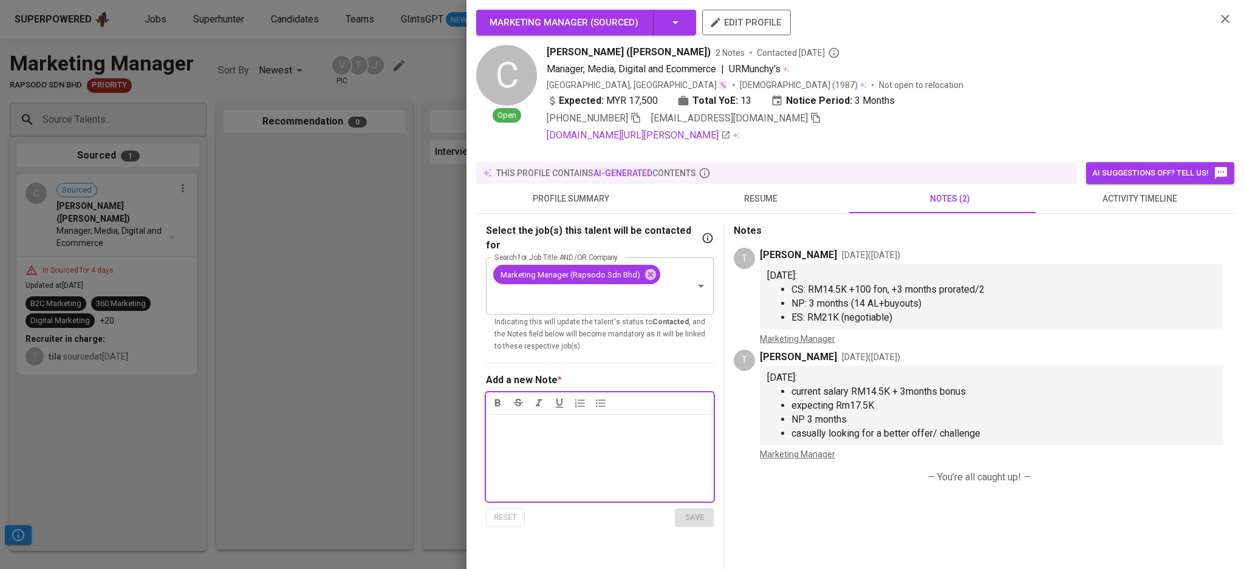
click at [1218, 24] on icon "button" at bounding box center [1225, 19] width 15 height 15
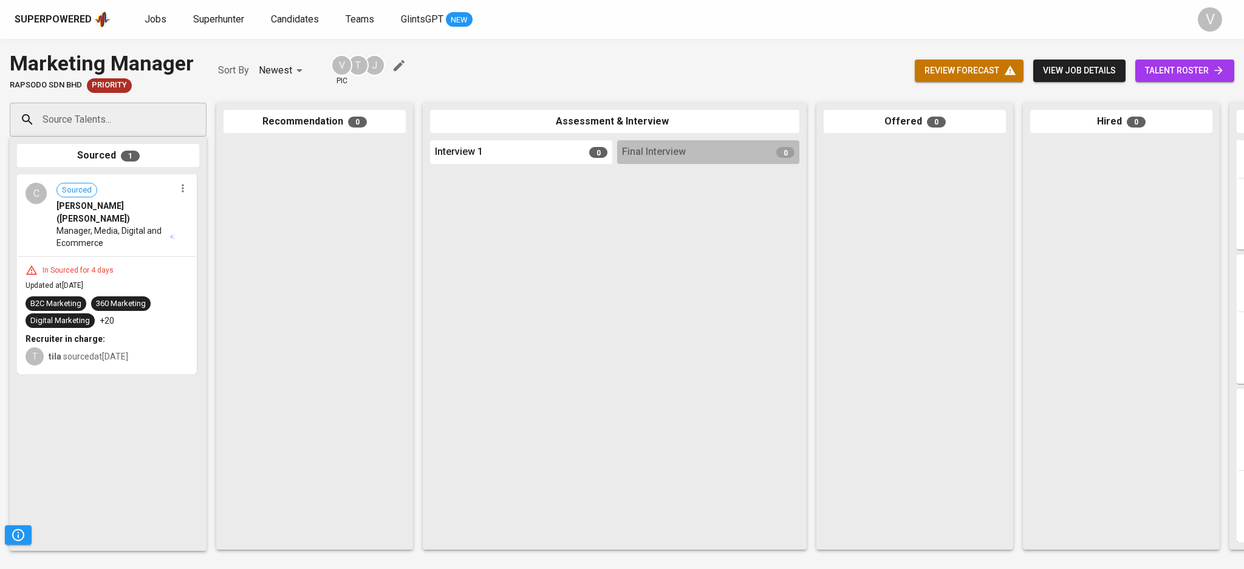
click at [118, 225] on span "Manager, Media, Digital and Ecommerce" at bounding box center [112, 237] width 111 height 24
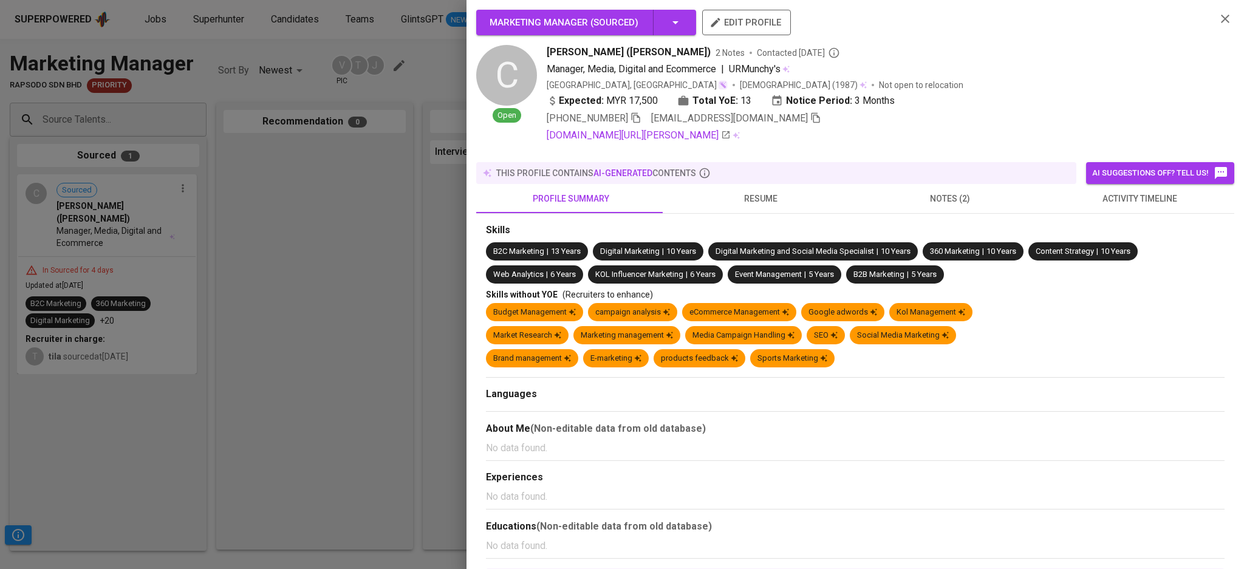
click at [915, 191] on span "notes (2)" at bounding box center [950, 198] width 175 height 15
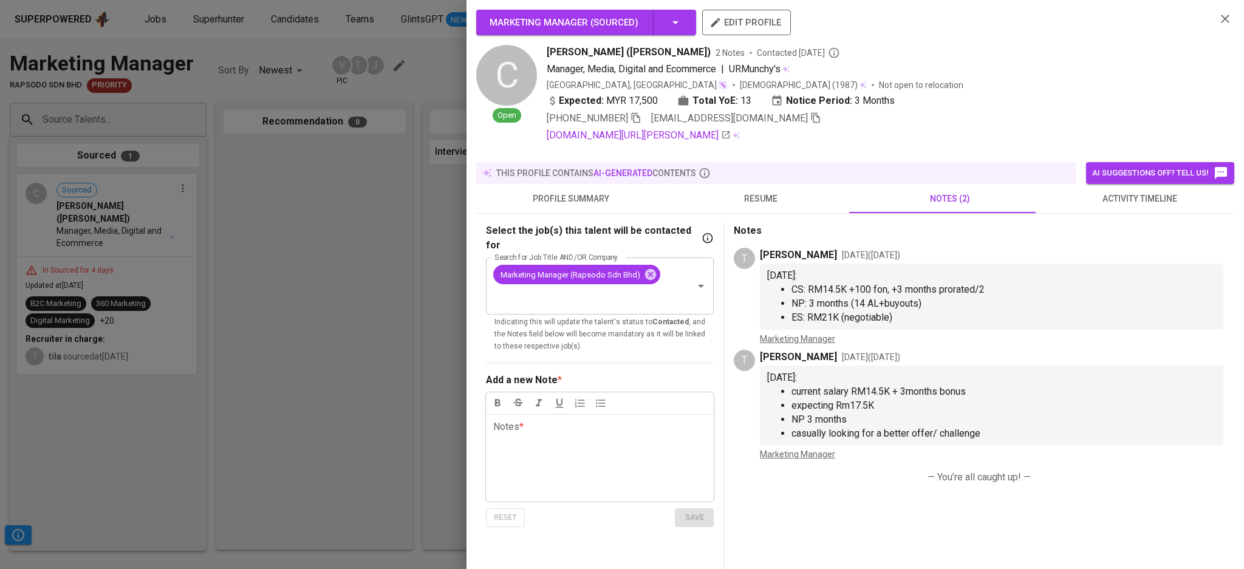
click at [281, 266] on div at bounding box center [622, 284] width 1244 height 569
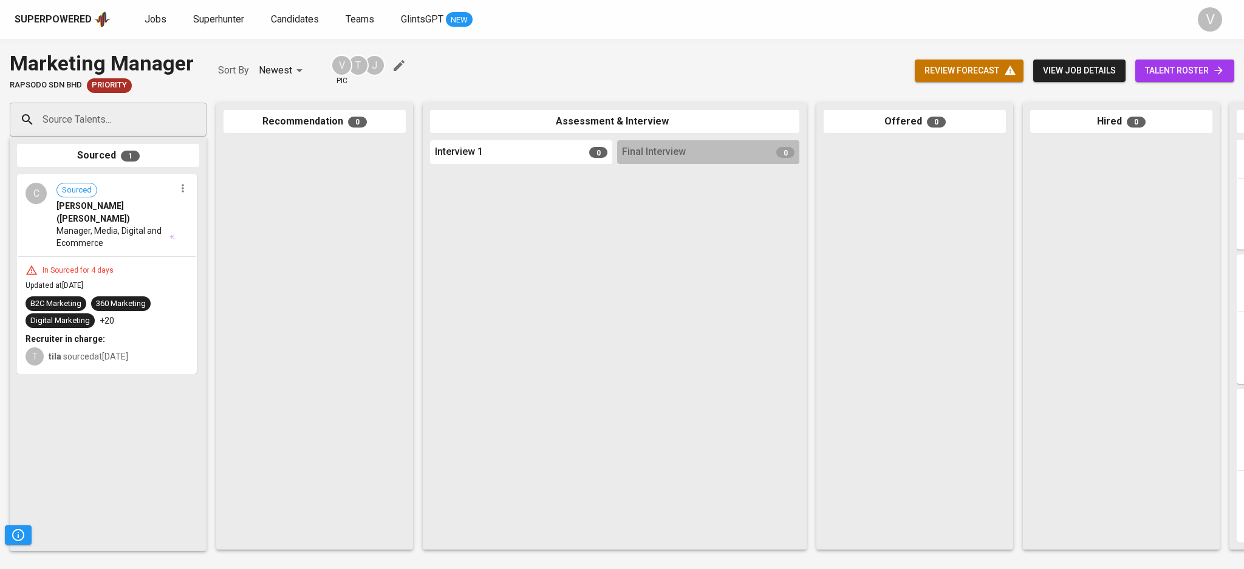
click at [113, 225] on span "Manager, Media, Digital and Ecommerce" at bounding box center [112, 237] width 111 height 24
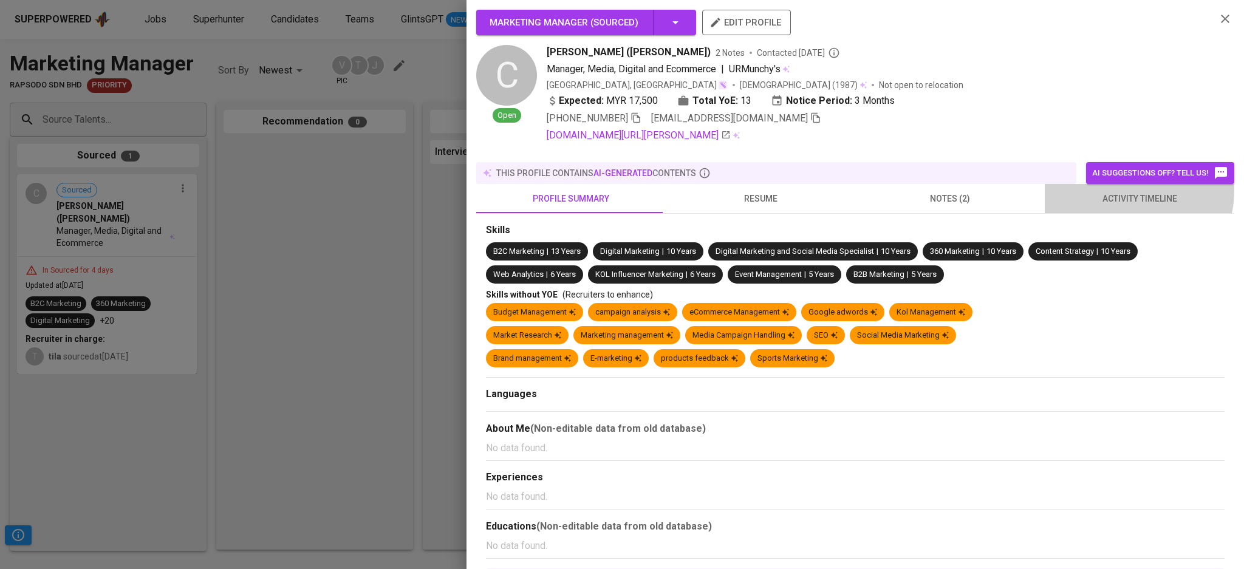
click at [1105, 184] on button "activity timeline" at bounding box center [1140, 198] width 190 height 29
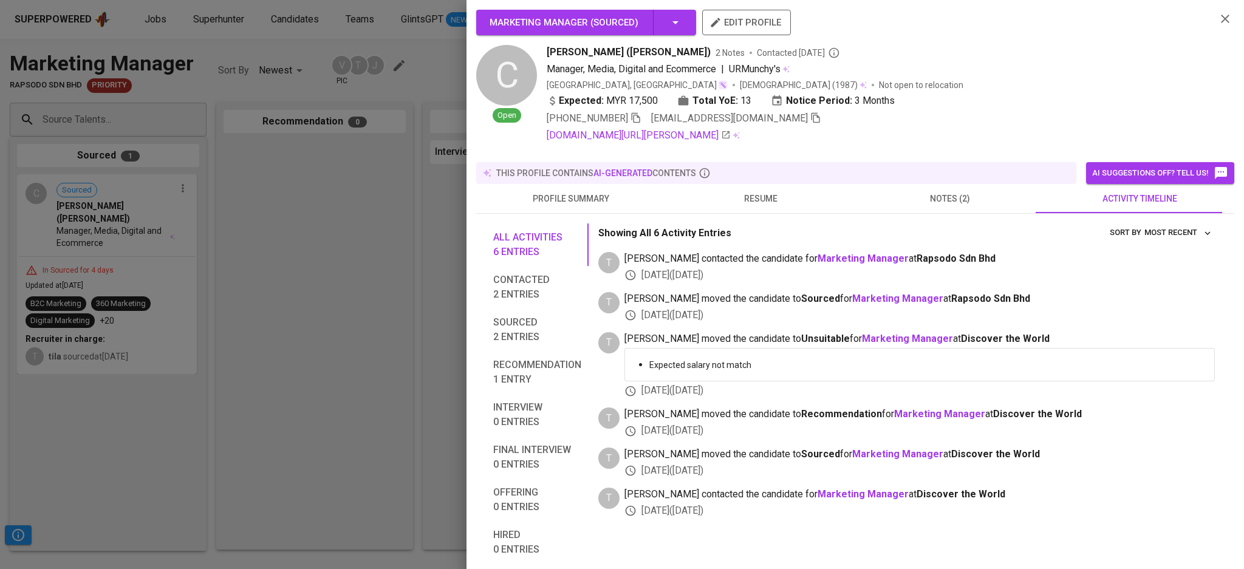
scroll to position [36, 0]
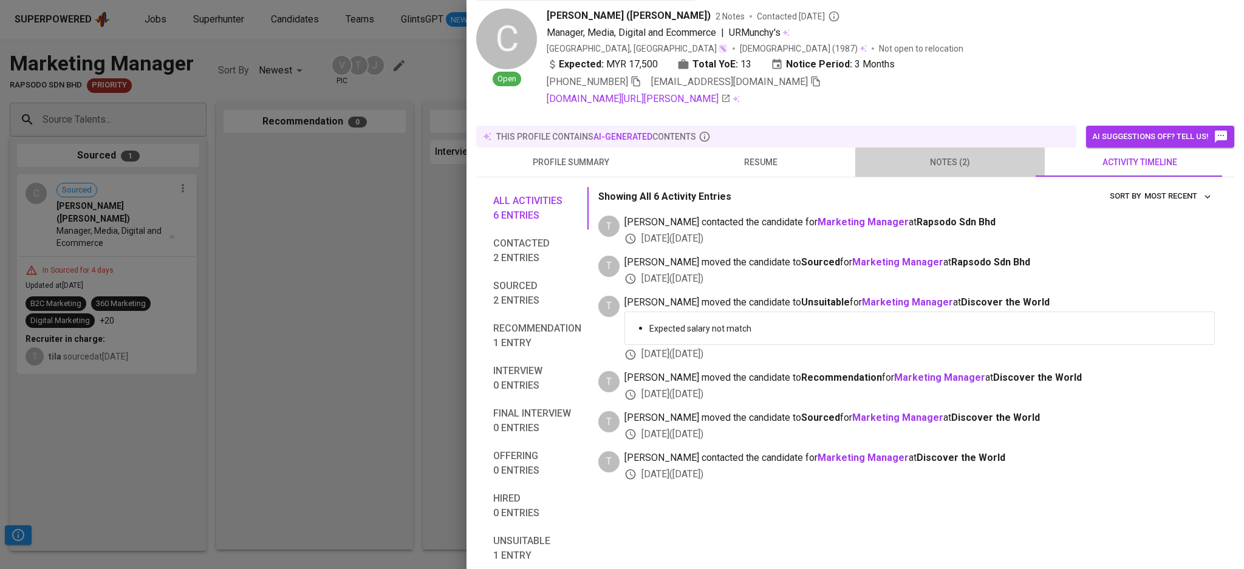
click at [982, 155] on span "notes (2)" at bounding box center [950, 162] width 175 height 15
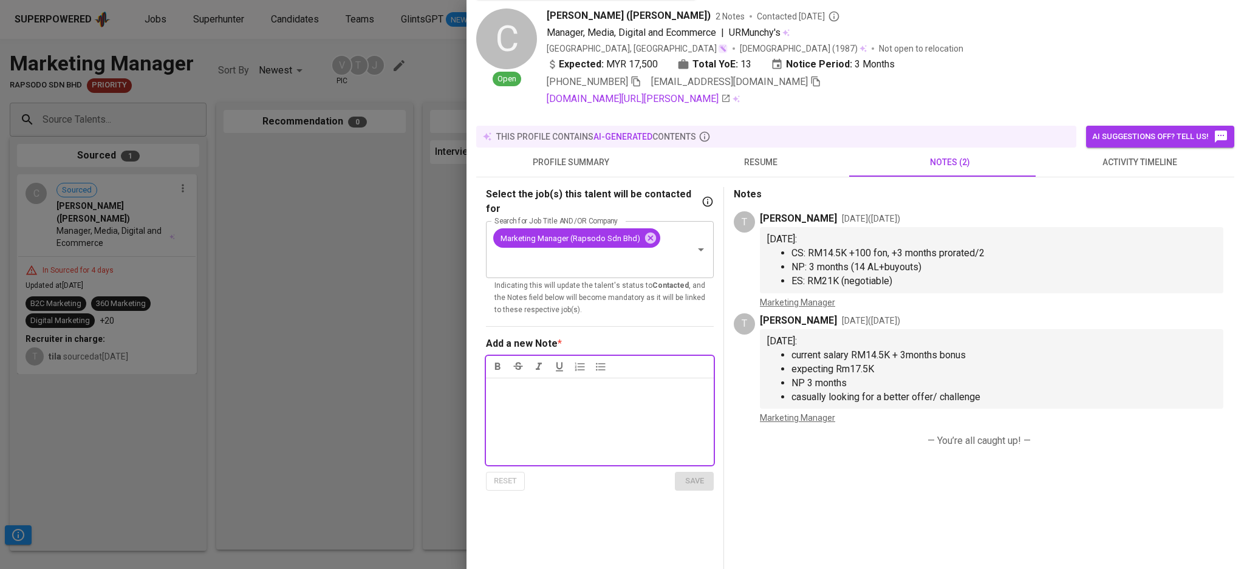
click at [1099, 152] on button "activity timeline" at bounding box center [1140, 162] width 190 height 29
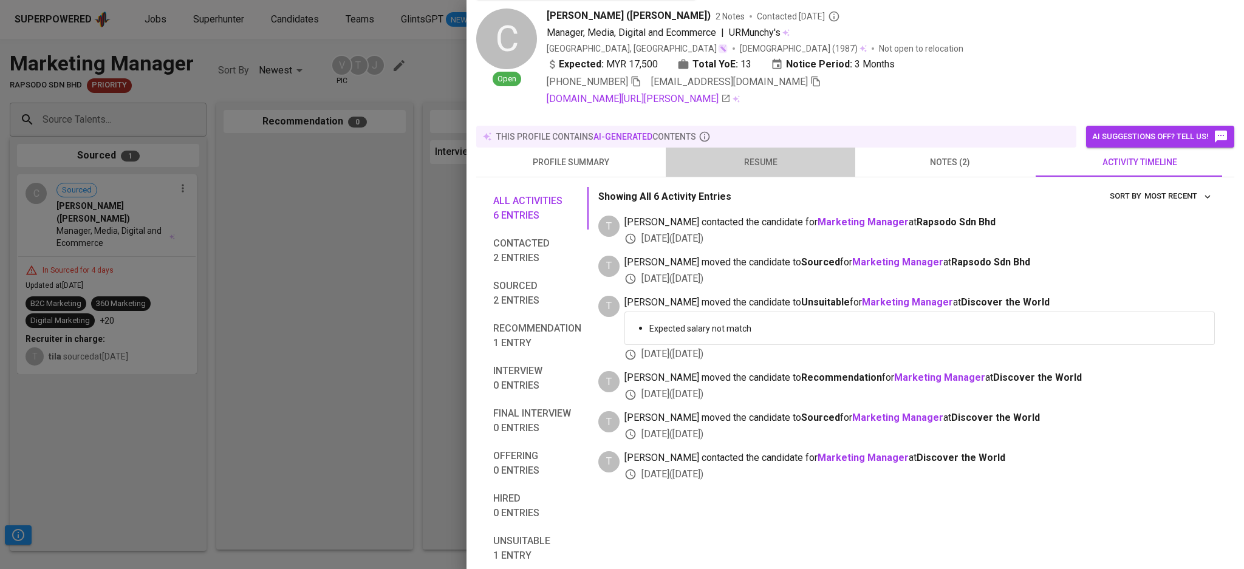
click at [776, 162] on button "resume" at bounding box center [761, 162] width 190 height 29
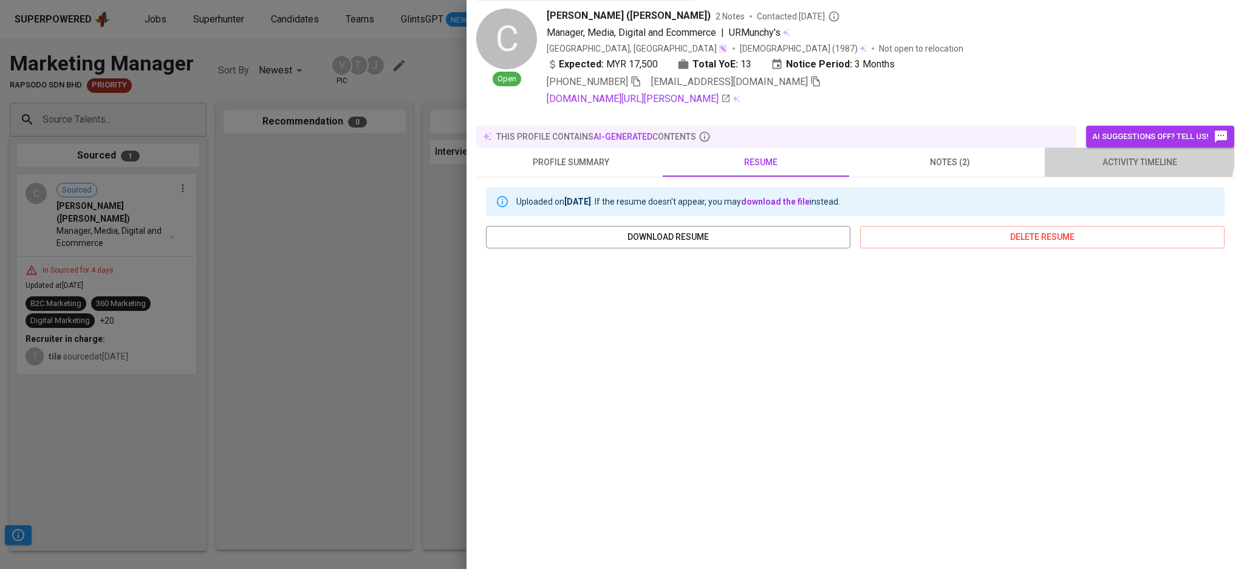
click at [1125, 148] on button "activity timeline" at bounding box center [1140, 162] width 190 height 29
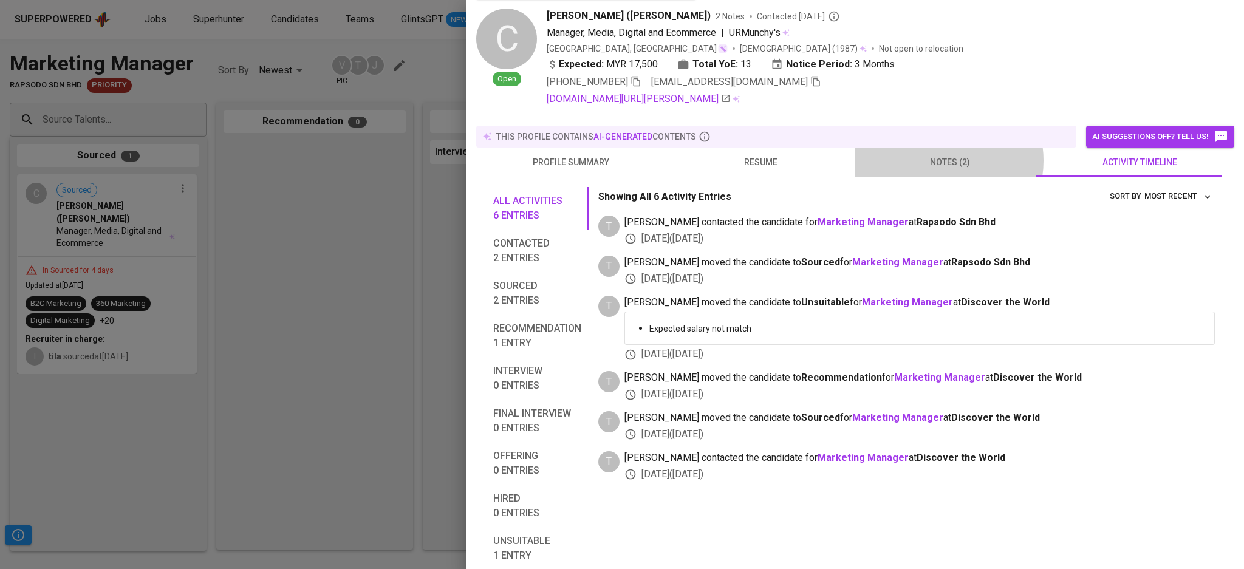
click at [936, 155] on span "notes (2)" at bounding box center [950, 162] width 175 height 15
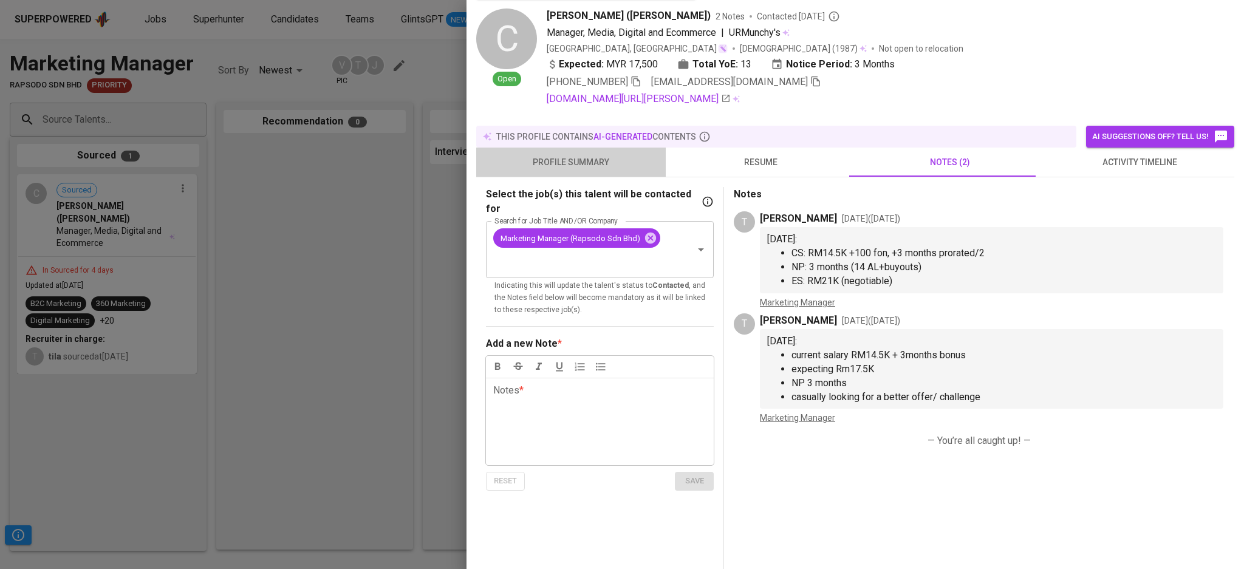
click at [599, 156] on span "profile summary" at bounding box center [571, 162] width 175 height 15
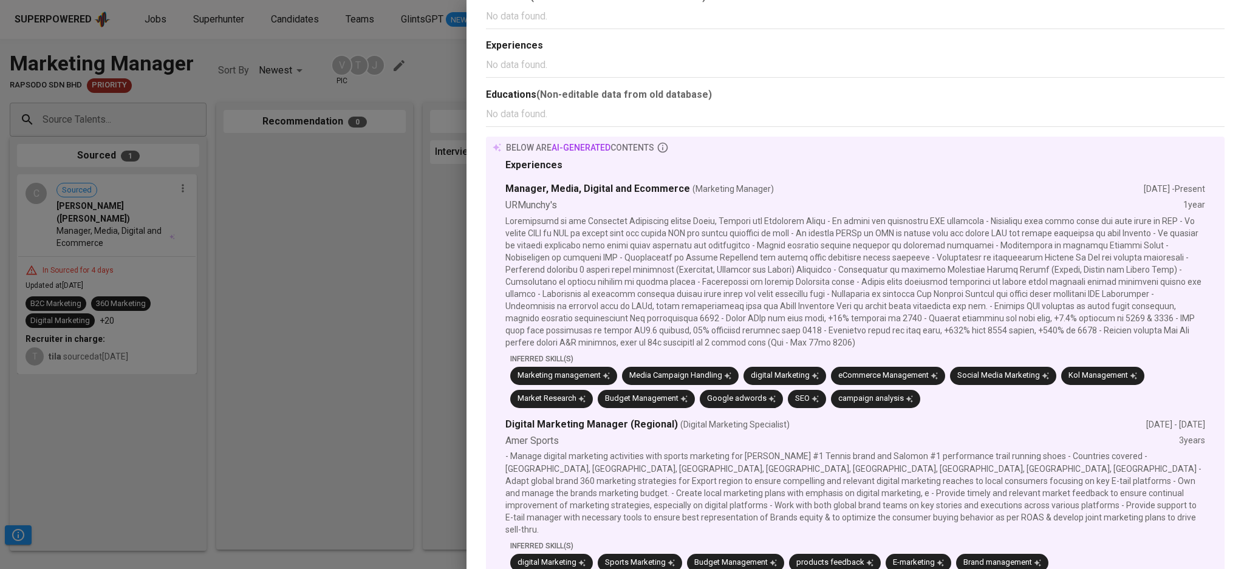
scroll to position [436, 0]
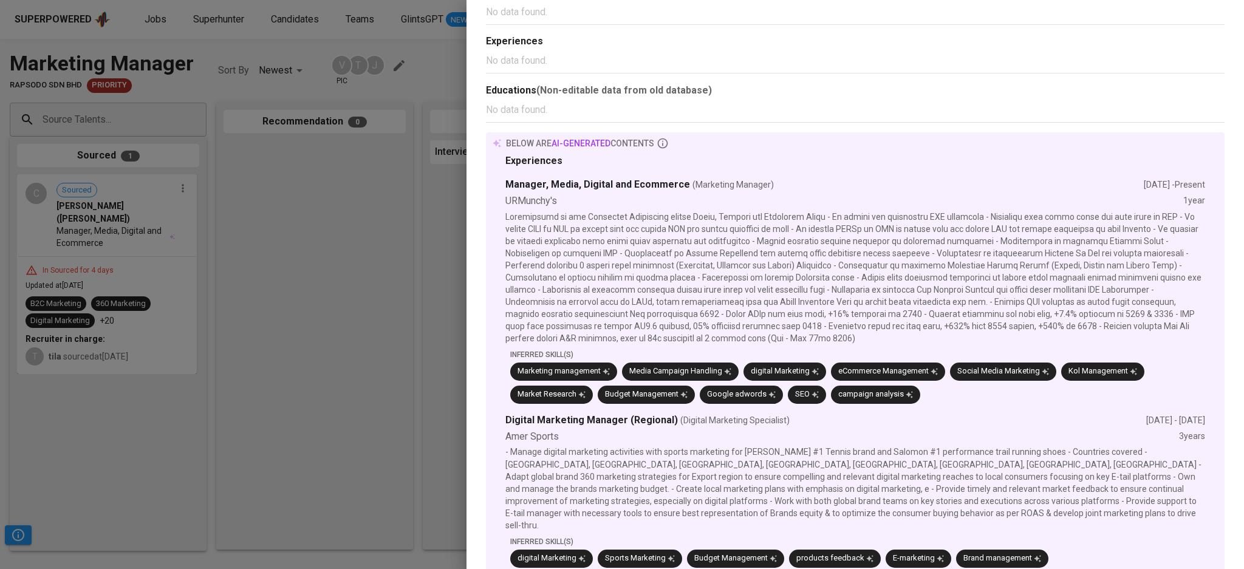
click at [236, 422] on div at bounding box center [622, 284] width 1244 height 569
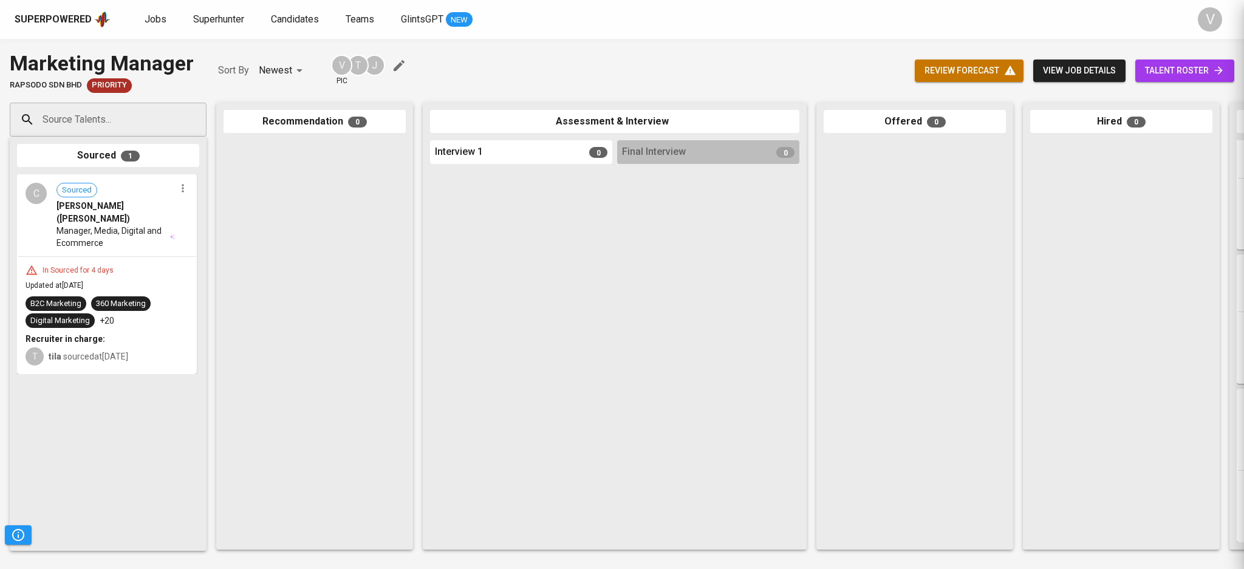
scroll to position [0, 0]
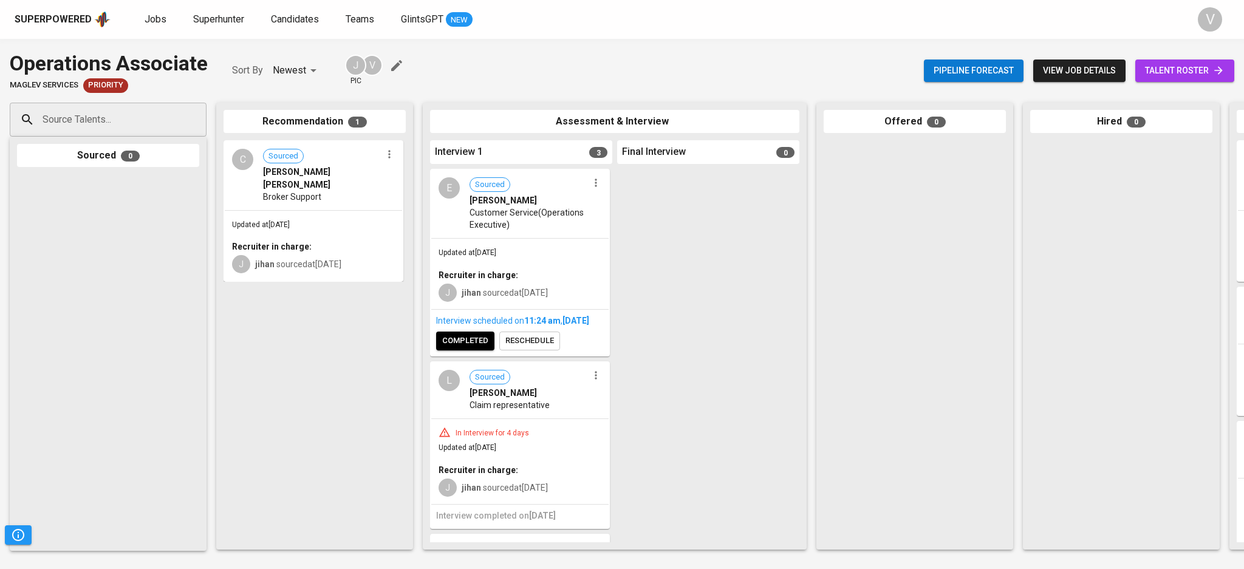
click at [519, 411] on span "Claim representative" at bounding box center [510, 405] width 80 height 12
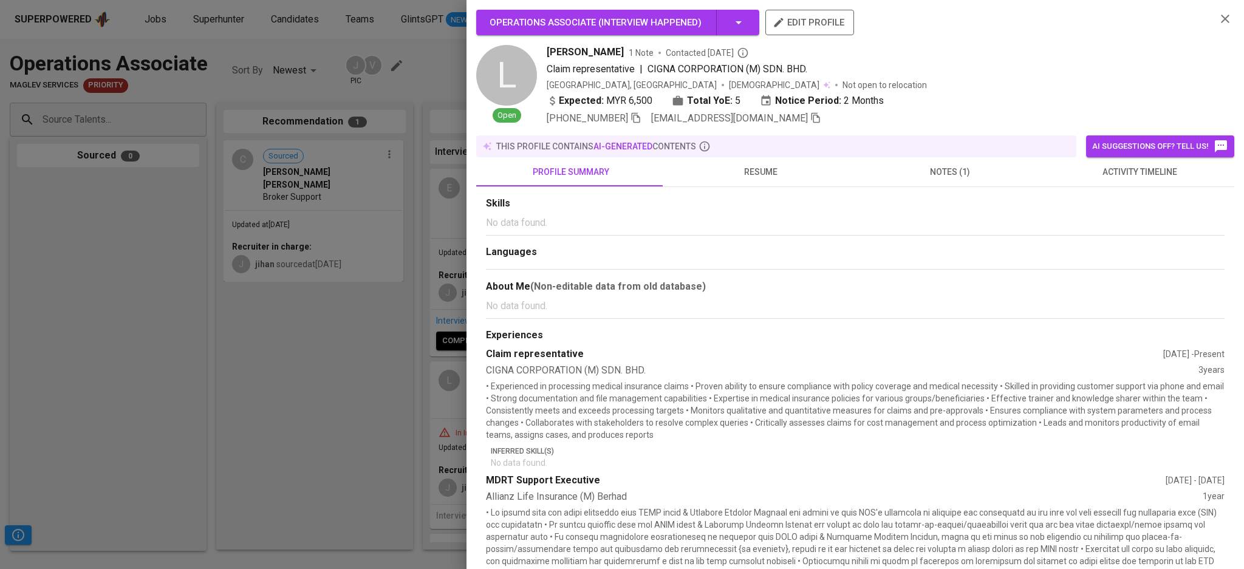
click at [960, 168] on span "notes (1)" at bounding box center [950, 172] width 175 height 15
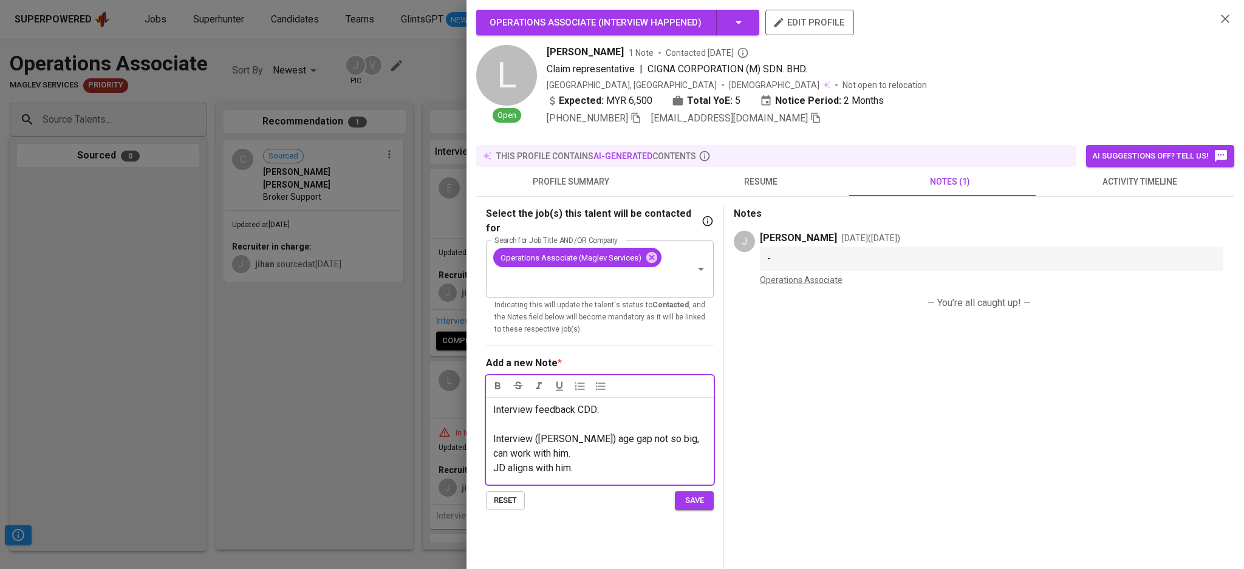
click at [490, 397] on div "Interview feedback CDD: ﻿ Interview ([PERSON_NAME]) age gap not so big, can wor…" at bounding box center [600, 440] width 228 height 87
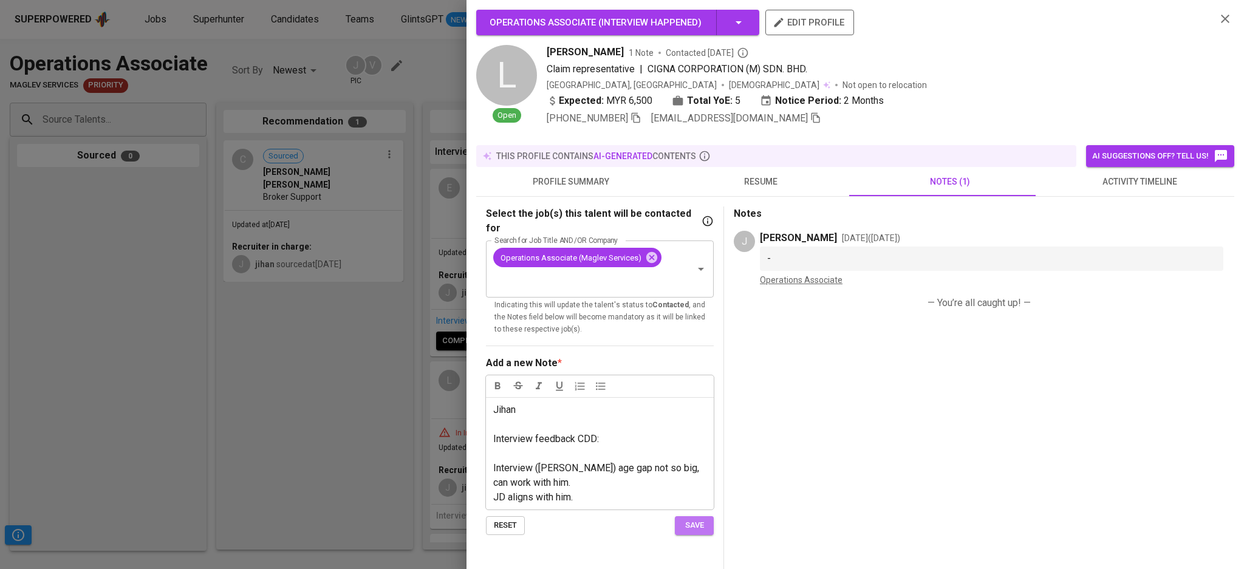
click at [702, 519] on span "save" at bounding box center [694, 526] width 27 height 14
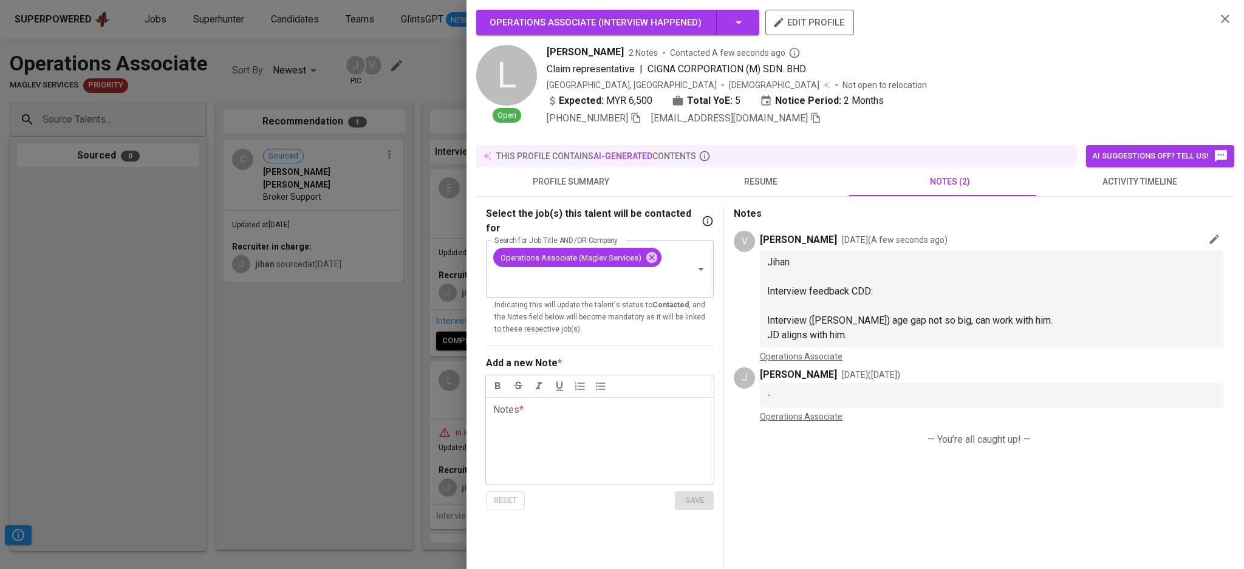
click at [739, 178] on span "resume" at bounding box center [760, 181] width 175 height 15
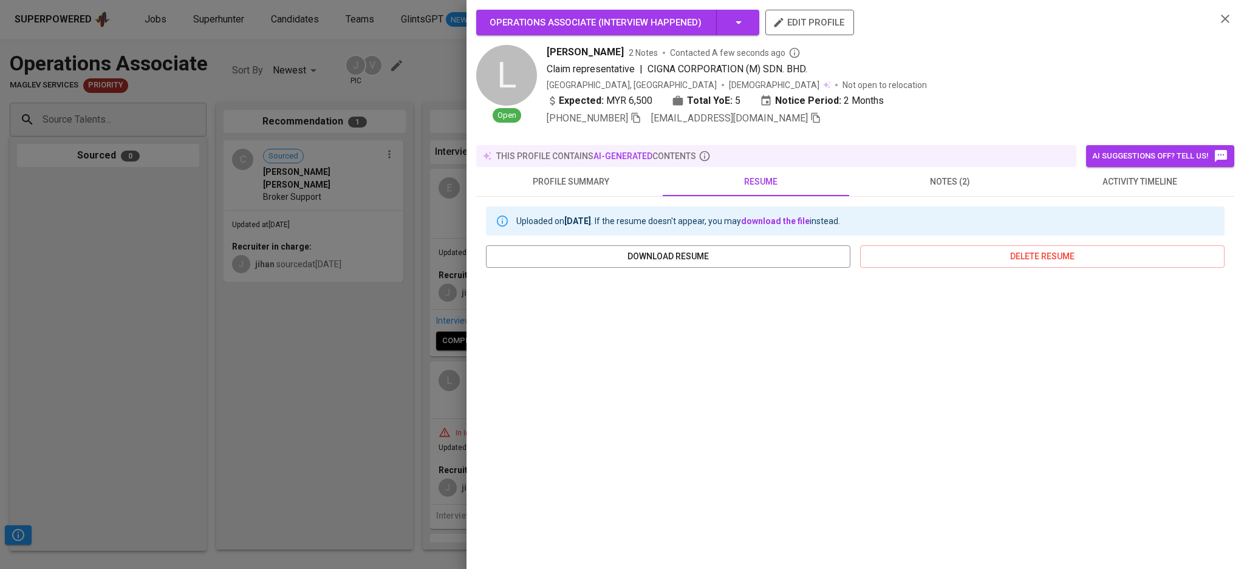
click at [574, 174] on span "profile summary" at bounding box center [571, 181] width 175 height 15
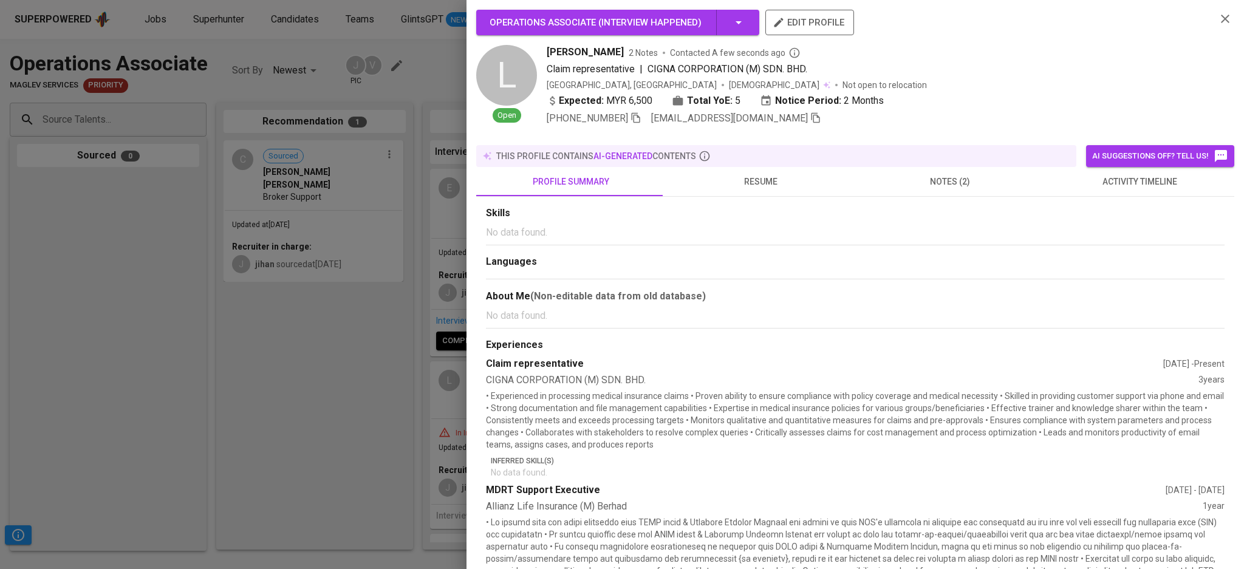
click at [934, 175] on span "notes (2)" at bounding box center [950, 181] width 175 height 15
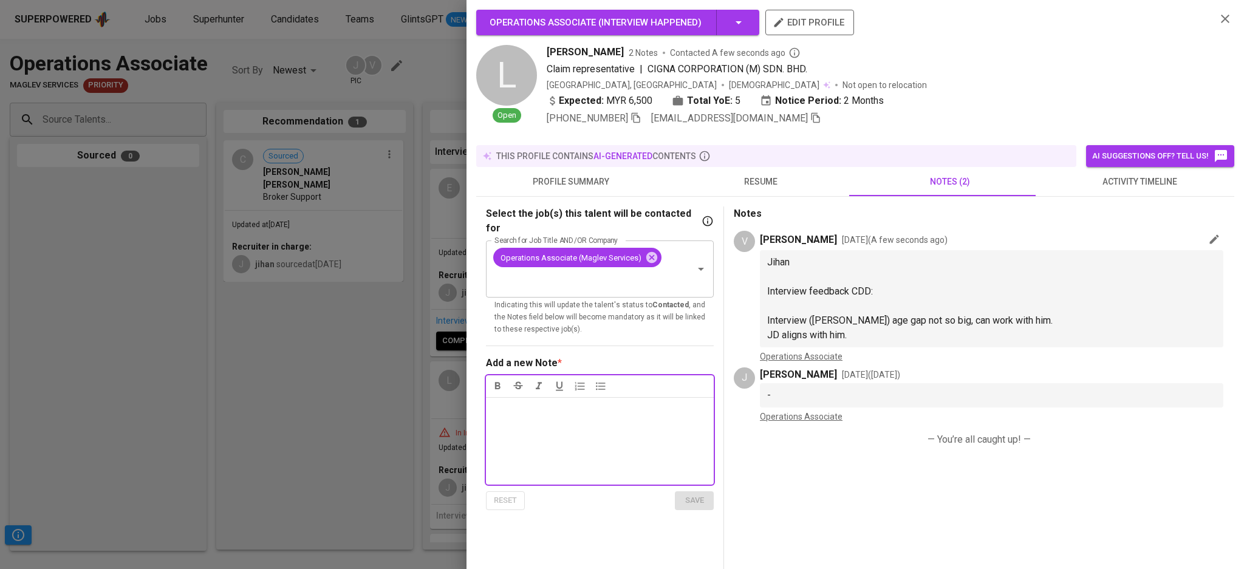
click at [804, 171] on button "resume" at bounding box center [761, 181] width 190 height 29
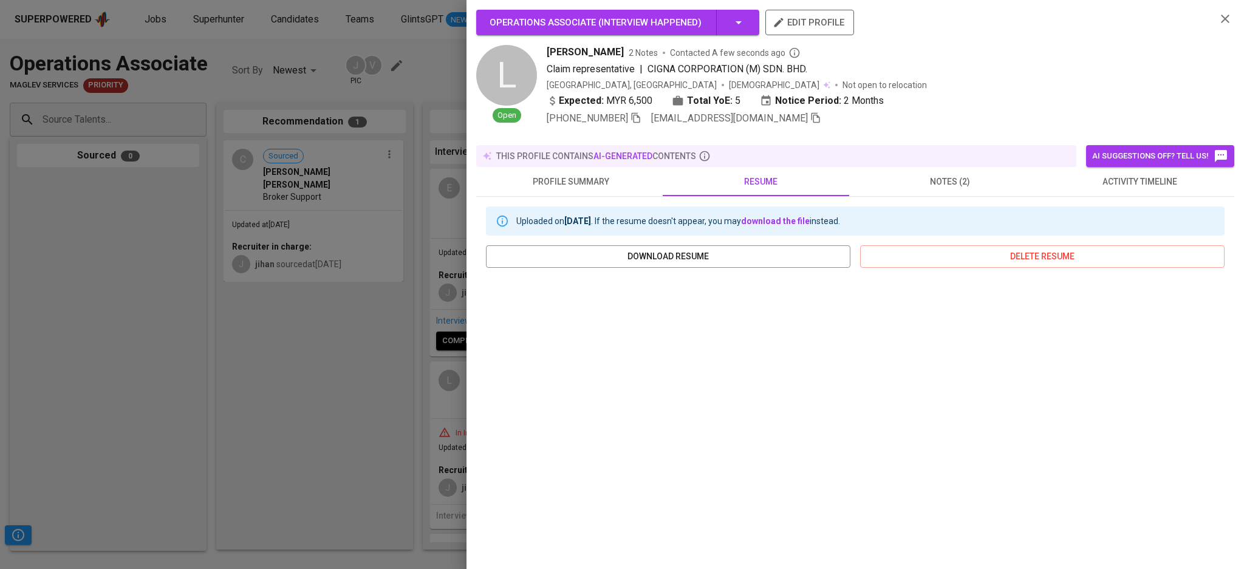
click at [1218, 15] on icon "button" at bounding box center [1225, 19] width 15 height 15
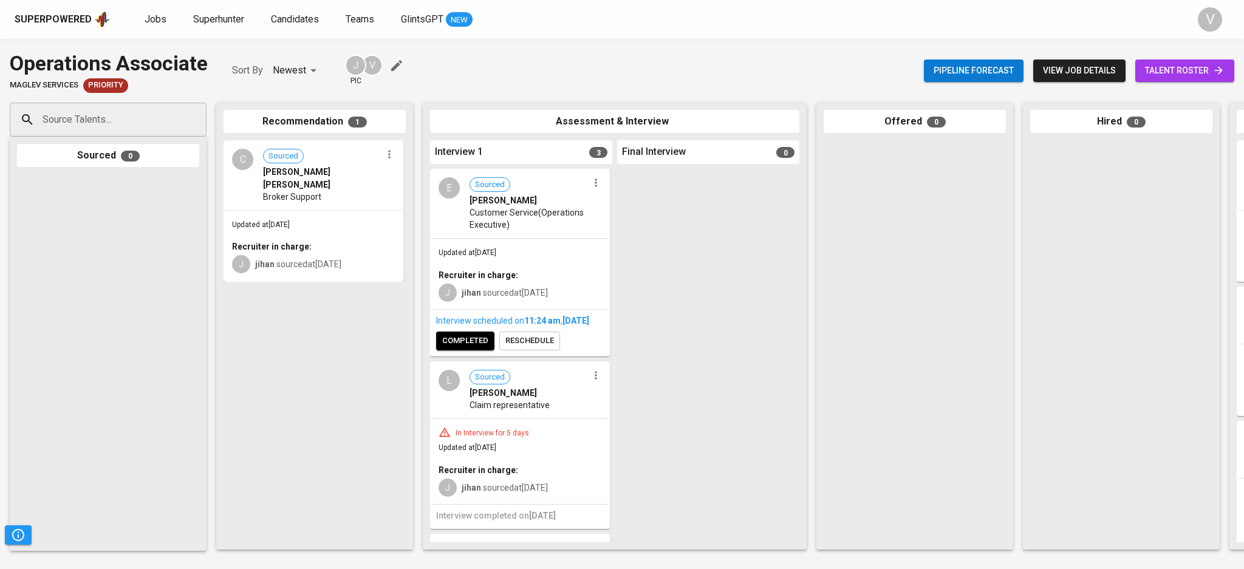
click at [312, 191] on span "Broker Support" at bounding box center [292, 197] width 58 height 12
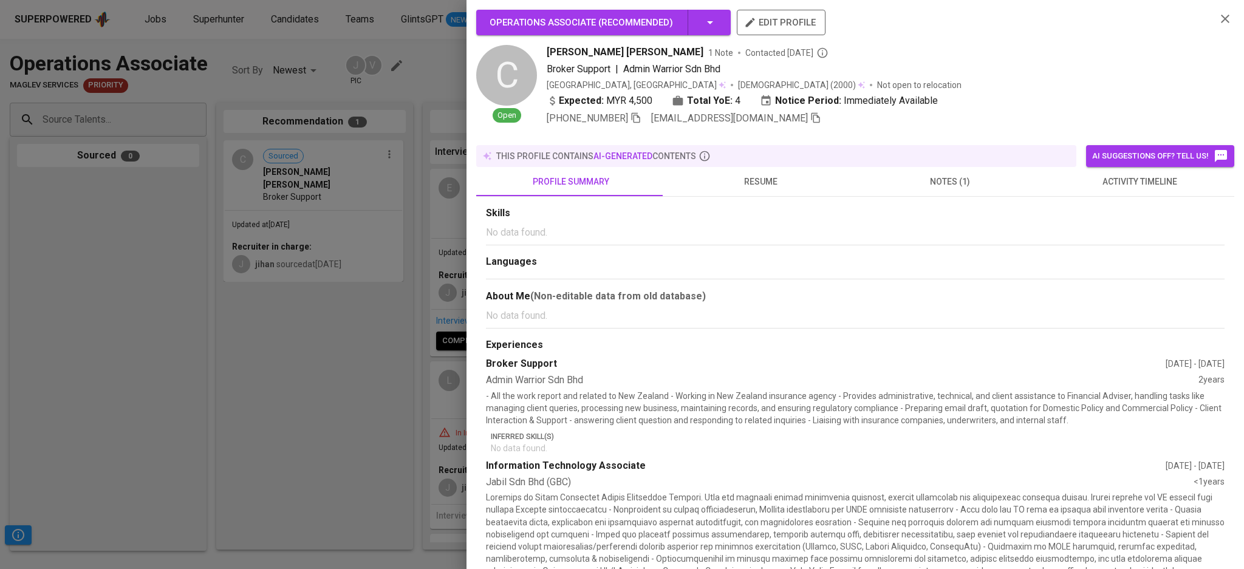
click at [906, 174] on span "notes (1)" at bounding box center [950, 181] width 175 height 15
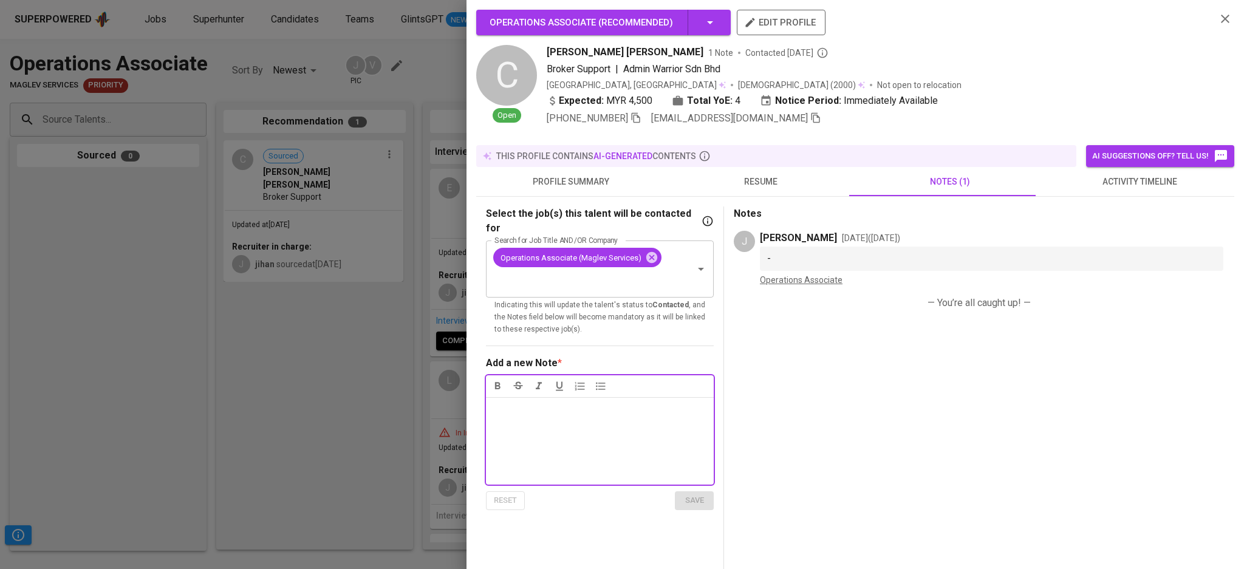
click at [803, 171] on button "resume" at bounding box center [761, 181] width 190 height 29
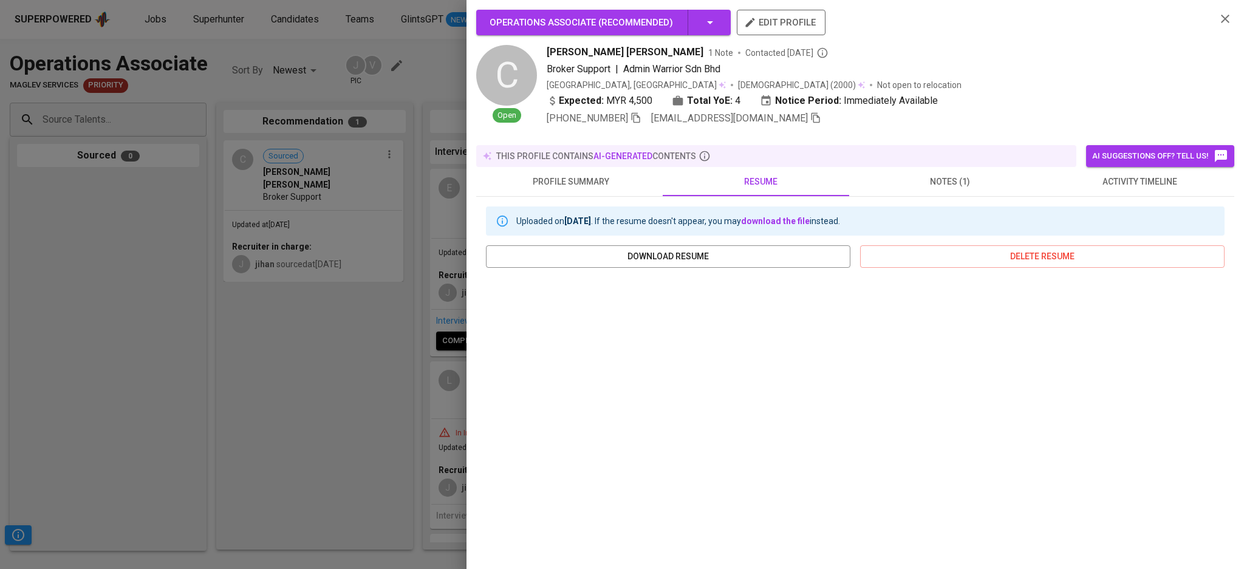
click at [1218, 24] on icon "button" at bounding box center [1225, 19] width 15 height 15
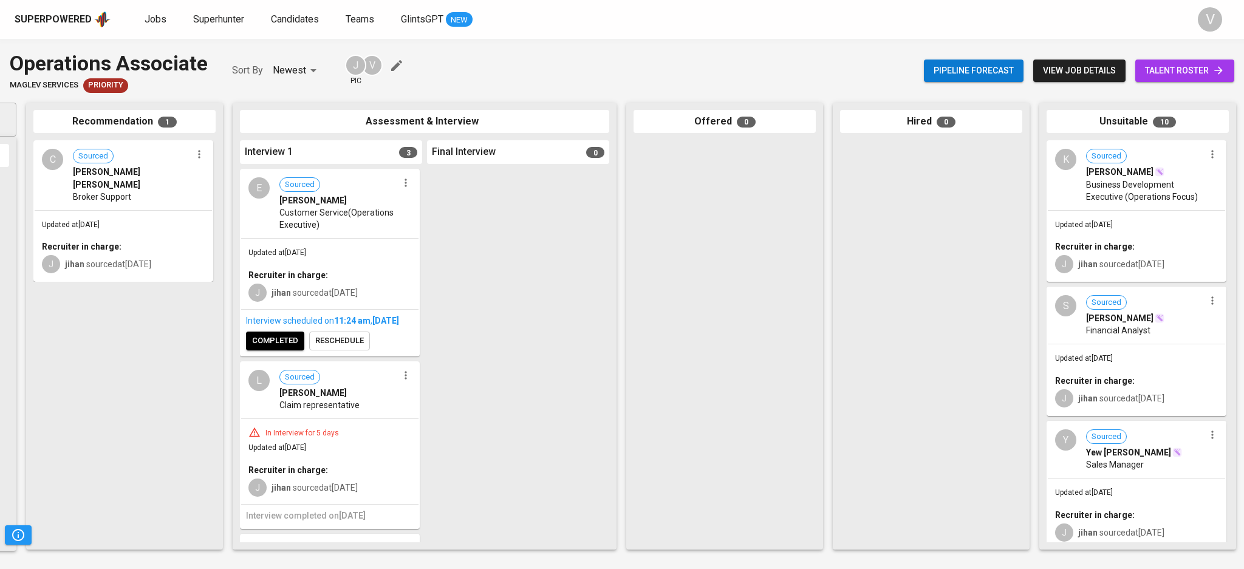
scroll to position [0, 202]
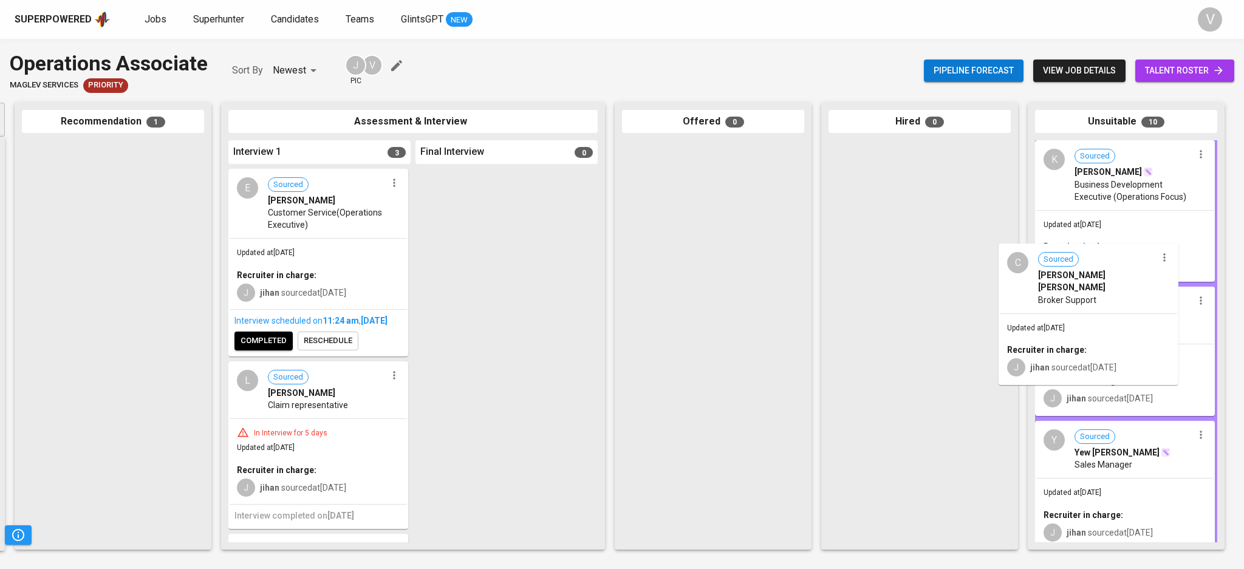
drag, startPoint x: 129, startPoint y: 193, endPoint x: 1112, endPoint y: 294, distance: 988.9
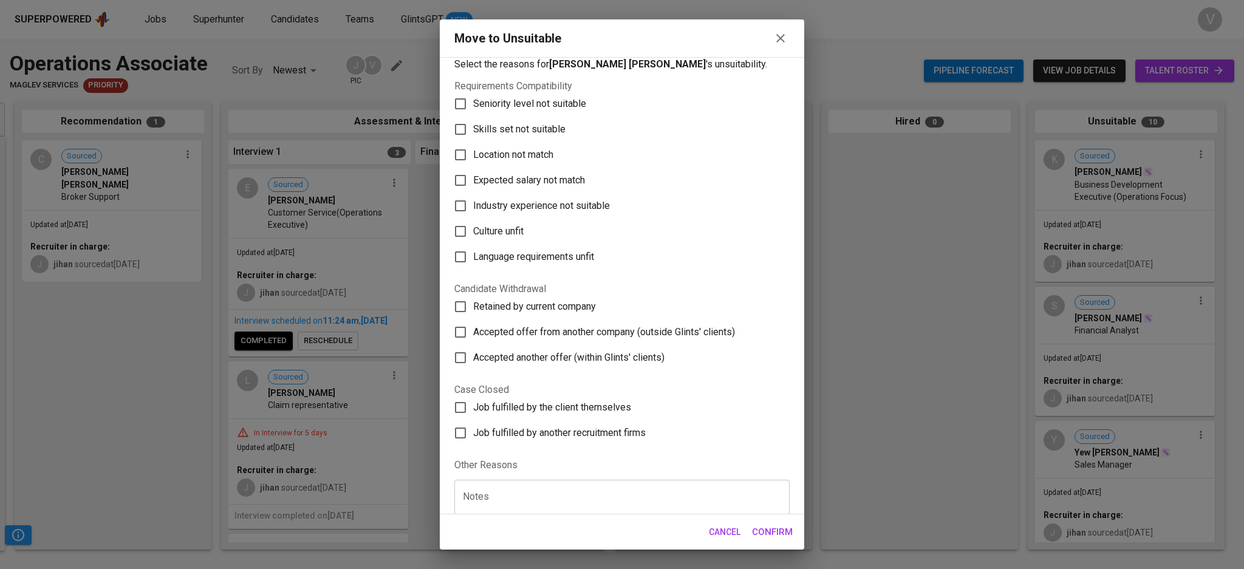
scroll to position [0, 0]
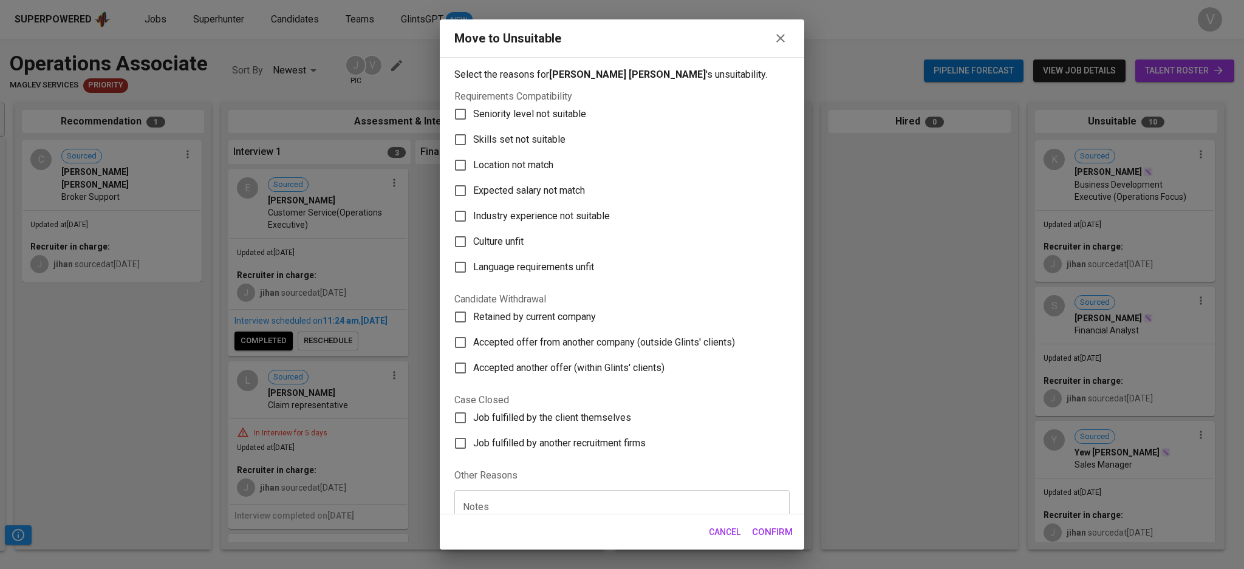
click at [478, 110] on span "Seniority level not suitable" at bounding box center [529, 114] width 113 height 15
click at [473, 110] on input "Seniority level not suitable" at bounding box center [461, 114] width 26 height 26
checkbox input "true"
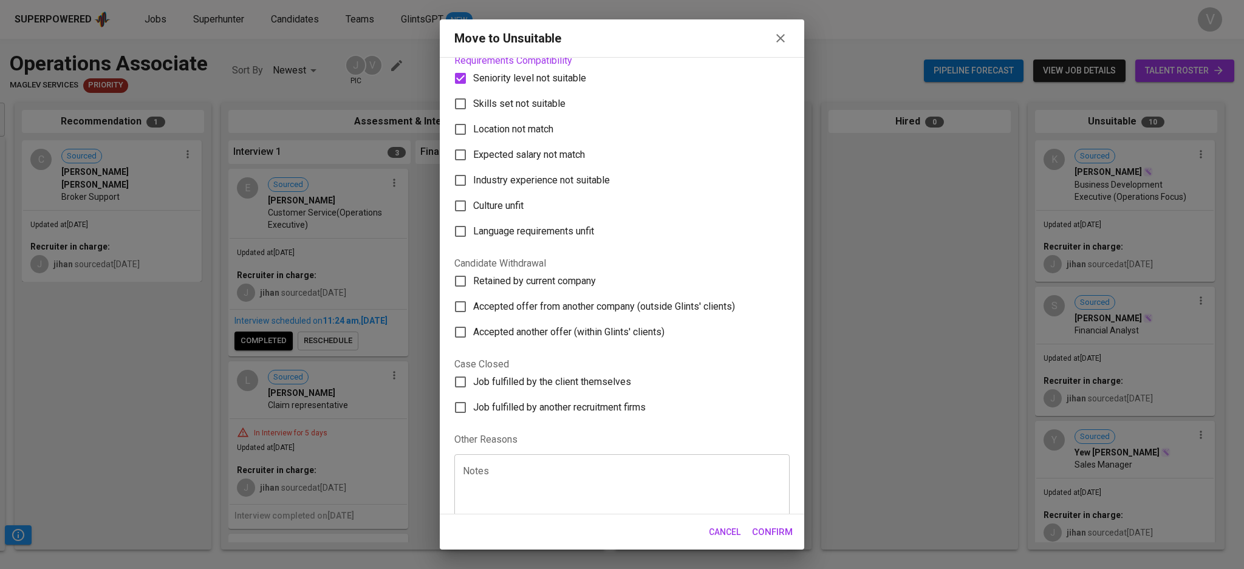
scroll to position [54, 0]
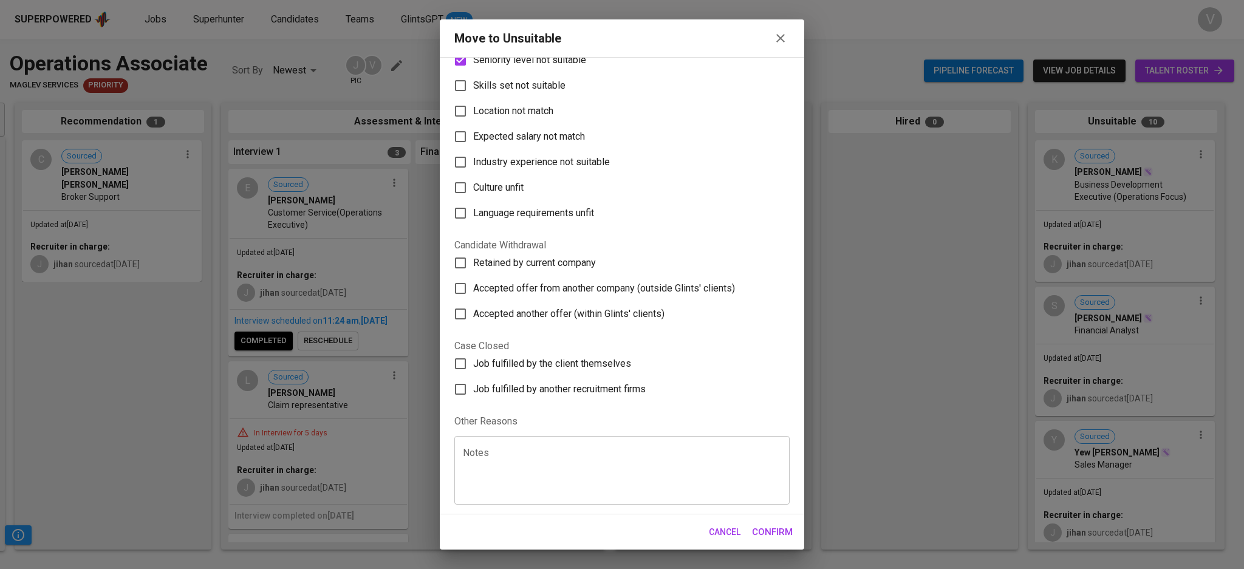
click at [764, 536] on span "Confirm" at bounding box center [772, 532] width 41 height 16
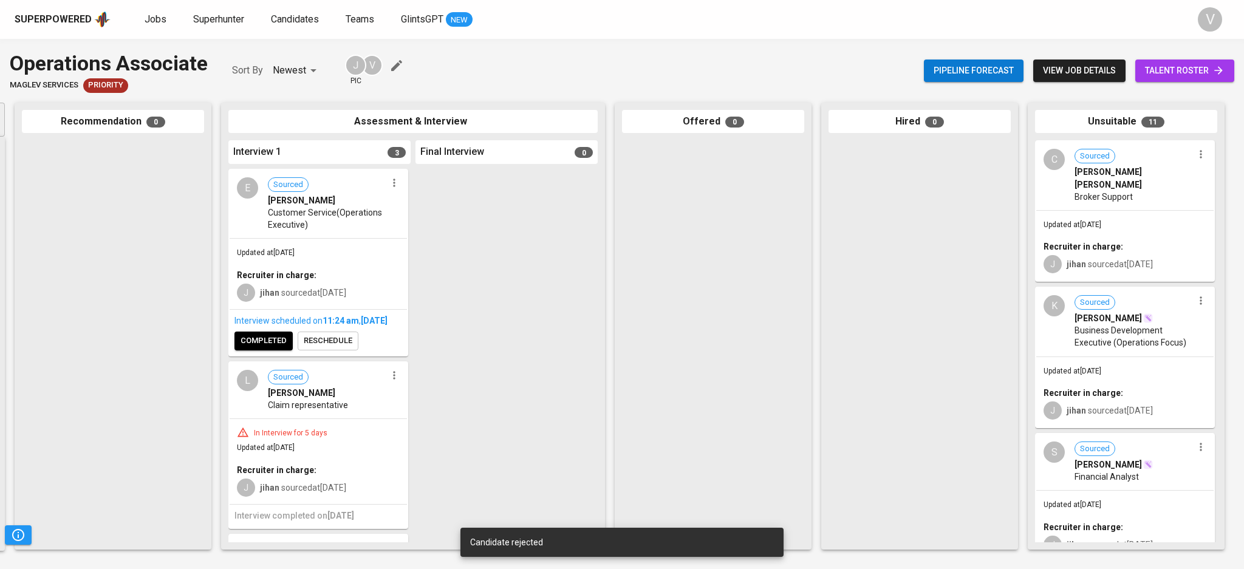
click at [317, 411] on span "Claim representative" at bounding box center [308, 405] width 80 height 12
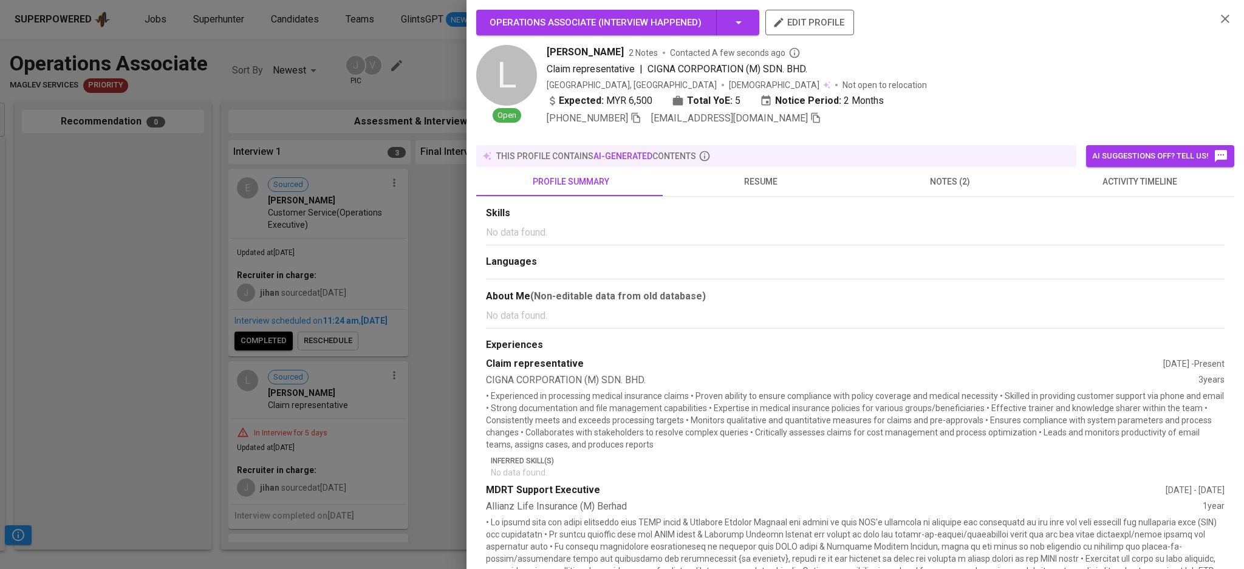
click at [950, 174] on span "notes (2)" at bounding box center [950, 181] width 175 height 15
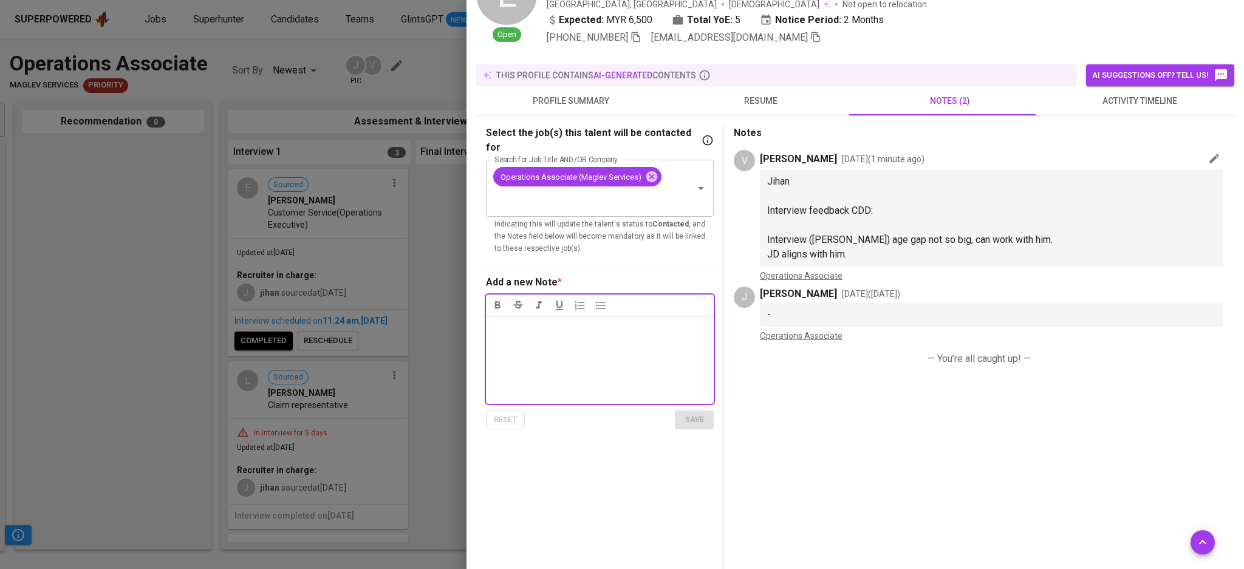
scroll to position [0, 0]
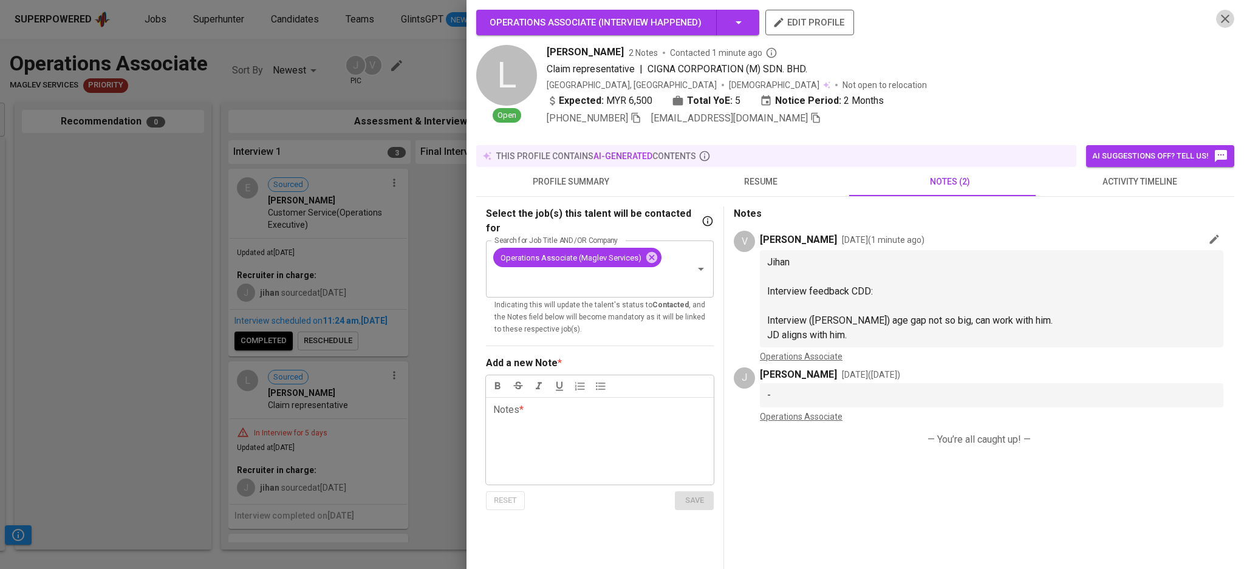
click at [1219, 20] on icon "button" at bounding box center [1225, 19] width 15 height 15
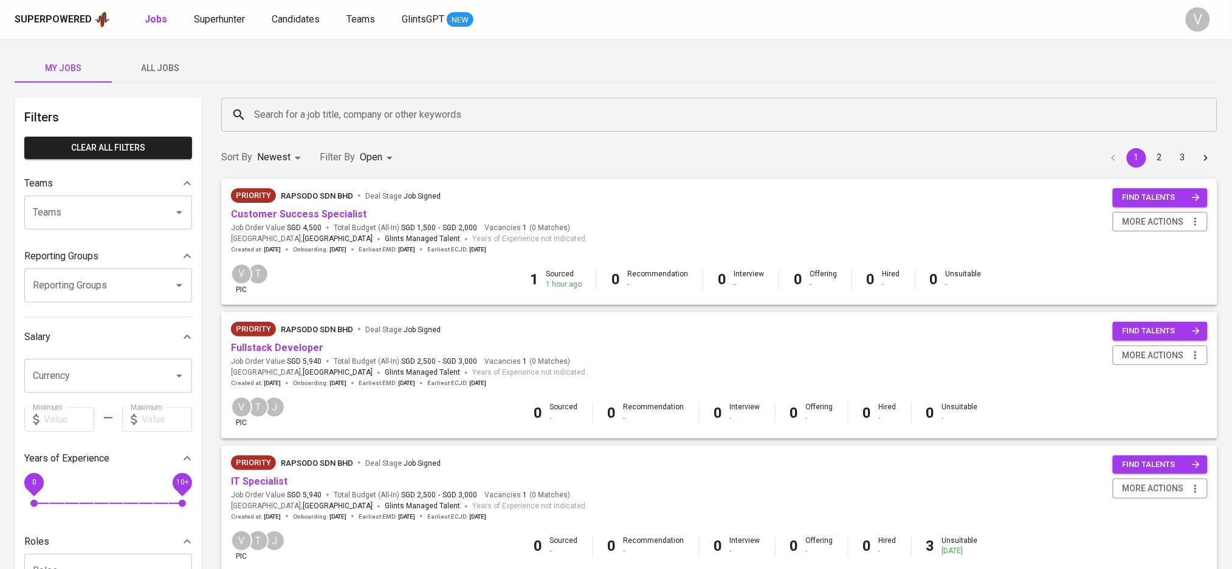
click at [558, 121] on input "Search for a job title, company or other keywords" at bounding box center [722, 114] width 942 height 23
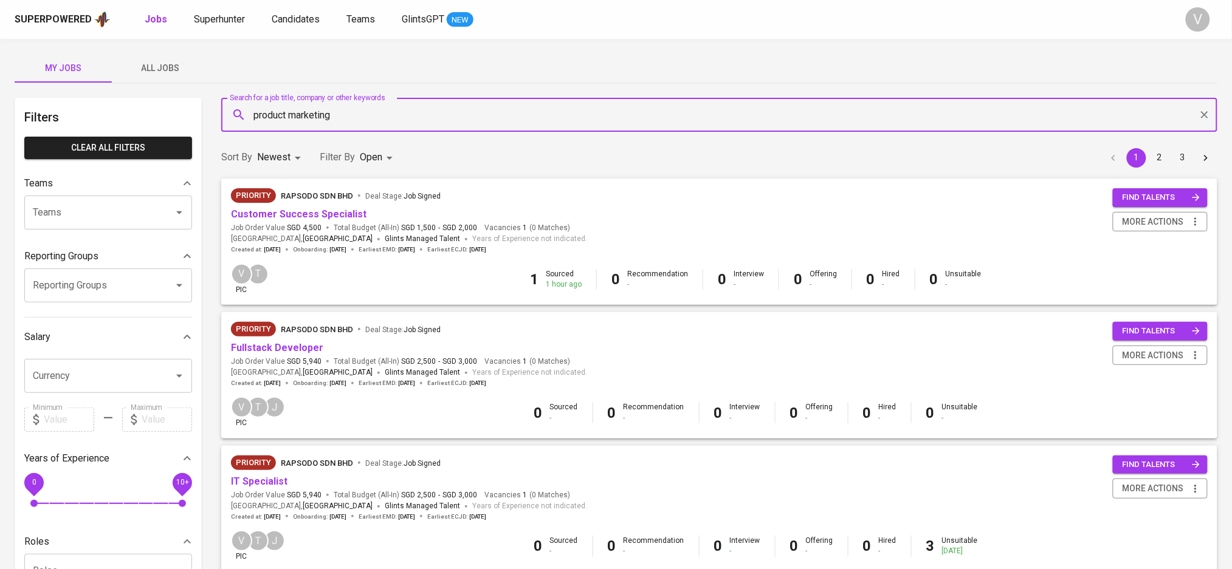
type input "product marketing"
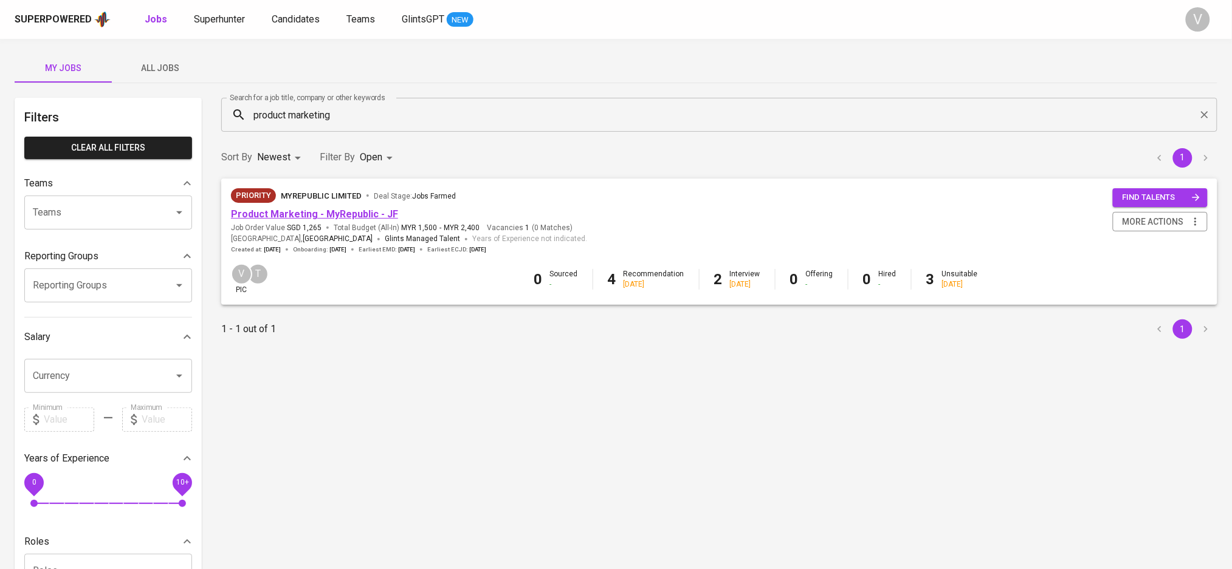
click at [326, 214] on link "Product Marketing - MyRepublic - JF" at bounding box center [314, 214] width 167 height 12
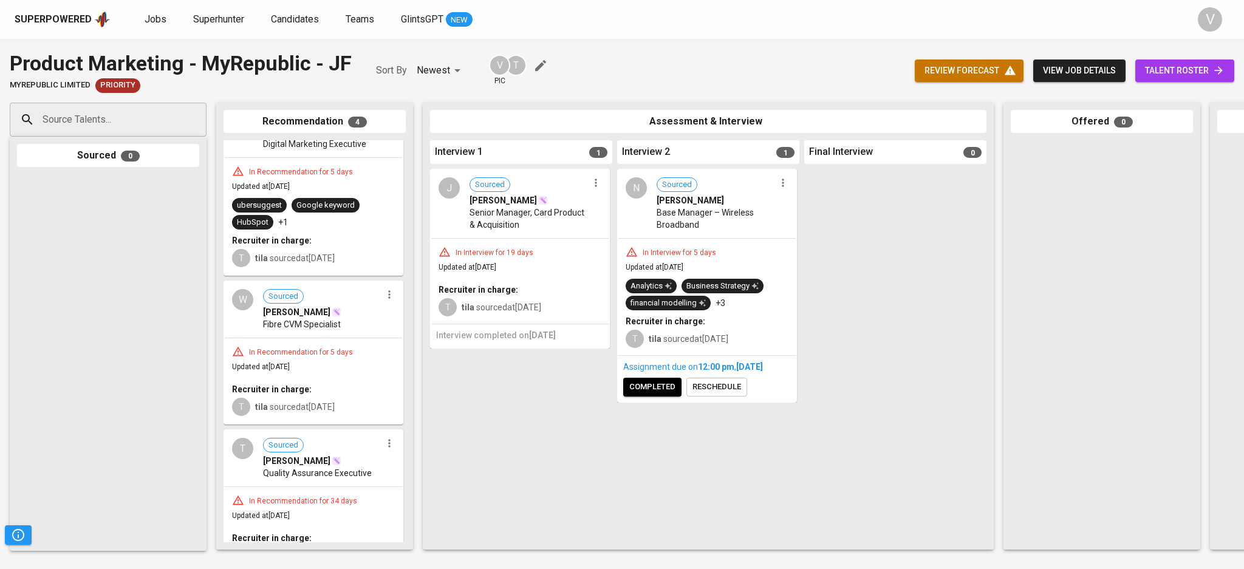
scroll to position [218, 0]
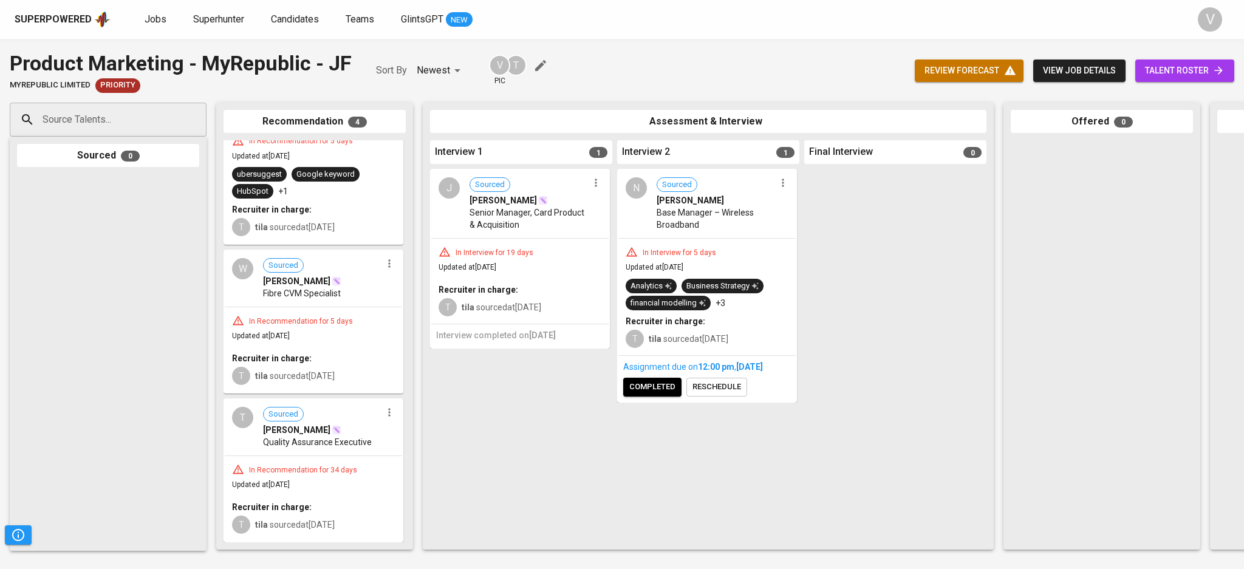
click at [301, 296] on div "W Sourced Wan Hanis Aiman Fibre CVM Specialist" at bounding box center [313, 279] width 177 height 56
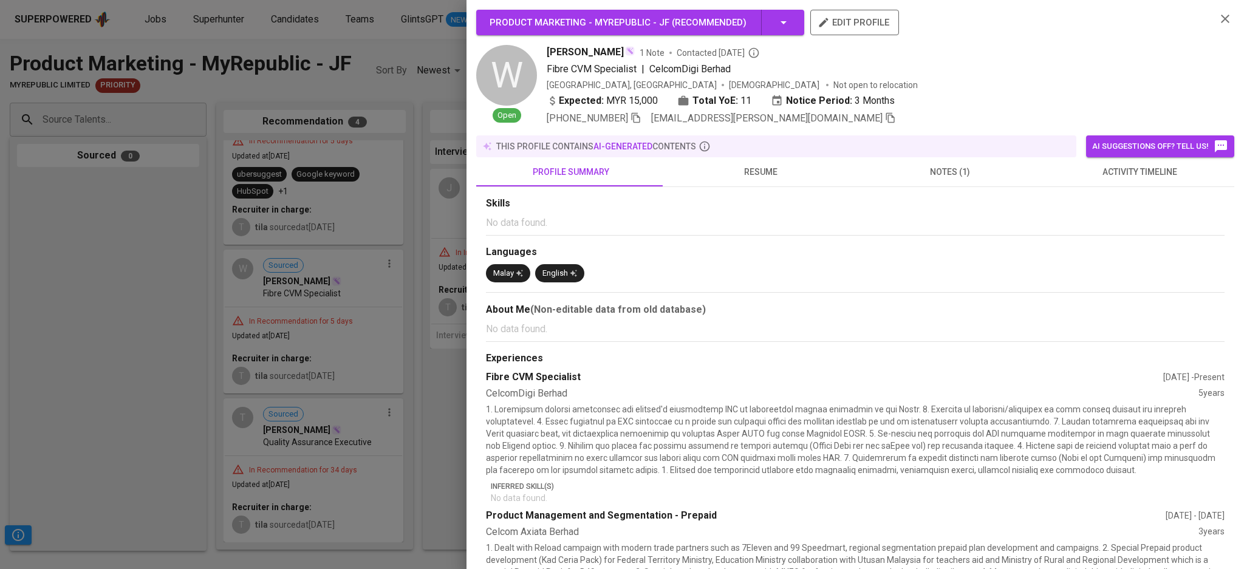
click at [954, 179] on span "notes (1)" at bounding box center [950, 172] width 175 height 15
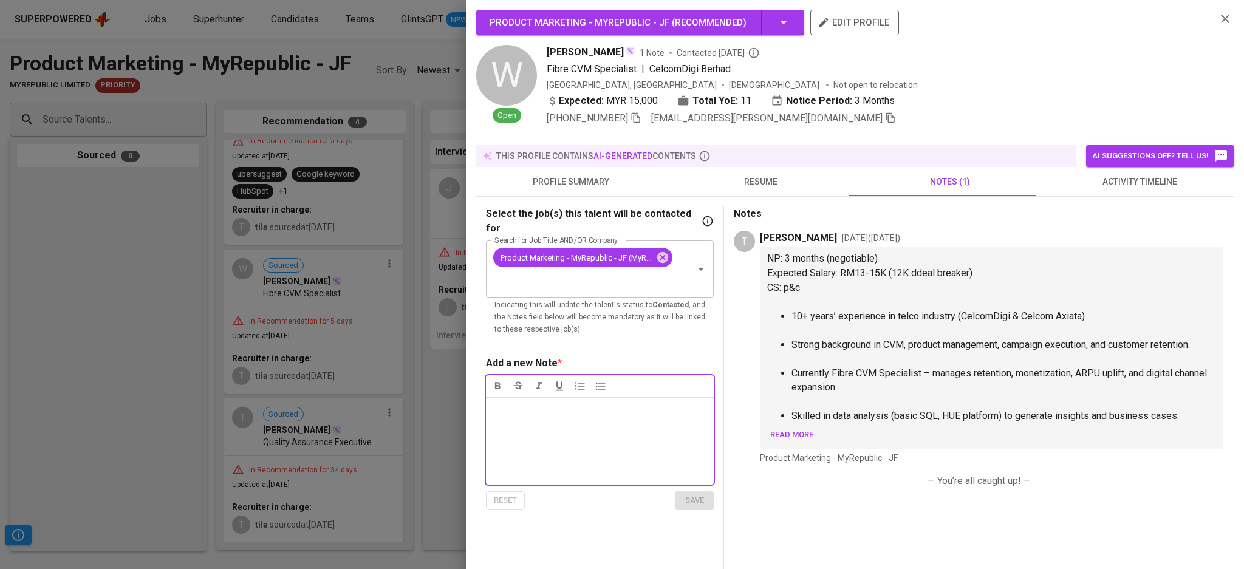
click at [1218, 15] on icon "button" at bounding box center [1225, 19] width 15 height 15
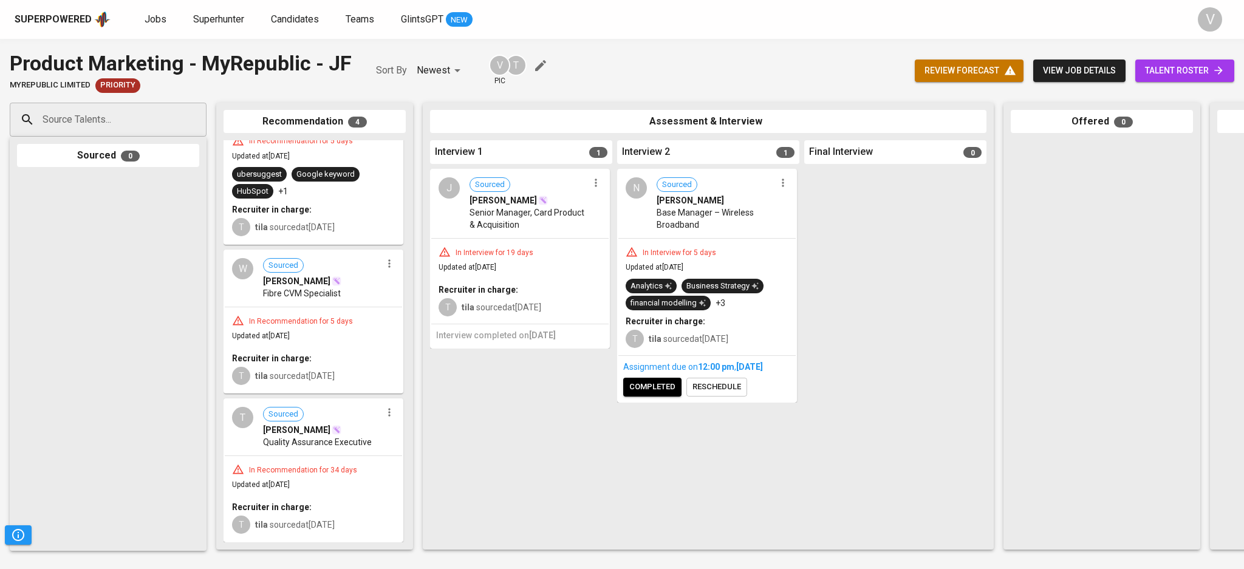
click at [665, 239] on div "In Interview for 5 days Updated at Sep 24, 2025 Analytics Business Strategy fin…" at bounding box center [707, 297] width 177 height 117
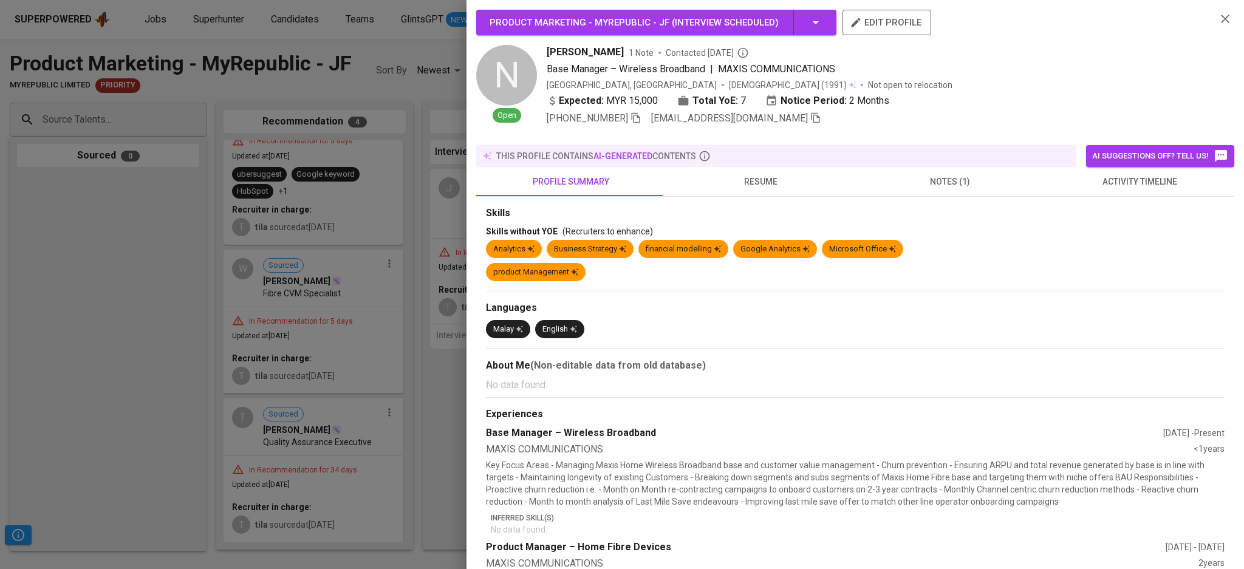
click at [930, 174] on span "notes (1)" at bounding box center [950, 181] width 175 height 15
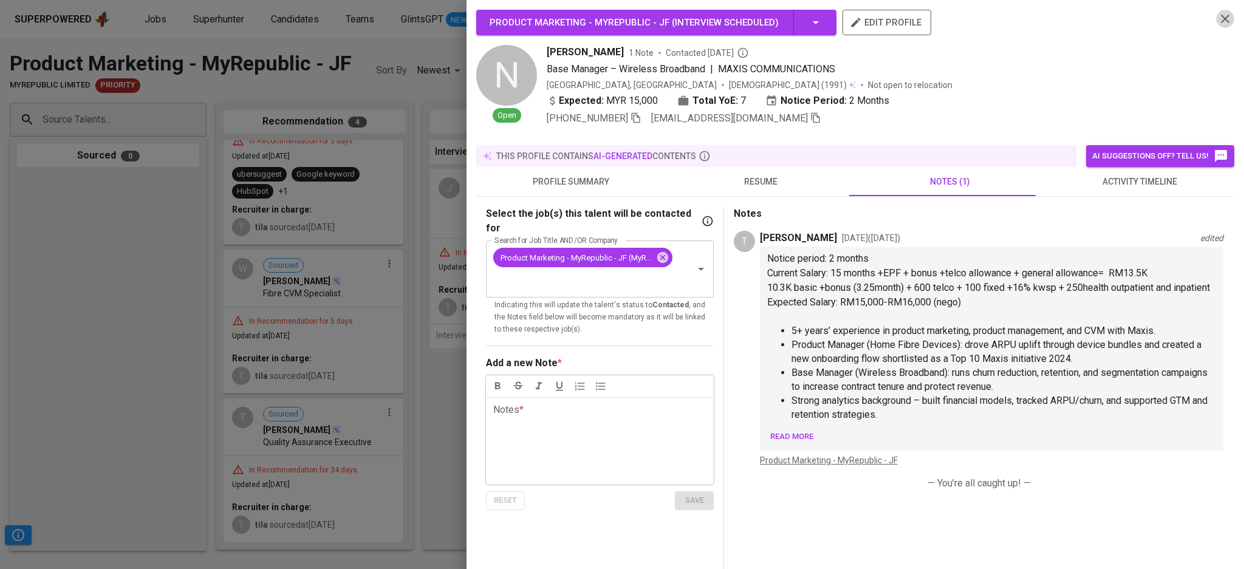
click at [1218, 19] on icon "button" at bounding box center [1225, 19] width 15 height 15
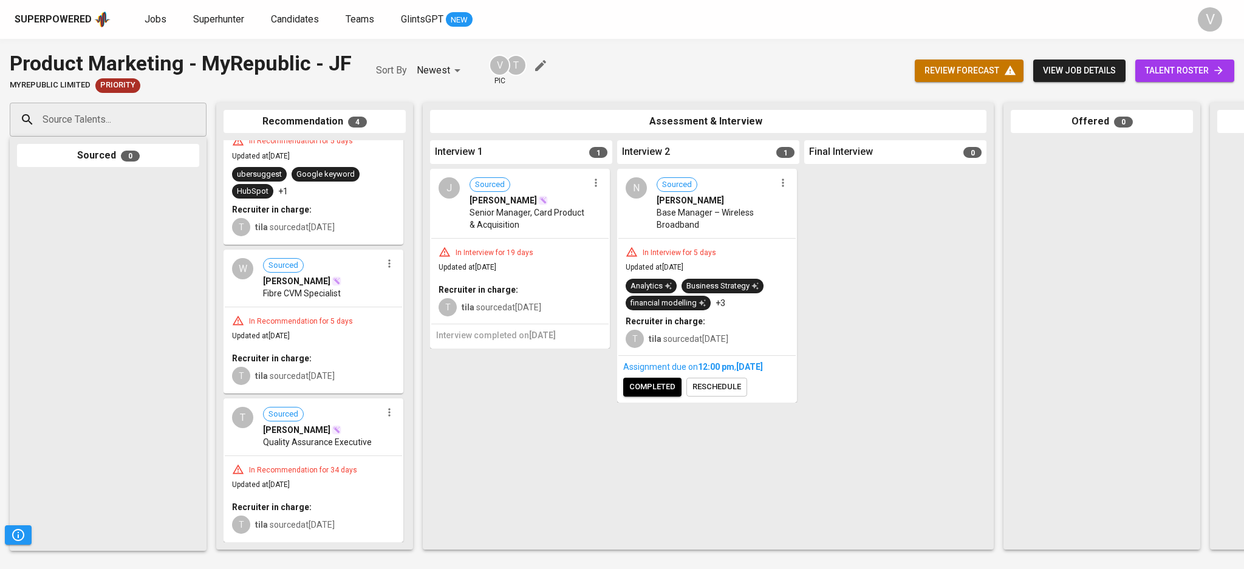
click at [276, 290] on span "Fibre CVM Specialist" at bounding box center [302, 293] width 78 height 12
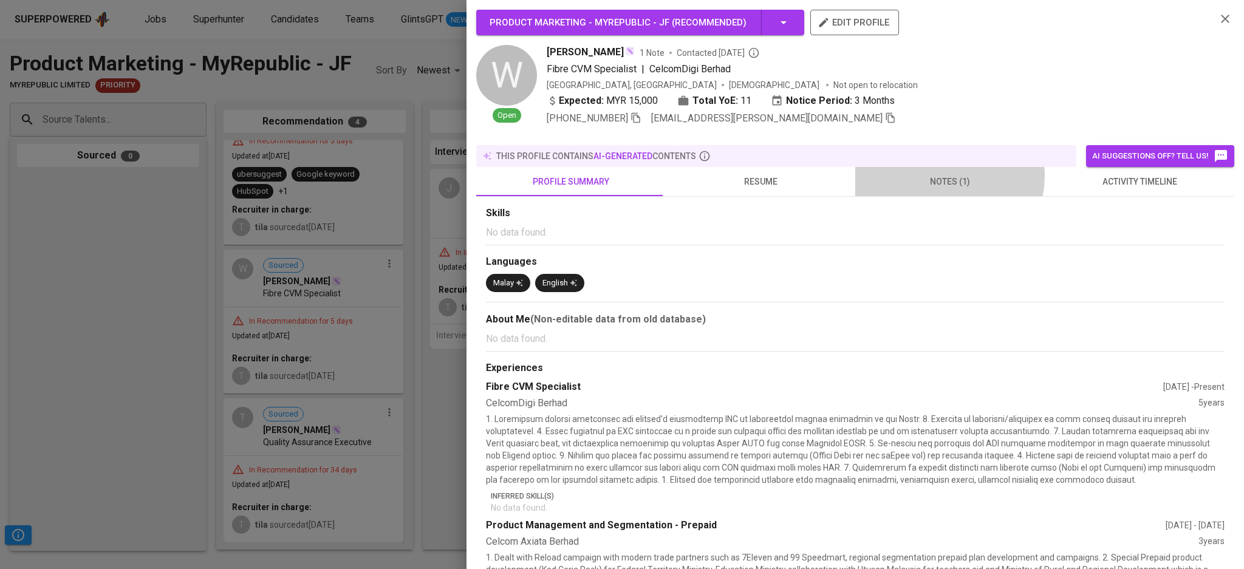
click at [934, 174] on span "notes (1)" at bounding box center [950, 181] width 175 height 15
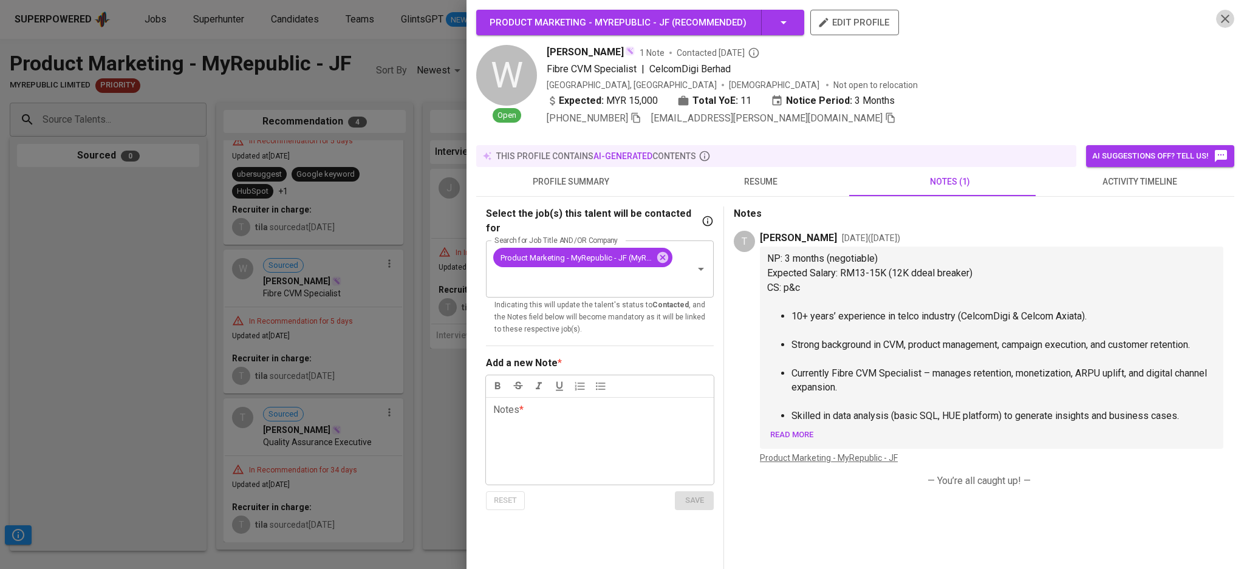
click at [1221, 19] on icon "button" at bounding box center [1225, 19] width 9 height 9
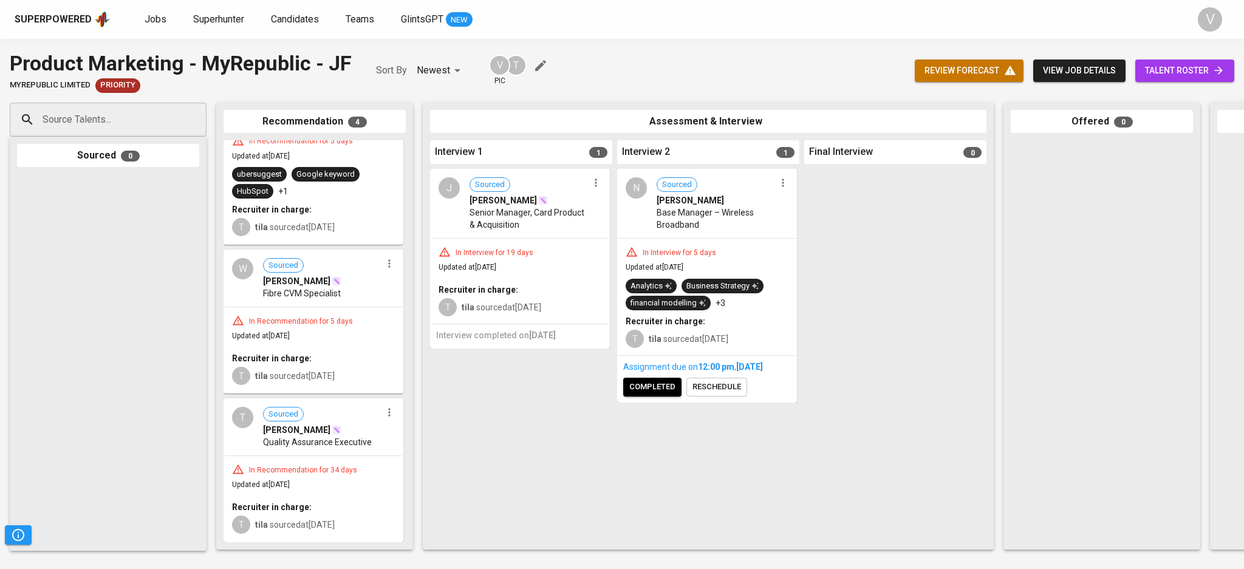
click at [674, 216] on span "Base Manager – Wireless Broadband" at bounding box center [716, 219] width 118 height 24
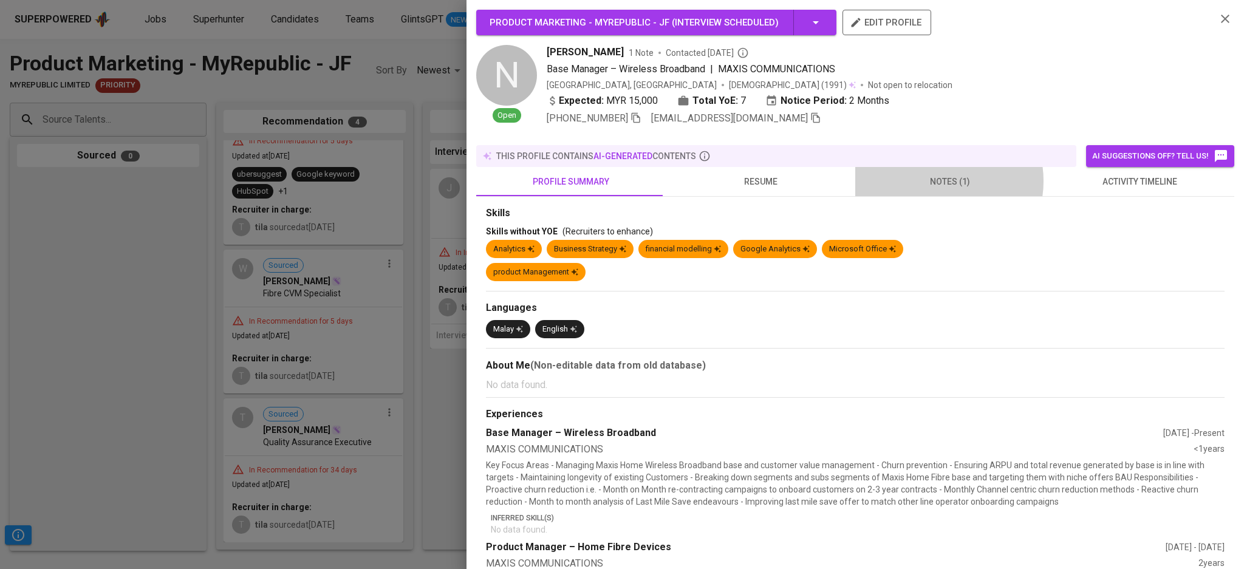
click at [931, 174] on span "notes (1)" at bounding box center [950, 181] width 175 height 15
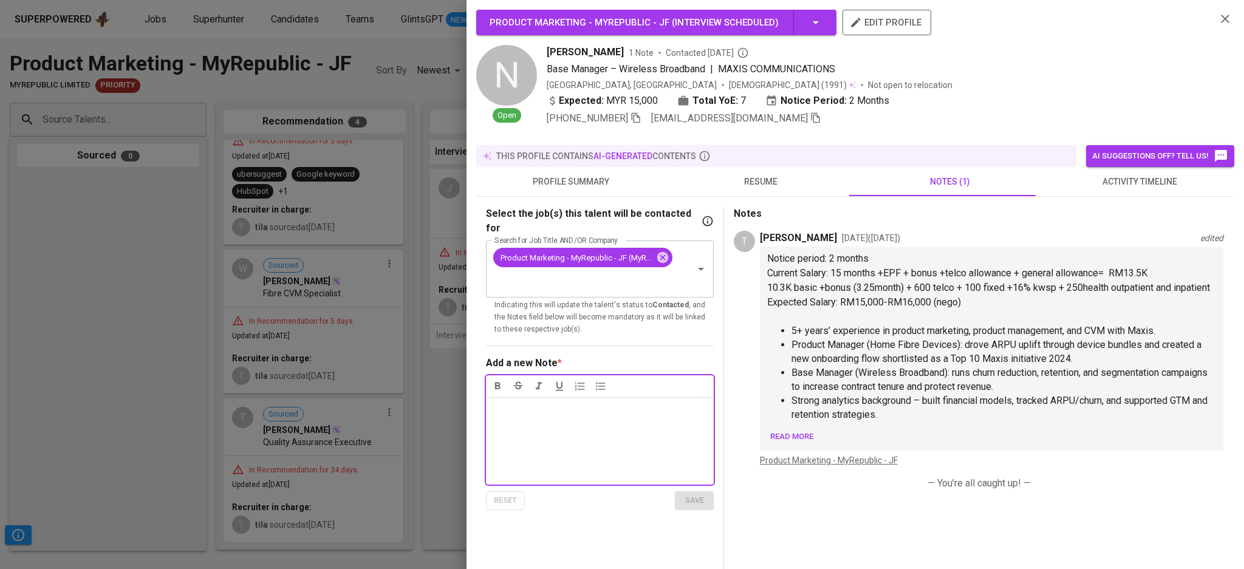
click at [1221, 19] on icon "button" at bounding box center [1225, 19] width 9 height 9
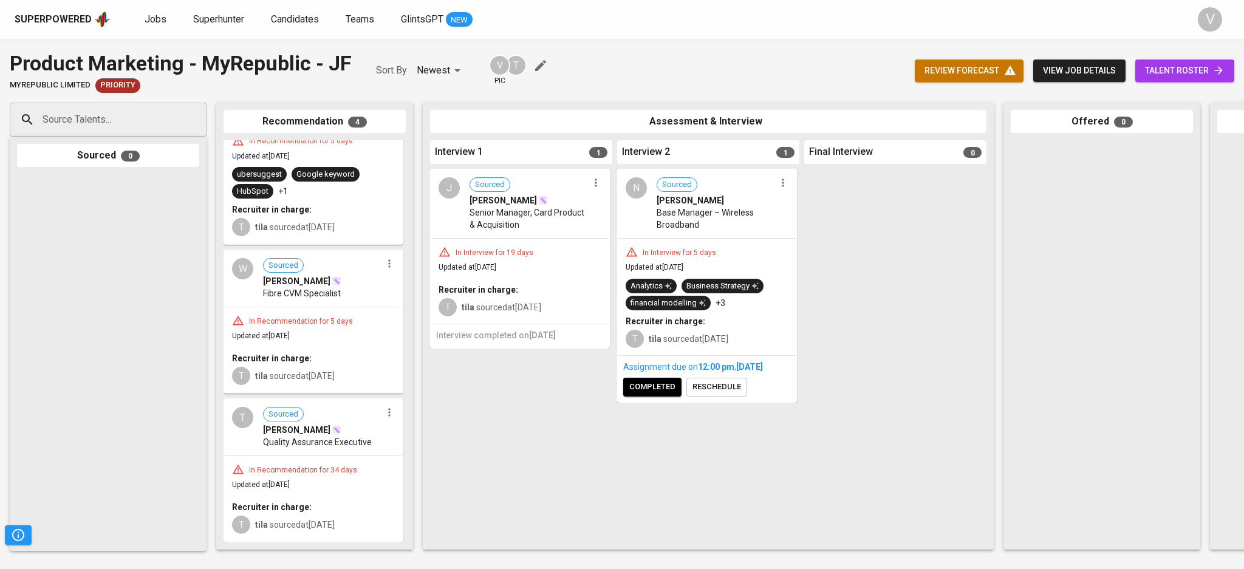
click at [337, 352] on div "Recruiter in charge:" at bounding box center [313, 358] width 163 height 12
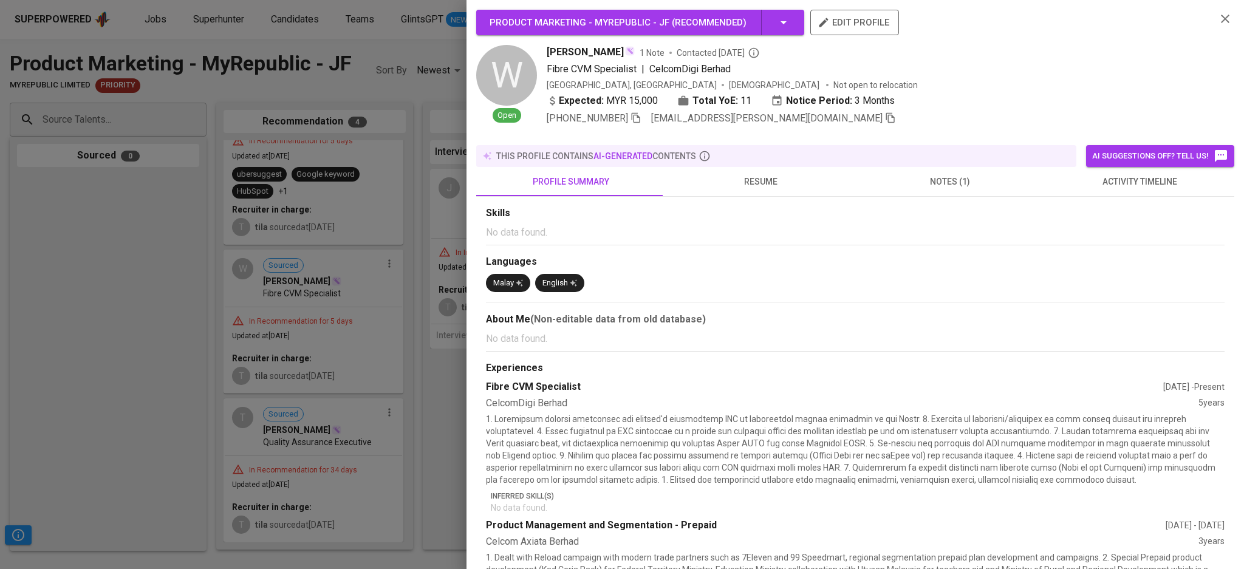
click at [961, 167] on button "notes (1)" at bounding box center [950, 181] width 190 height 29
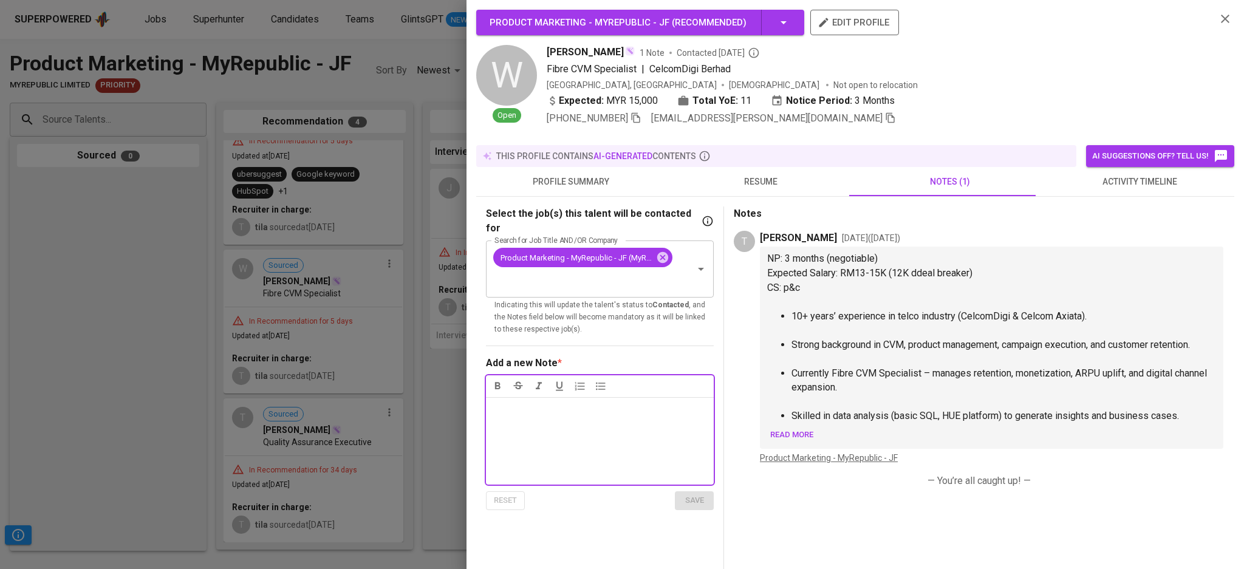
click at [776, 188] on span "resume" at bounding box center [760, 181] width 175 height 15
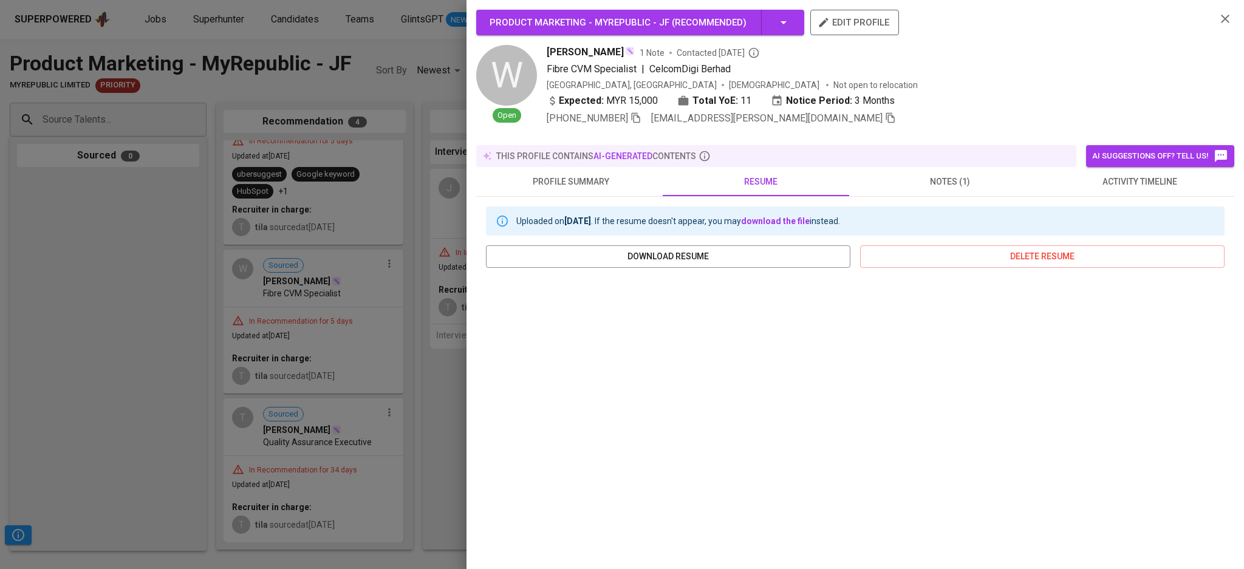
click at [1221, 12] on div "Product Marketing - MyRepublic - JF ( Recommended ) edit profile W Open Wan Han…" at bounding box center [855, 68] width 758 height 116
click at [1218, 15] on icon "button" at bounding box center [1225, 19] width 15 height 15
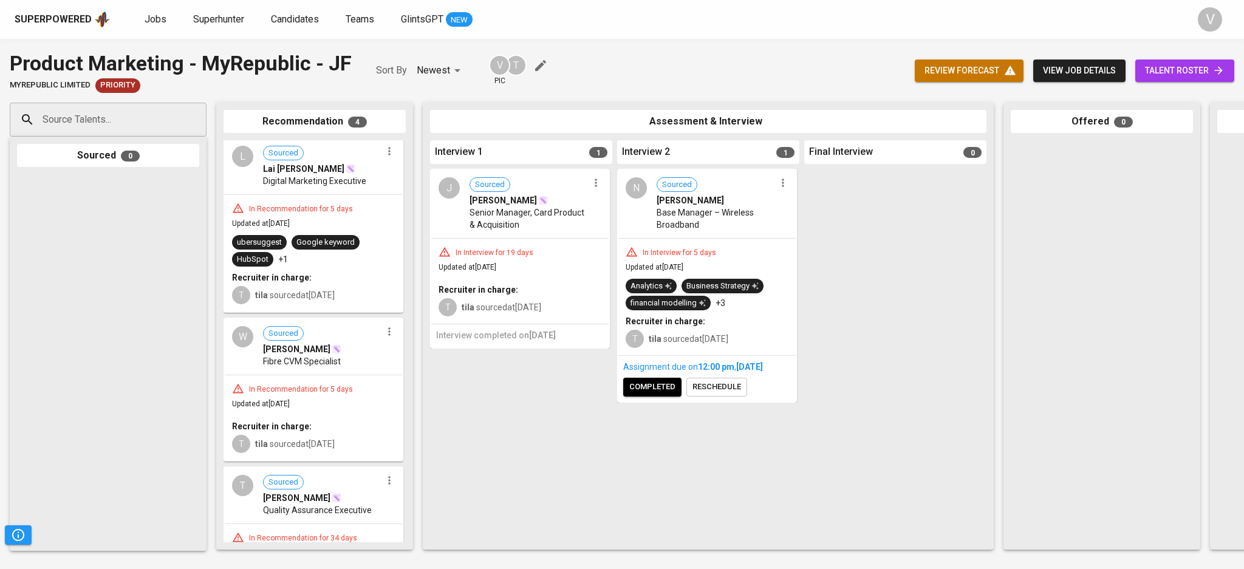
scroll to position [55, 0]
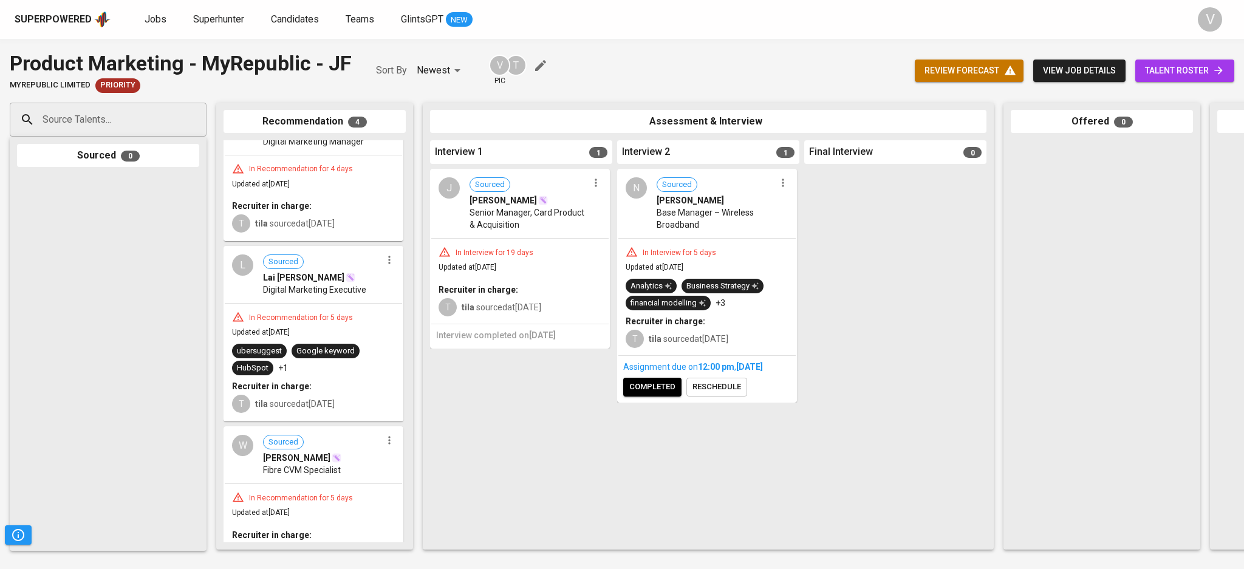
click at [317, 464] on span "Fibre CVM Specialist" at bounding box center [302, 470] width 78 height 12
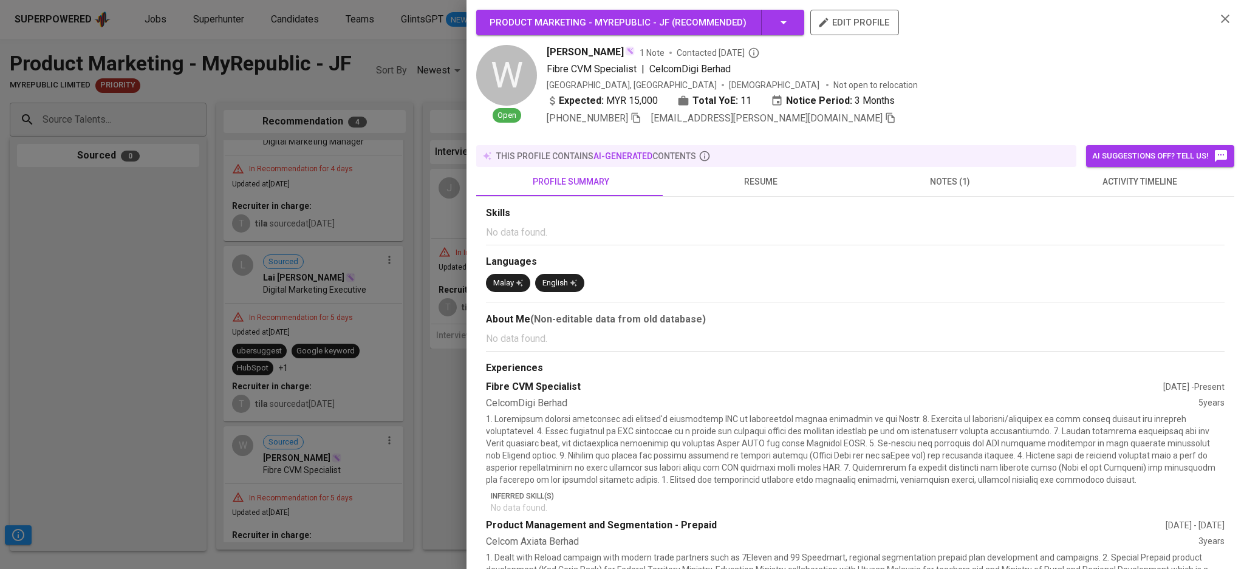
click at [966, 174] on span "notes (1)" at bounding box center [950, 181] width 175 height 15
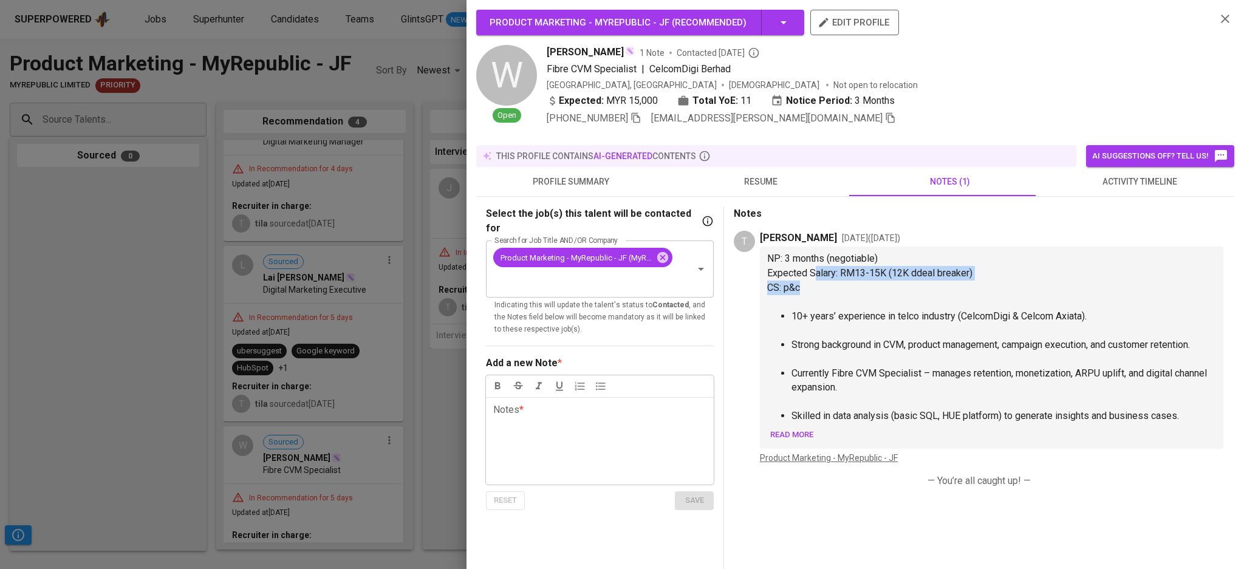
drag, startPoint x: 814, startPoint y: 270, endPoint x: 917, endPoint y: 279, distance: 103.0
click at [990, 283] on div "NP: 3 months (negotiable) Expected Salary: RM13-15K (12K ddeal breaker) CS: p&c…" at bounding box center [991, 337] width 449 height 171
click at [804, 273] on span "Expected Salary: RM13-15K (12K ddeal breaker)" at bounding box center [869, 273] width 205 height 12
drag, startPoint x: 766, startPoint y: 273, endPoint x: 992, endPoint y: 267, distance: 226.7
click at [992, 267] on div "NP: 3 months (negotiable) Expected Salary: RM13-15K (12K ddeal breaker) CS: p&c…" at bounding box center [992, 348] width 464 height 202
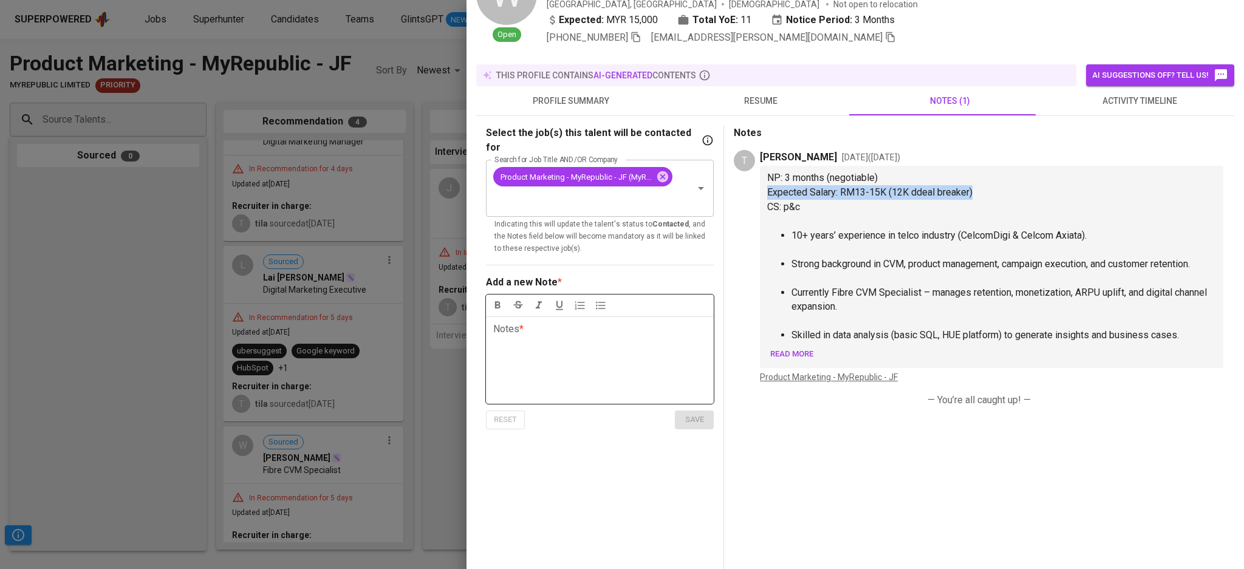
scroll to position [0, 0]
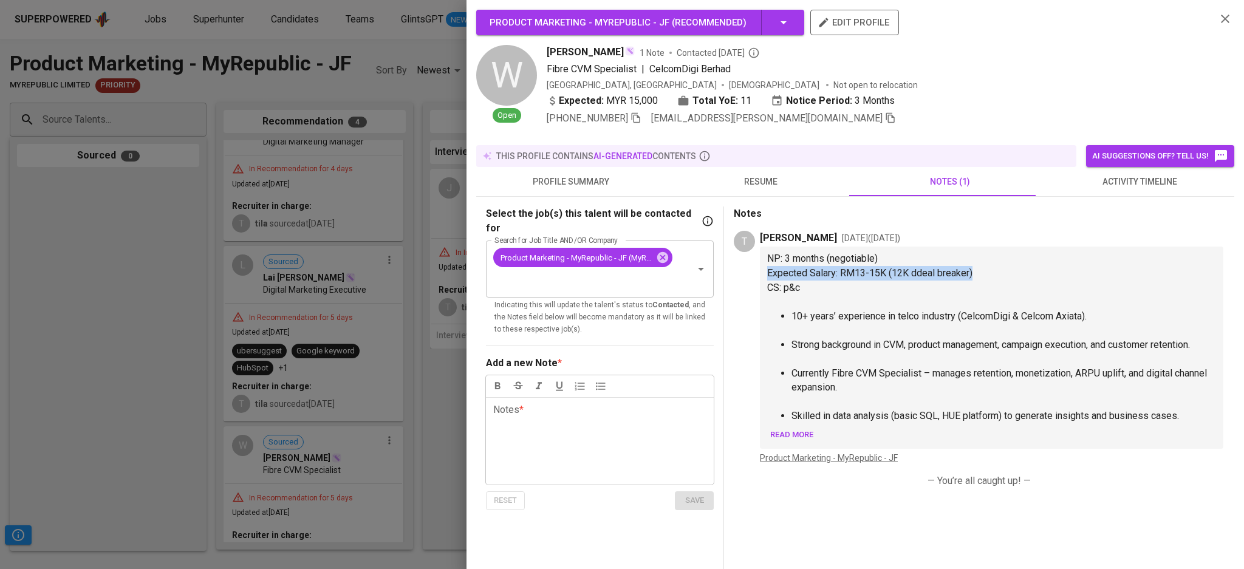
click at [1218, 20] on icon "button" at bounding box center [1225, 19] width 15 height 15
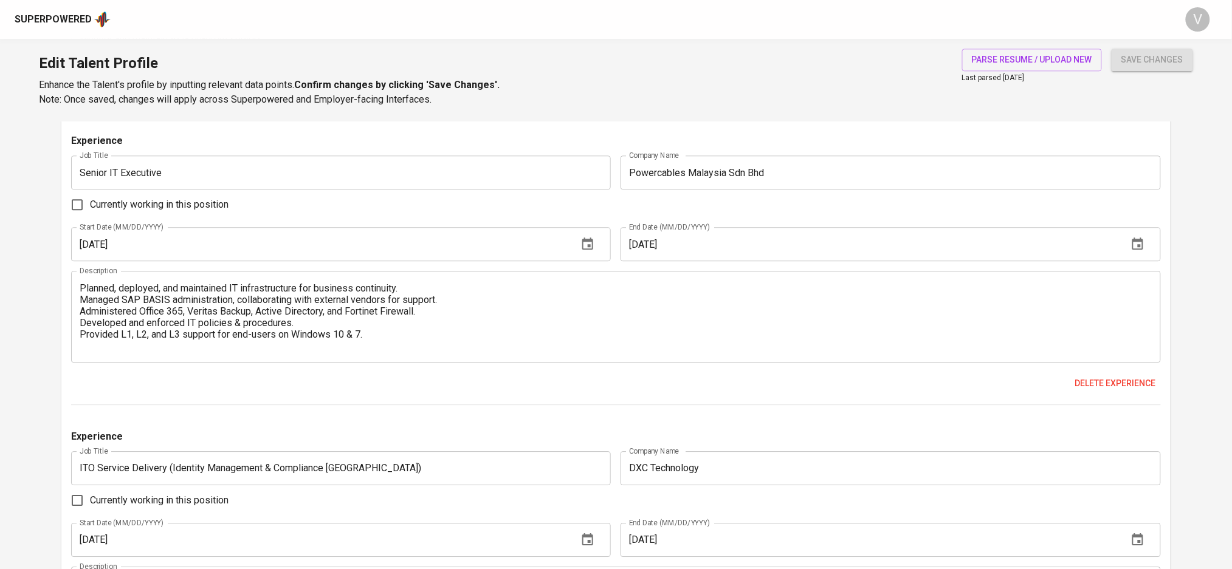
scroll to position [876, 0]
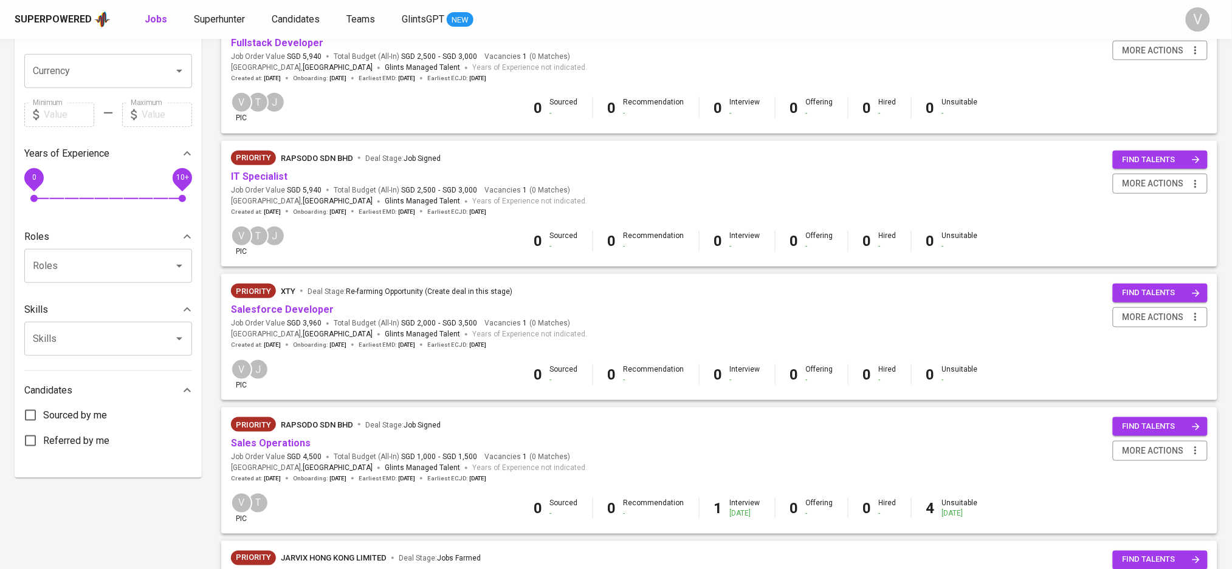
scroll to position [218, 0]
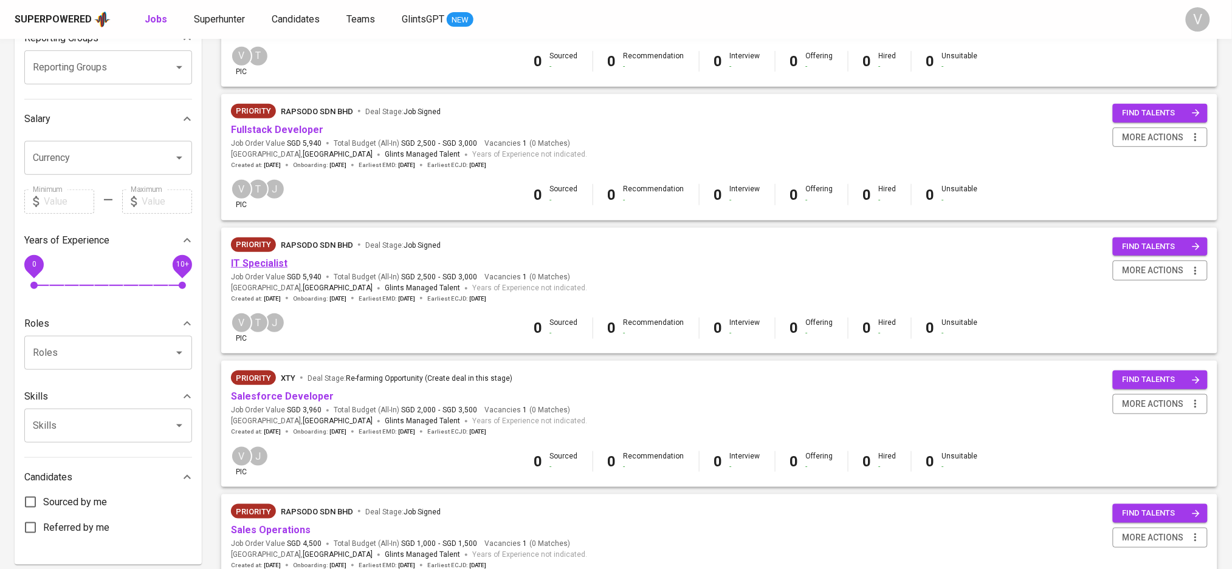
click at [266, 268] on link "IT Specialist" at bounding box center [259, 264] width 57 height 12
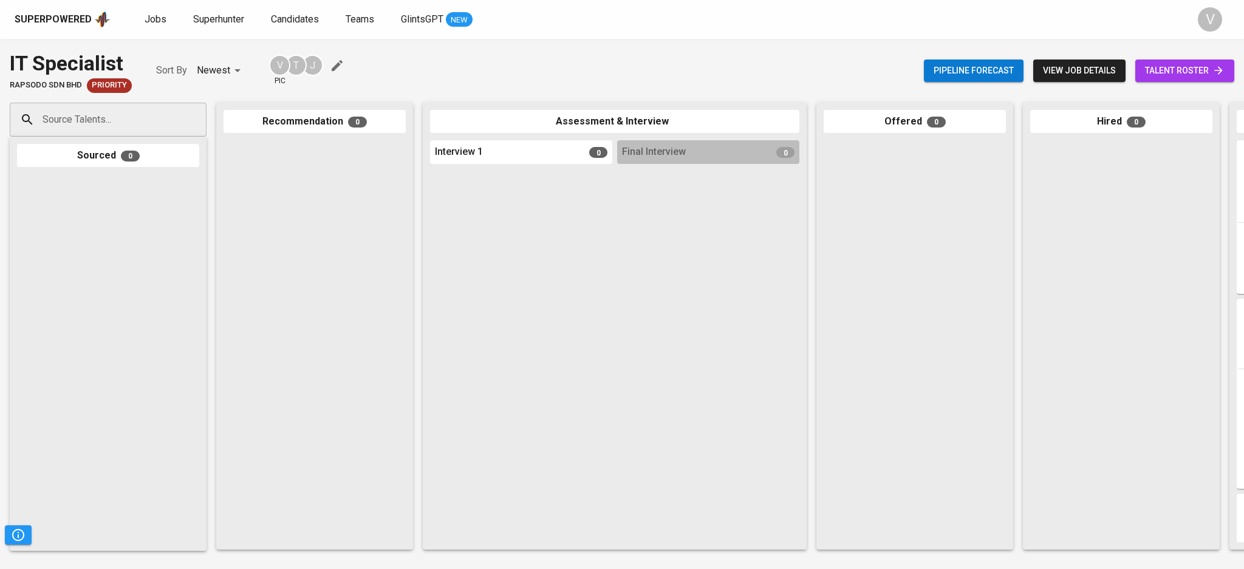
drag, startPoint x: 818, startPoint y: 372, endPoint x: 1072, endPoint y: 394, distance: 254.9
click at [124, 109] on input "Source Talents..." at bounding box center [103, 119] width 128 height 23
paste input "[EMAIL_ADDRESS][DOMAIN_NAME]"
type input "[EMAIL_ADDRESS][DOMAIN_NAME]"
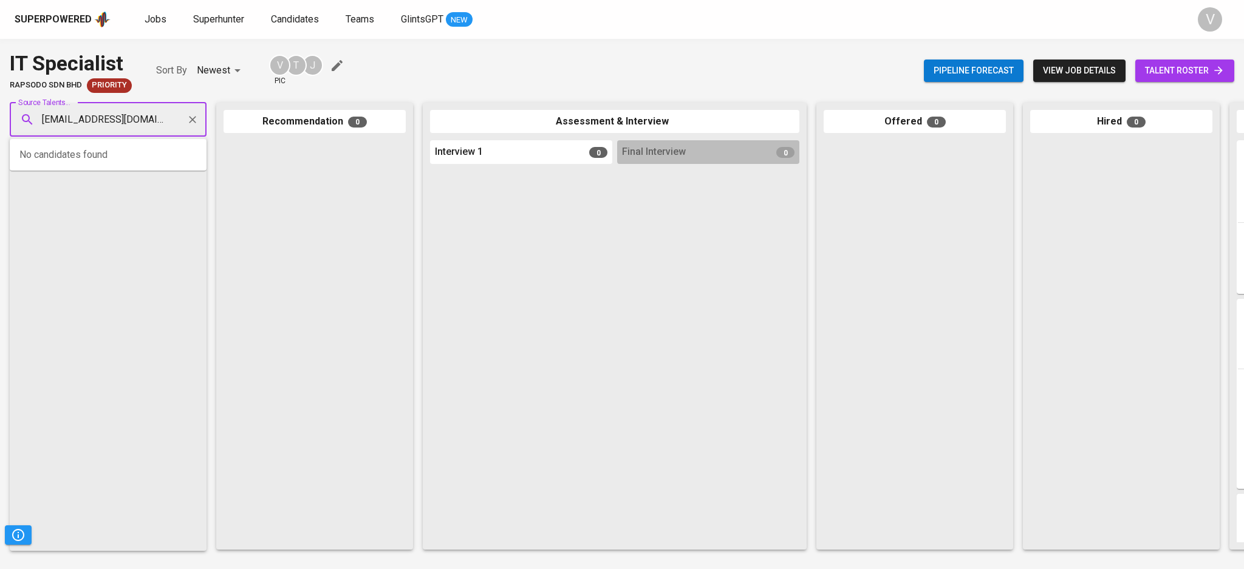
scroll to position [0, 24]
click at [119, 174] on span "[EMAIL_ADDRESS][DOMAIN_NAME]" at bounding box center [107, 178] width 114 height 12
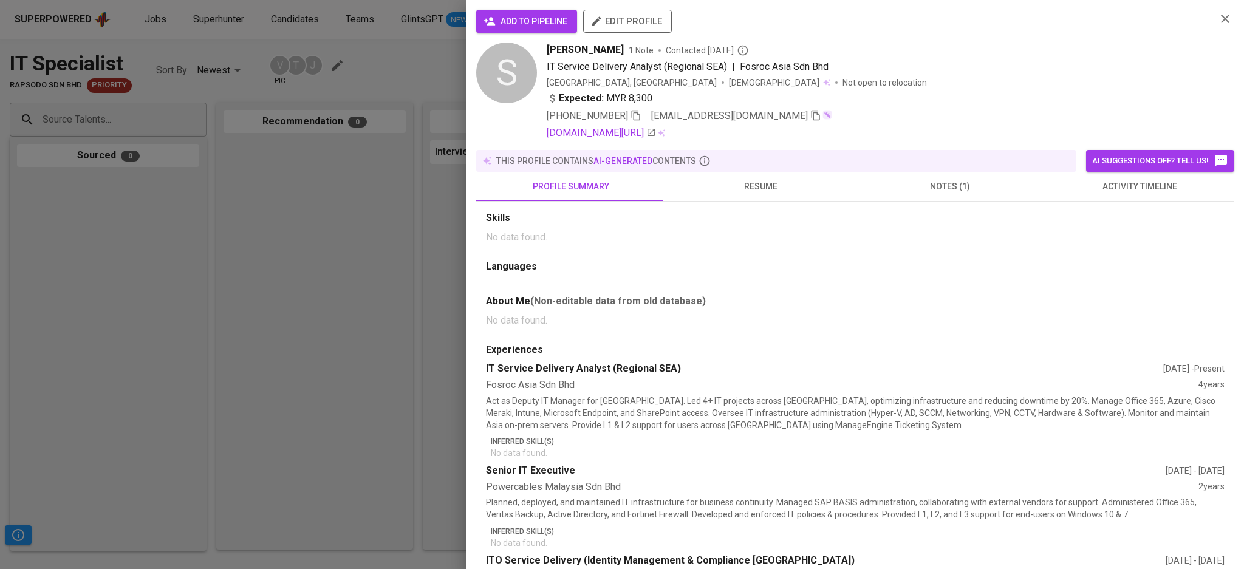
click at [541, 26] on span "add to pipeline" at bounding box center [526, 21] width 81 height 15
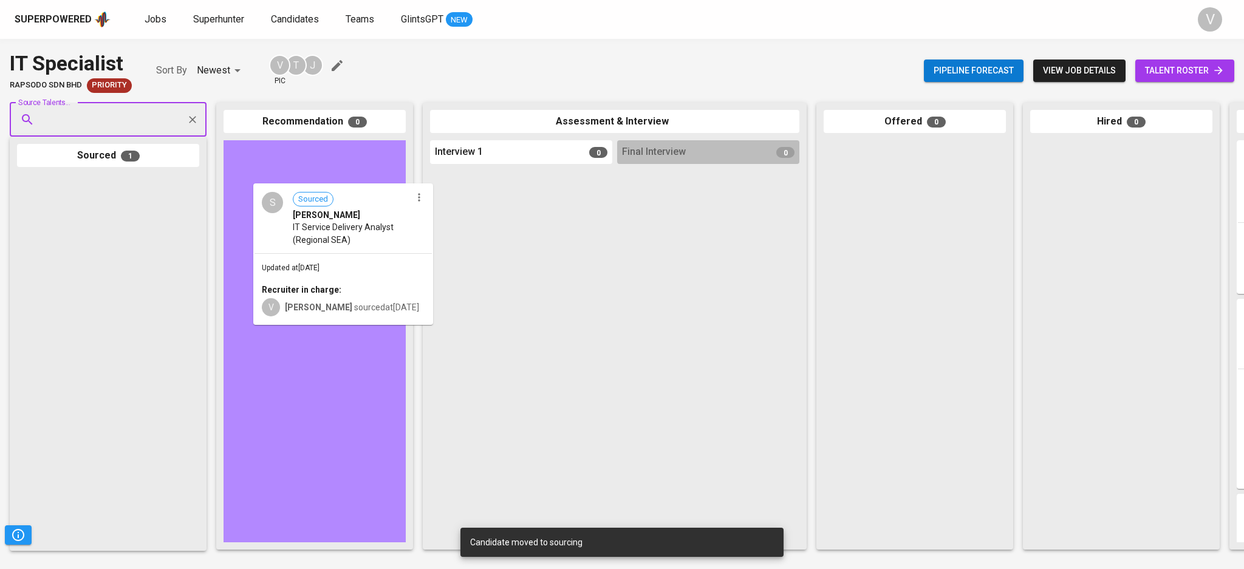
drag, startPoint x: 106, startPoint y: 230, endPoint x: 348, endPoint y: 238, distance: 242.5
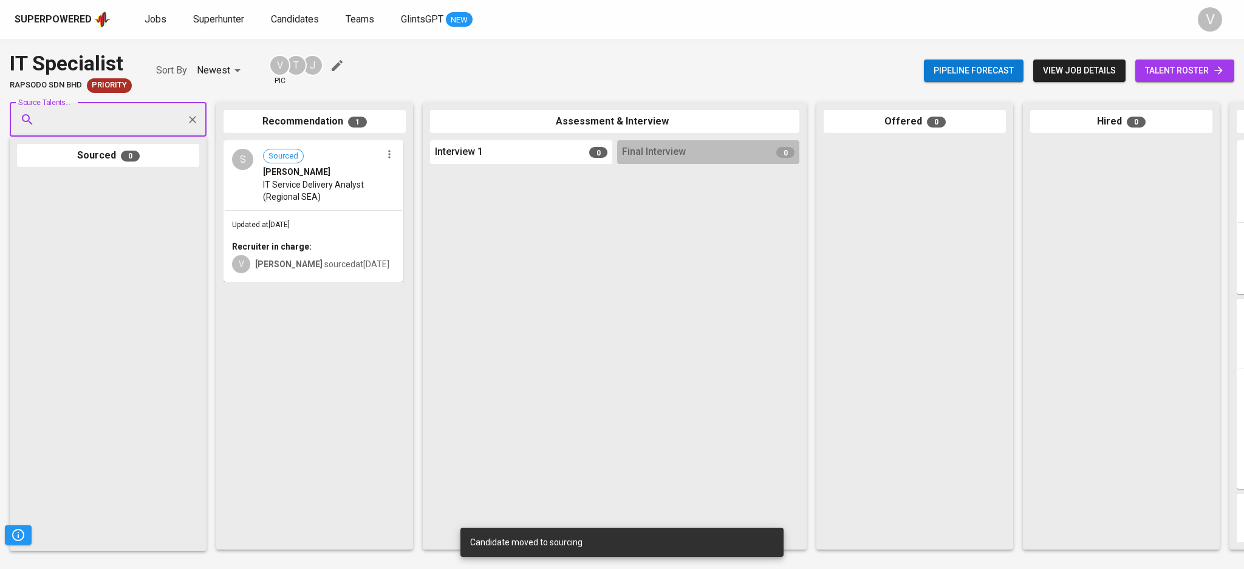
click at [273, 213] on div "Updated at [DATE] Recruiter in charge: V [PERSON_NAME] sourced at [DATE]" at bounding box center [313, 246] width 177 height 70
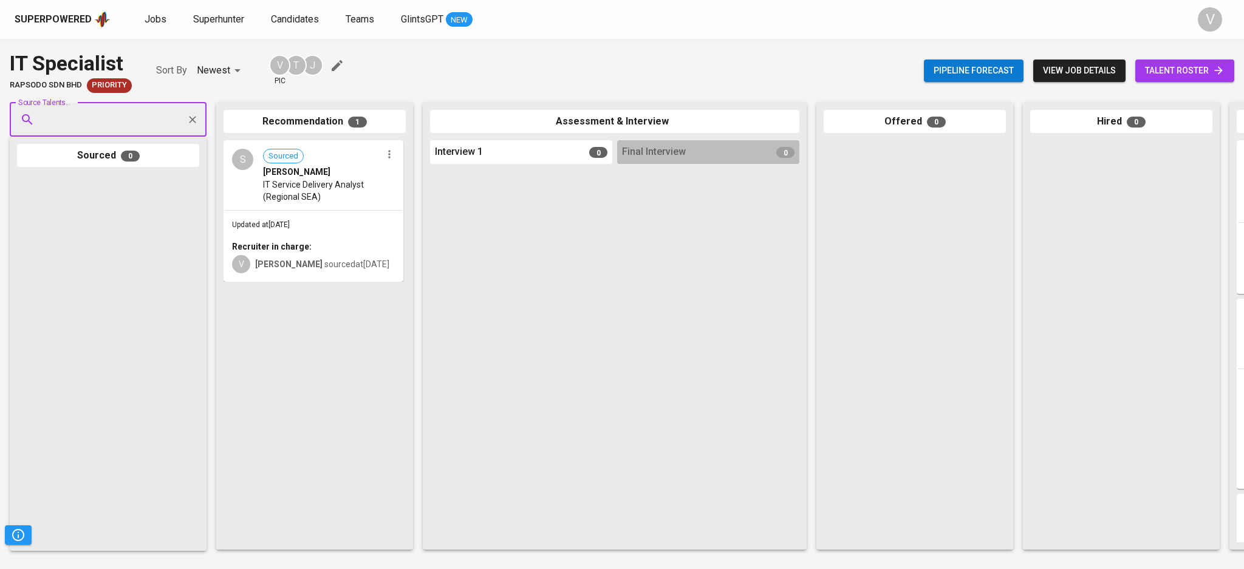
click at [343, 182] on span "IT Service Delivery Analyst (Regional SEA)" at bounding box center [322, 191] width 118 height 24
click at [339, 186] on span "IT Service Delivery Analyst (Regional SEA)" at bounding box center [322, 191] width 118 height 24
click at [293, 176] on span "[PERSON_NAME]" at bounding box center [296, 172] width 67 height 12
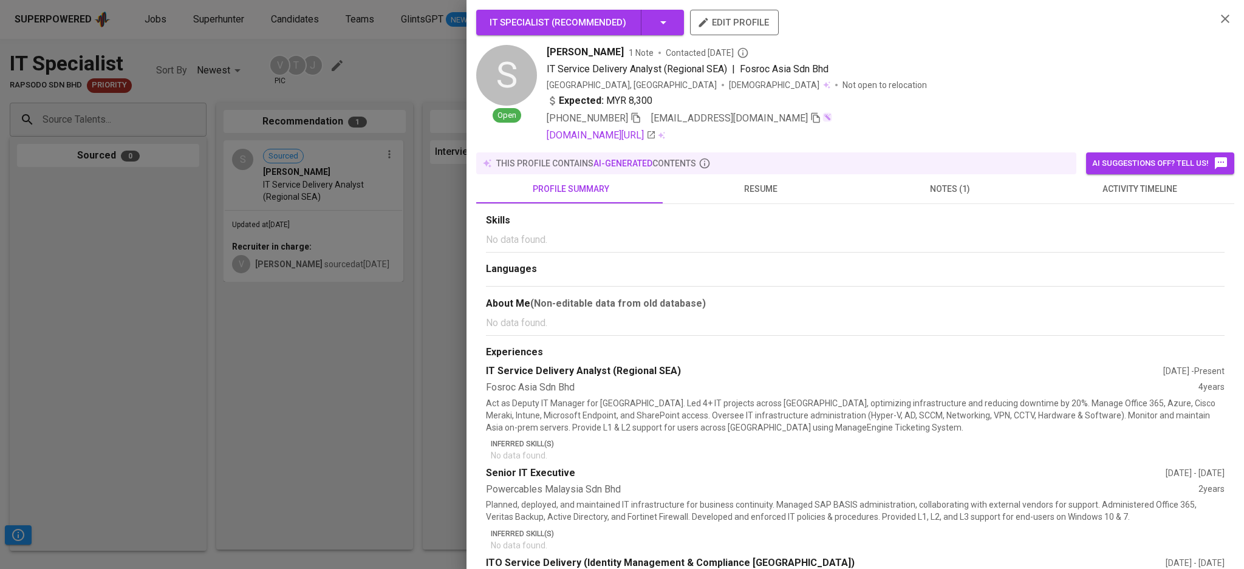
click at [936, 188] on span "notes (1)" at bounding box center [950, 189] width 175 height 15
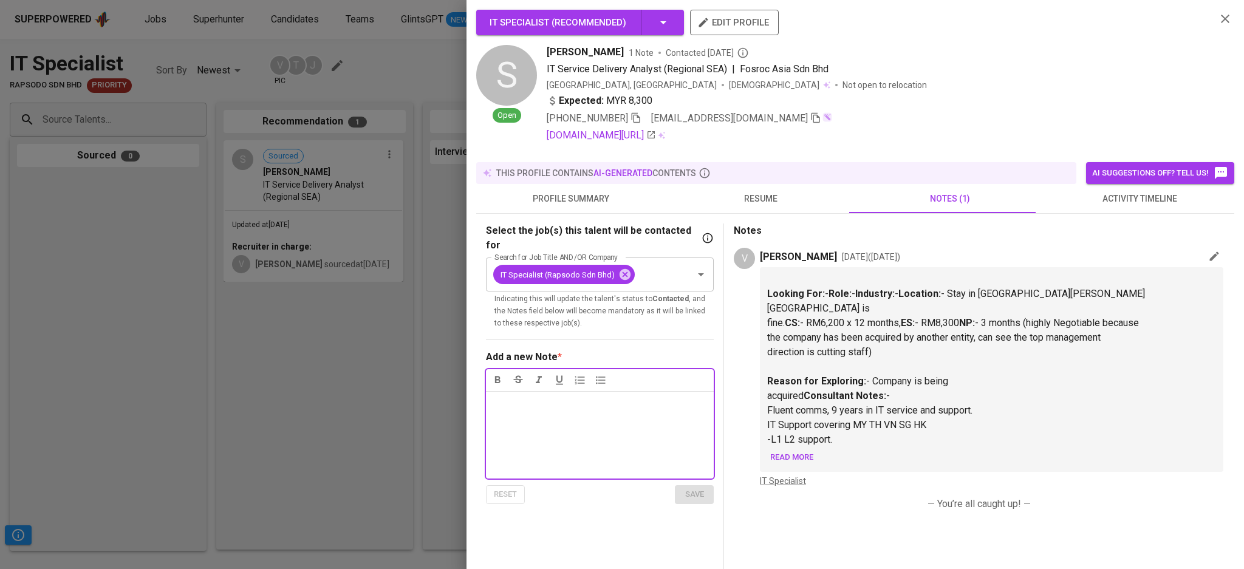
click at [796, 460] on span "Read more" at bounding box center [791, 458] width 43 height 14
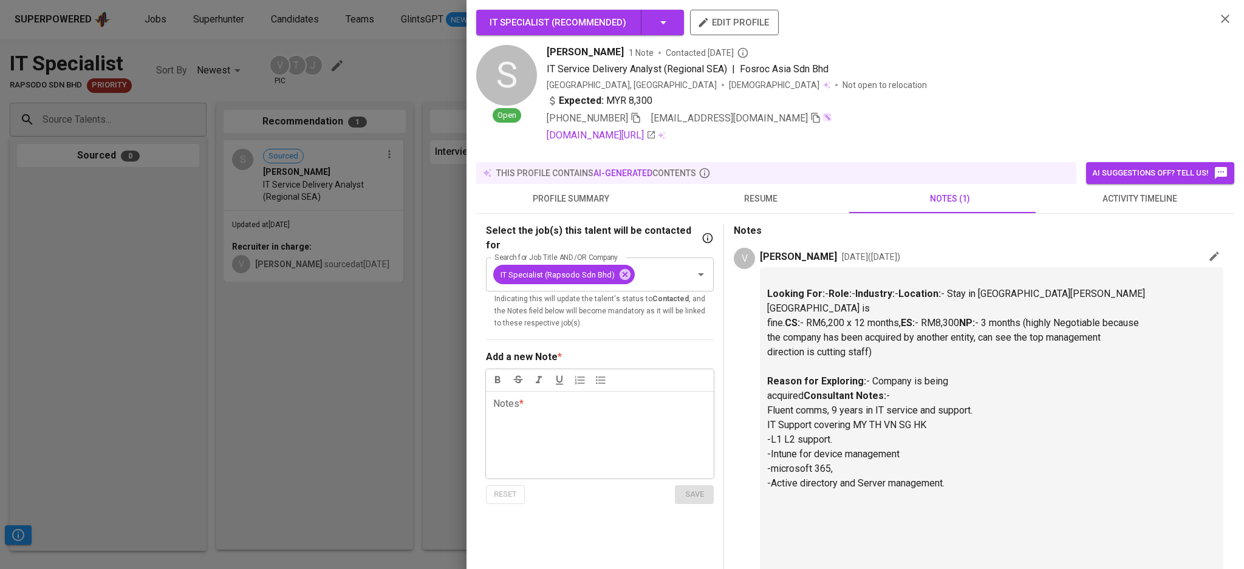
click at [1220, 19] on icon "button" at bounding box center [1225, 19] width 15 height 15
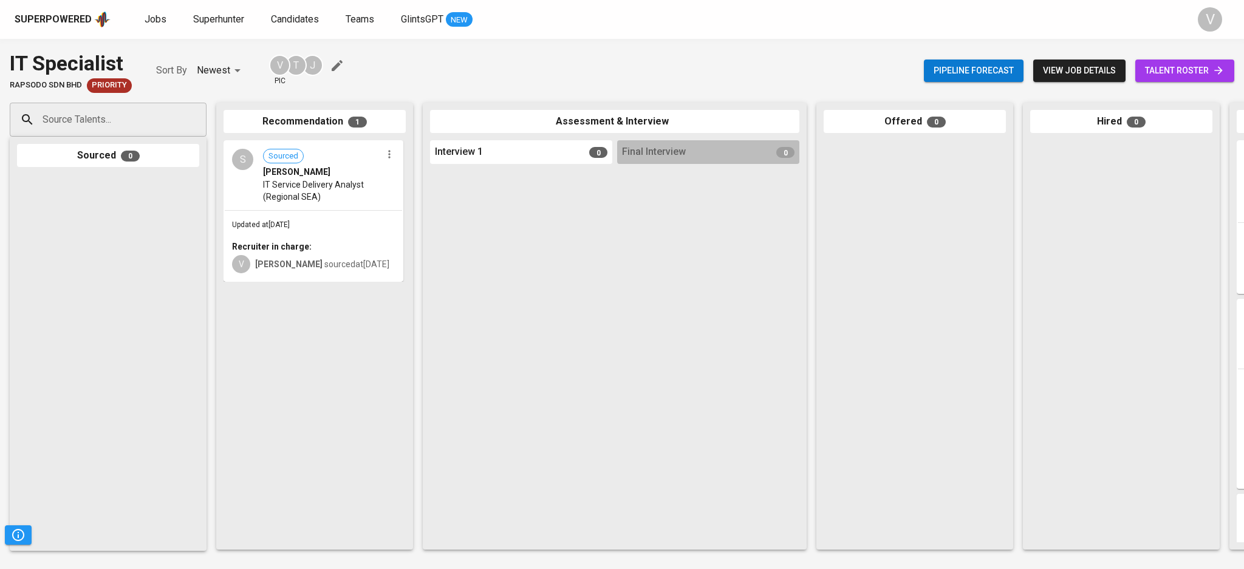
click at [244, 197] on div "S Sourced Syed Ahmad Syafiq IT Service Delivery Analyst (Regional SEA)" at bounding box center [313, 176] width 177 height 68
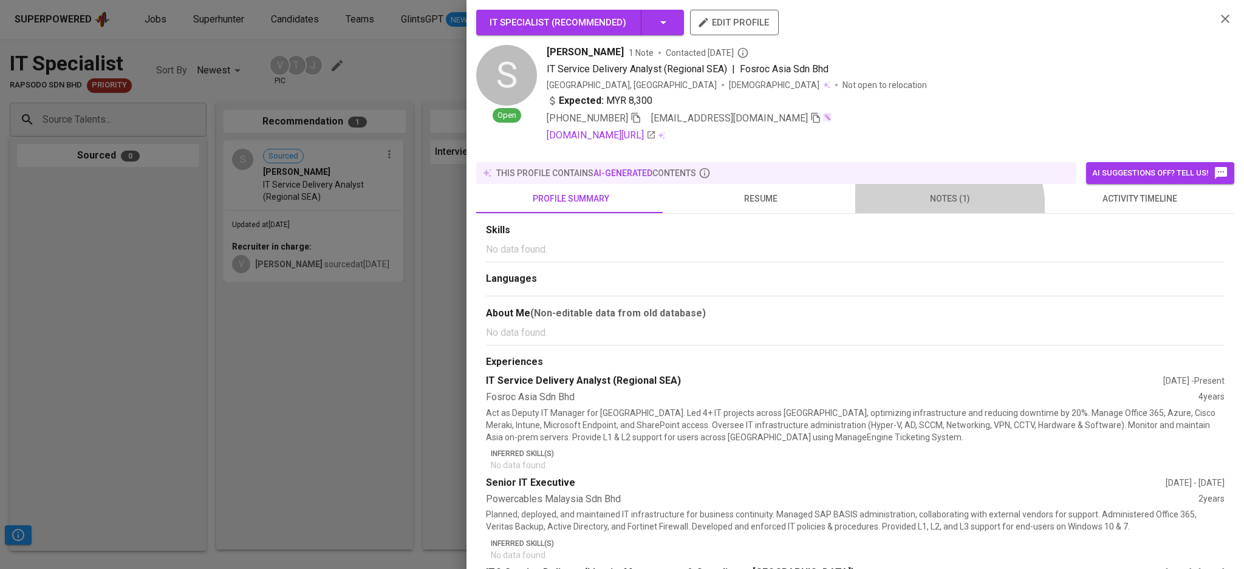
click at [928, 200] on button "notes (1)" at bounding box center [950, 198] width 190 height 29
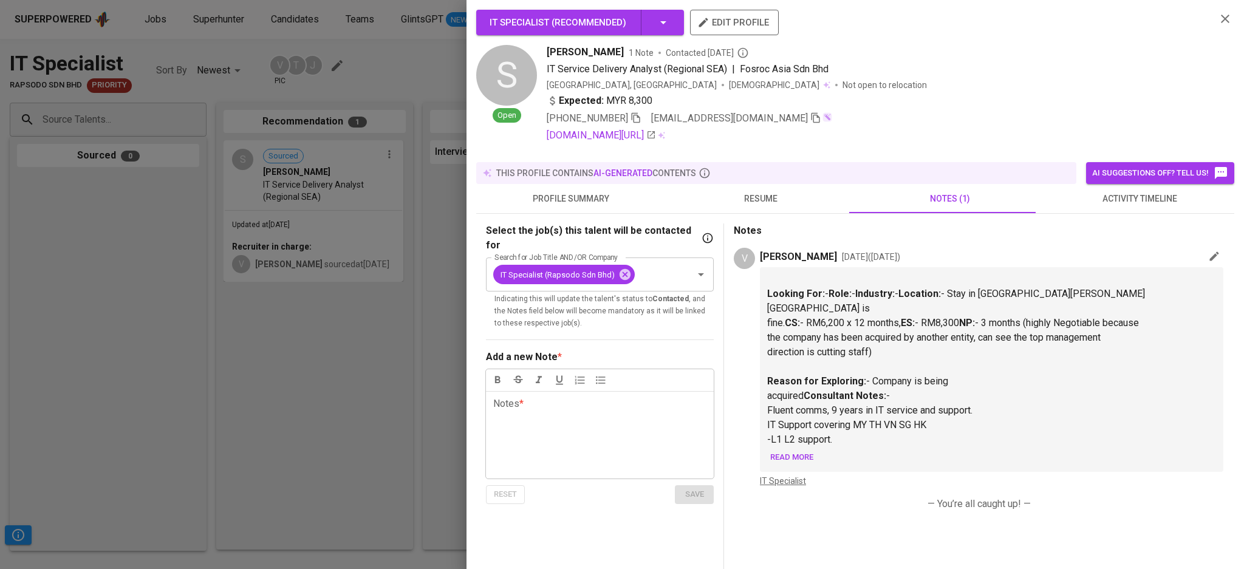
click at [781, 482] on link "IT Specialist" at bounding box center [783, 481] width 46 height 10
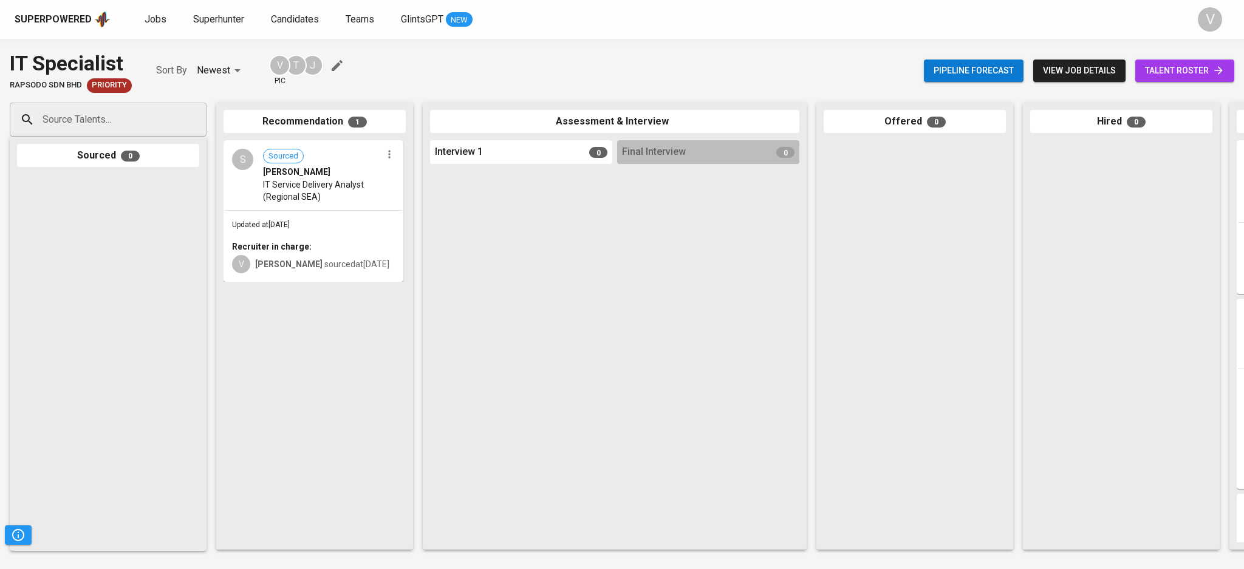
click at [337, 186] on span "IT Service Delivery Analyst (Regional SEA)" at bounding box center [322, 191] width 118 height 24
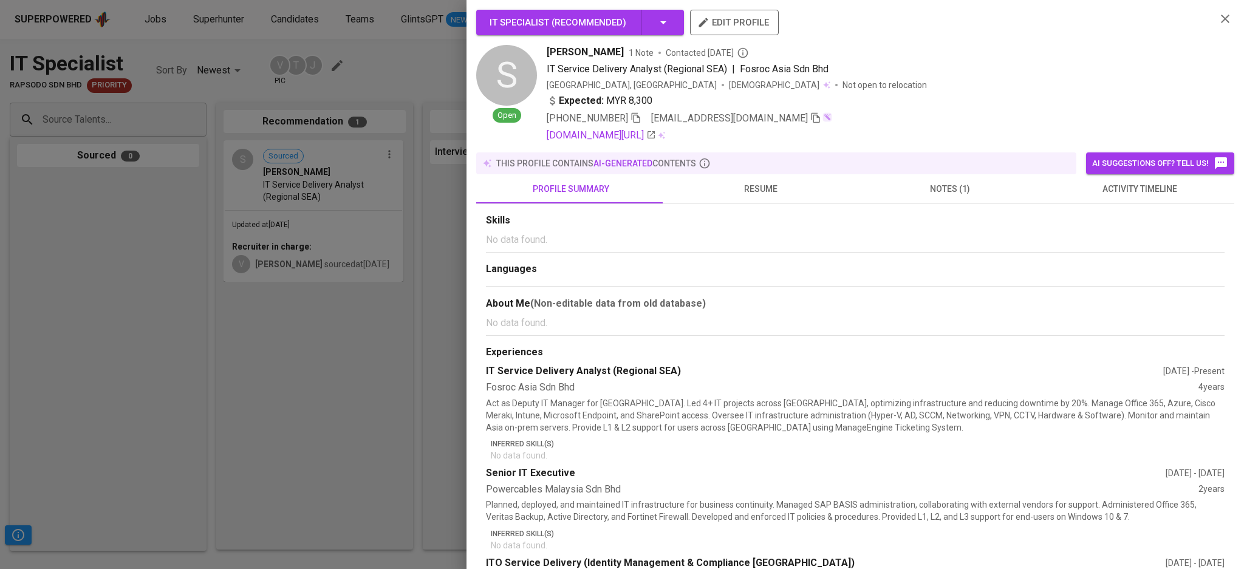
click at [912, 192] on span "notes (1)" at bounding box center [950, 189] width 175 height 15
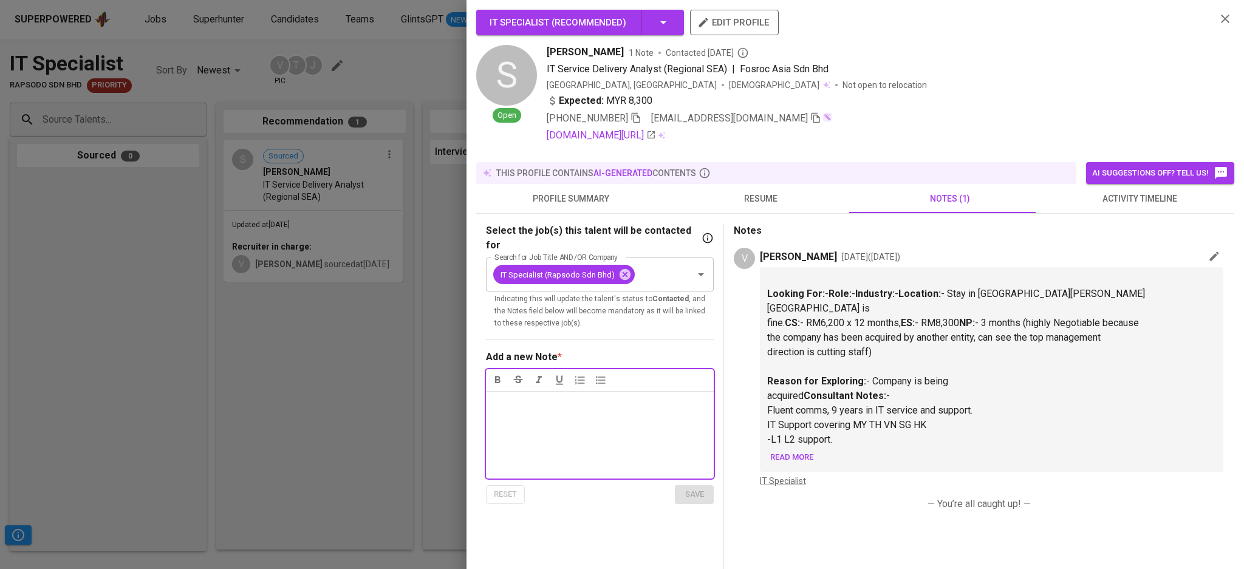
click at [792, 461] on span "Read more" at bounding box center [791, 458] width 43 height 14
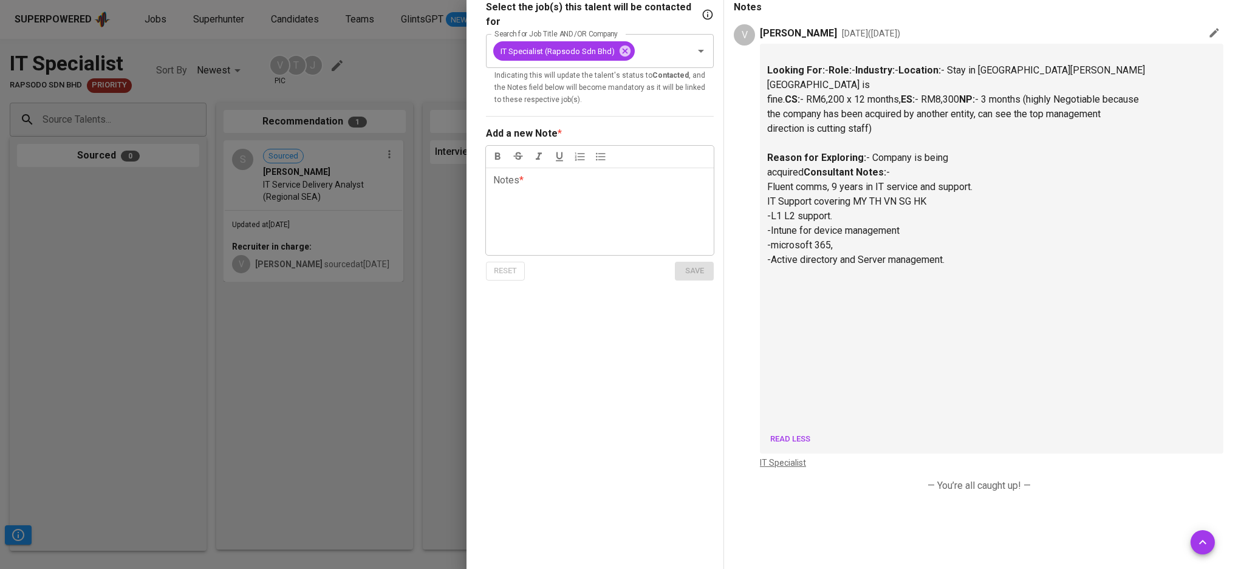
scroll to position [243, 0]
click at [312, 413] on div at bounding box center [622, 284] width 1244 height 569
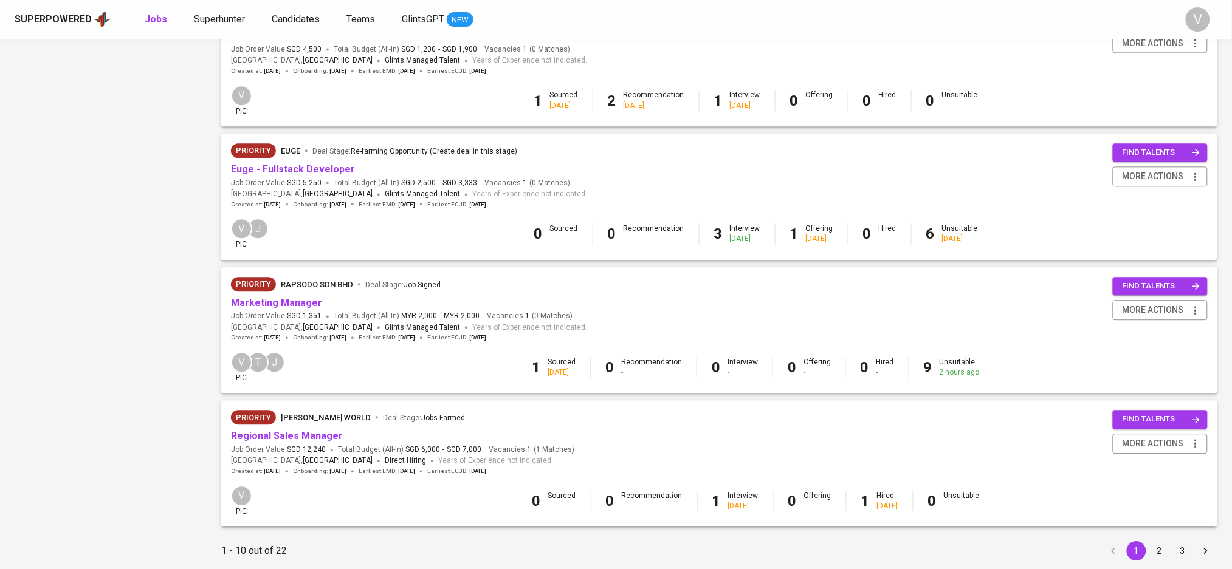
scroll to position [1028, 0]
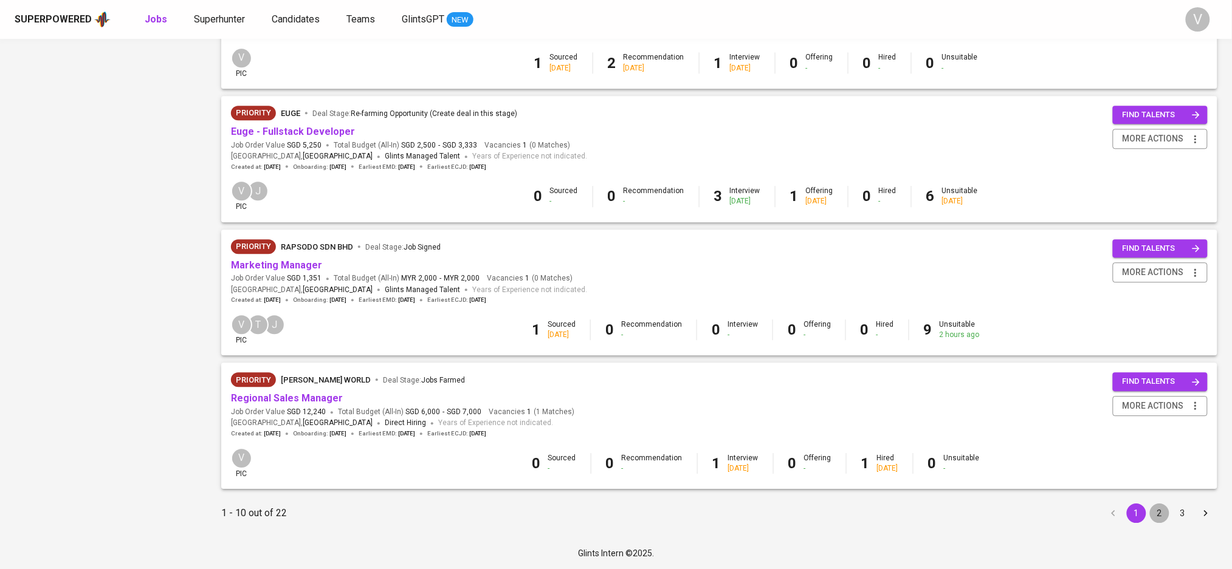
click at [1161, 512] on button "2" at bounding box center [1159, 513] width 19 height 19
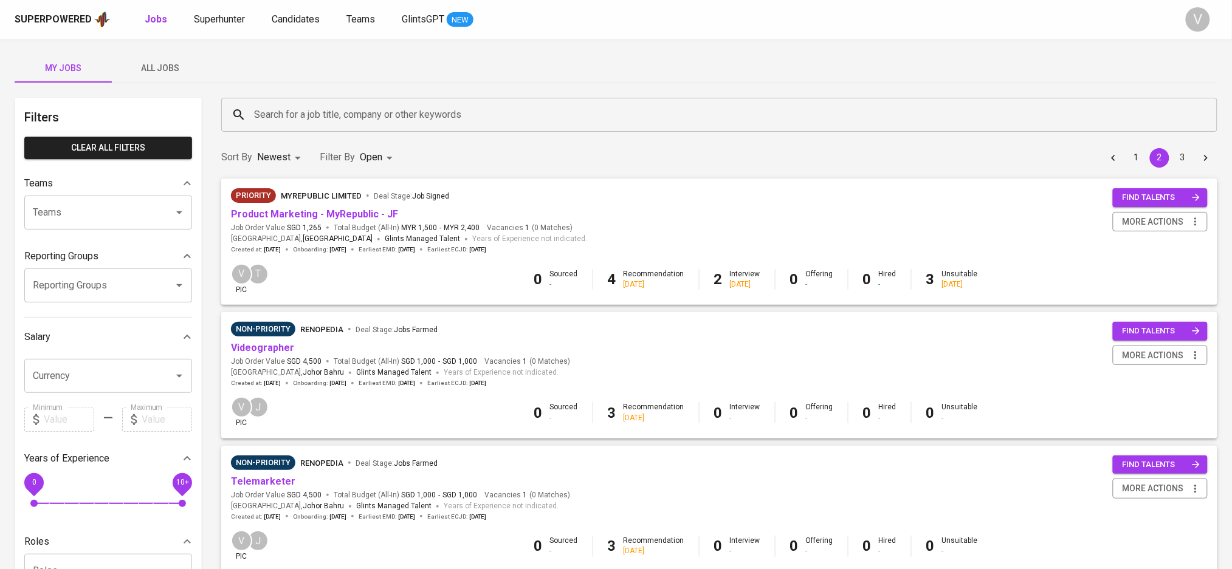
click at [336, 122] on input "Search for a job title, company or other keywords" at bounding box center [722, 114] width 942 height 23
click at [308, 215] on link "Product Marketing - MyRepublic - JF" at bounding box center [314, 214] width 167 height 12
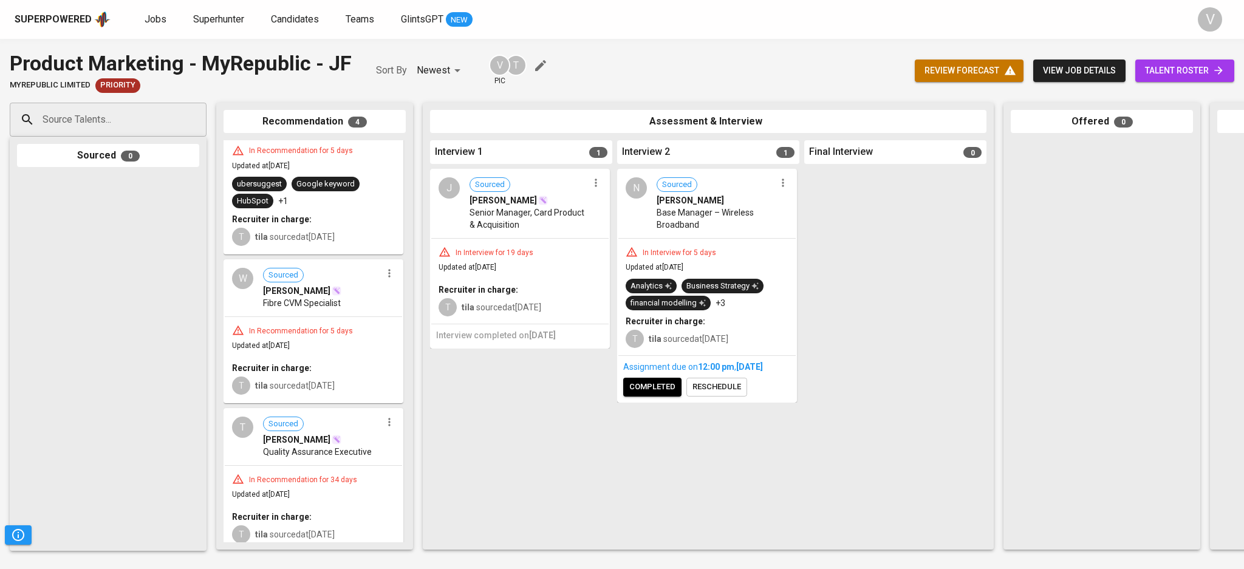
scroll to position [218, 0]
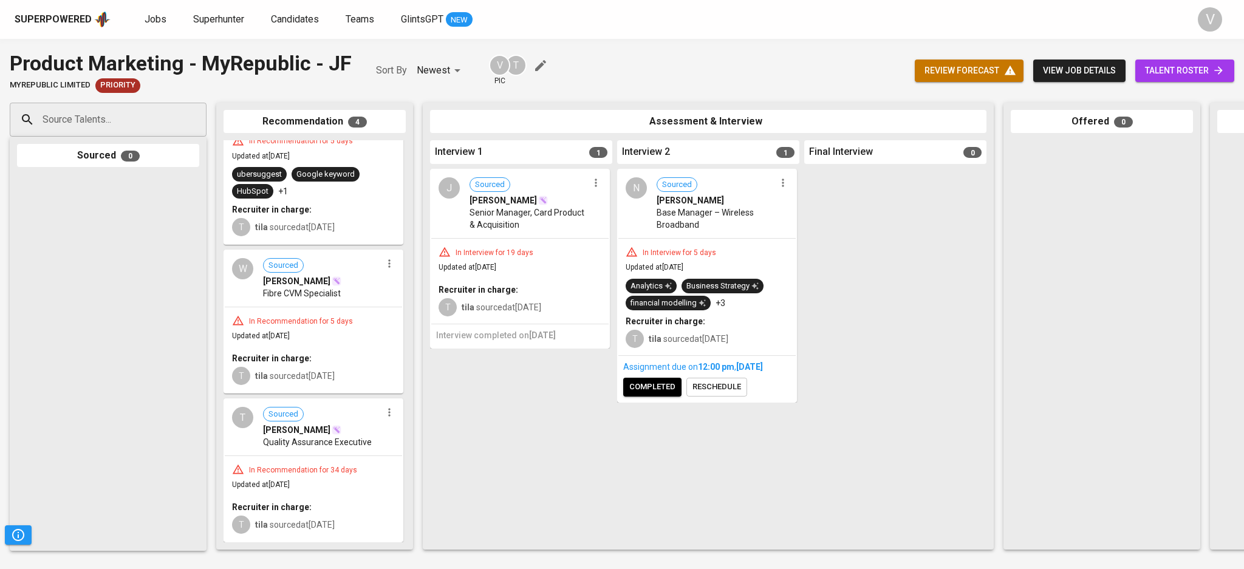
click at [304, 287] on span "Fibre CVM Specialist" at bounding box center [302, 293] width 78 height 12
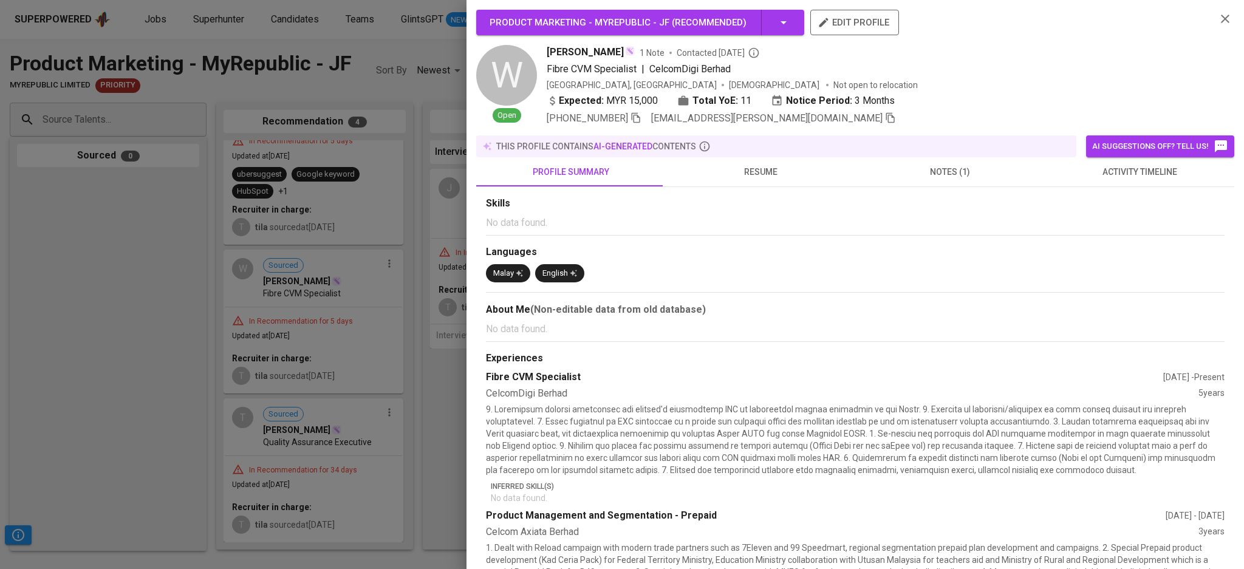
click at [919, 169] on span "notes (1)" at bounding box center [950, 172] width 175 height 15
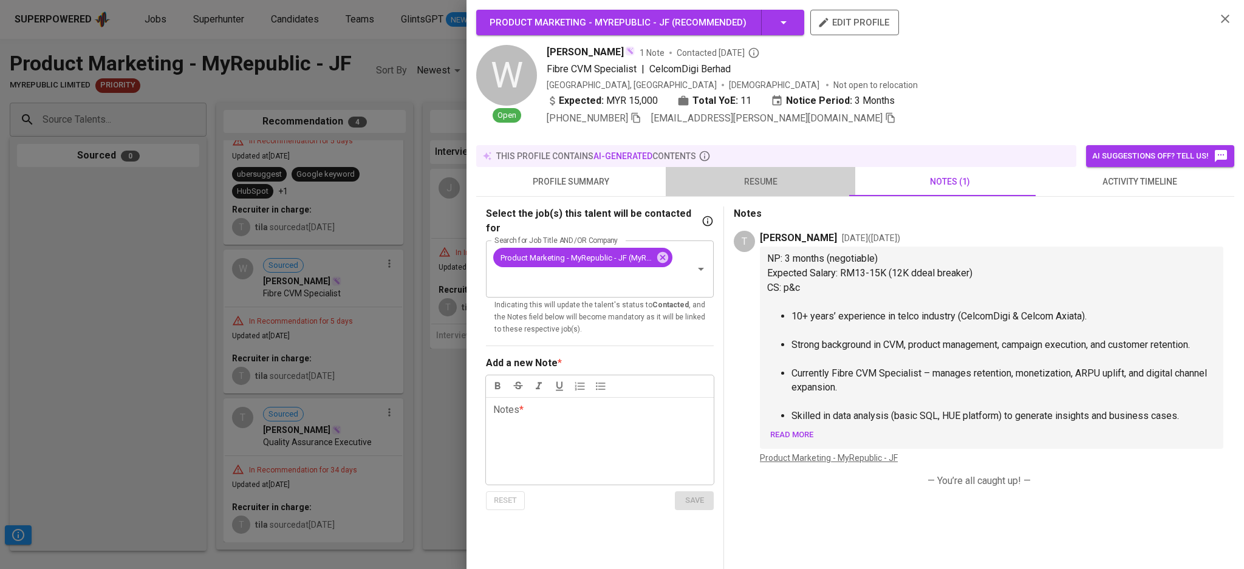
click at [762, 180] on span "resume" at bounding box center [760, 181] width 175 height 15
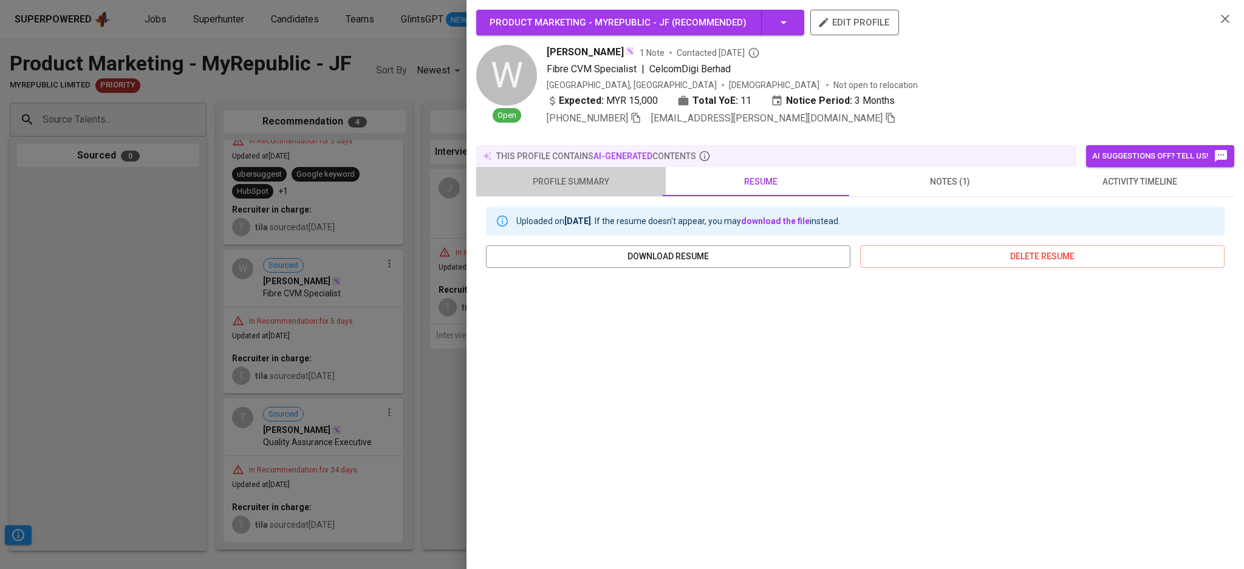
click at [583, 180] on button "profile summary" at bounding box center [571, 181] width 190 height 29
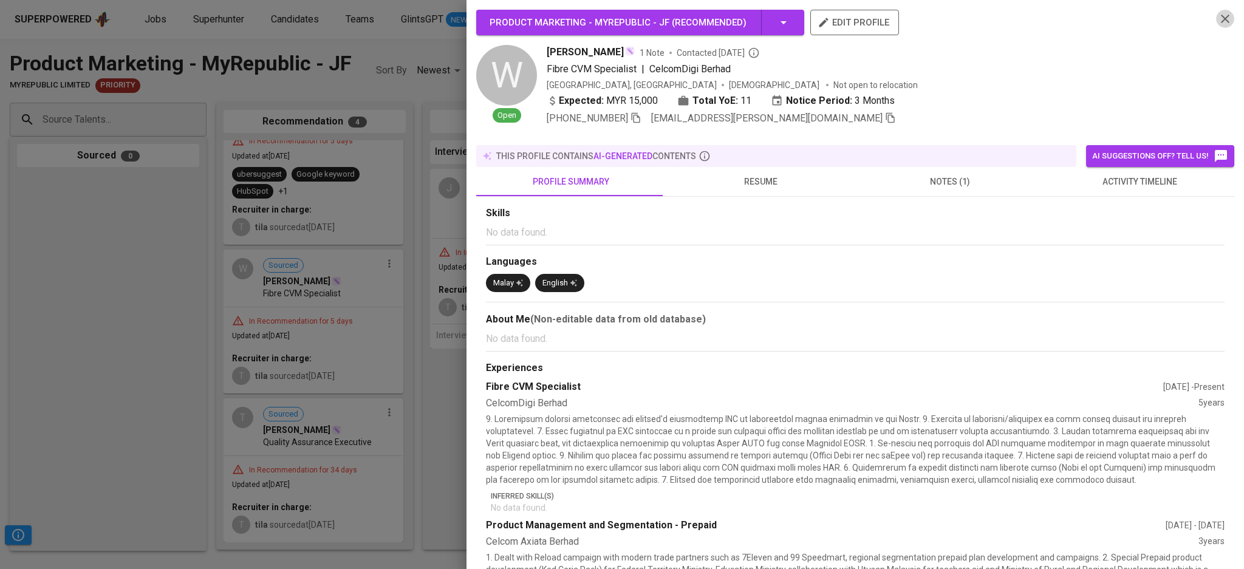
click at [1218, 19] on icon "button" at bounding box center [1225, 19] width 15 height 15
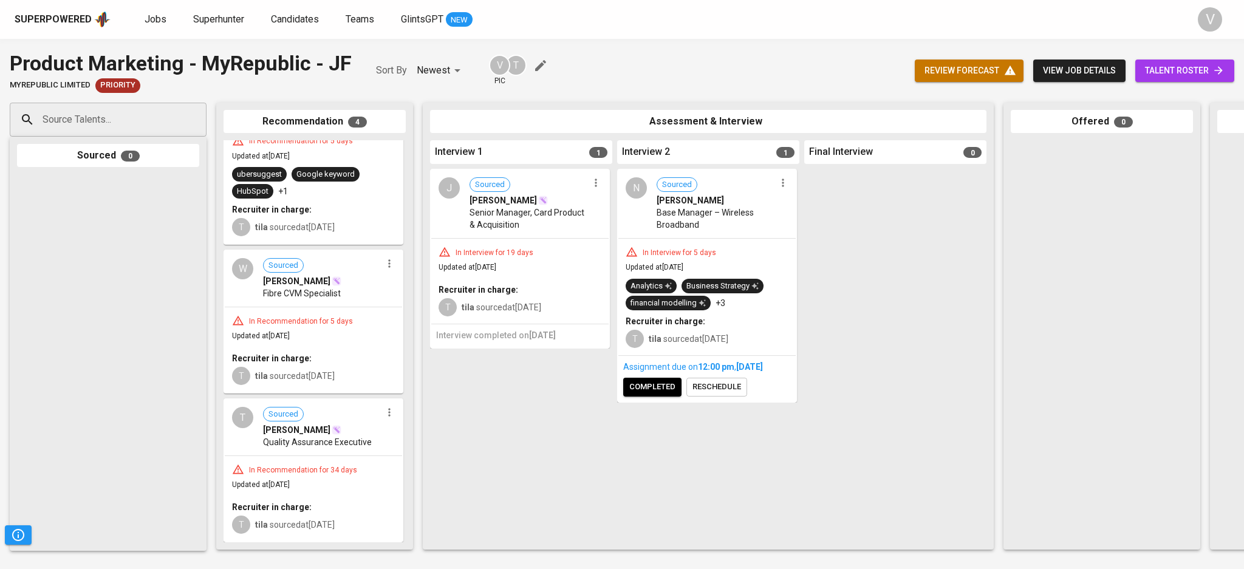
click at [910, 13] on div "Superpowered Jobs Superhunter Candidates Teams GlintsGPT NEW" at bounding box center [603, 19] width 1176 height 18
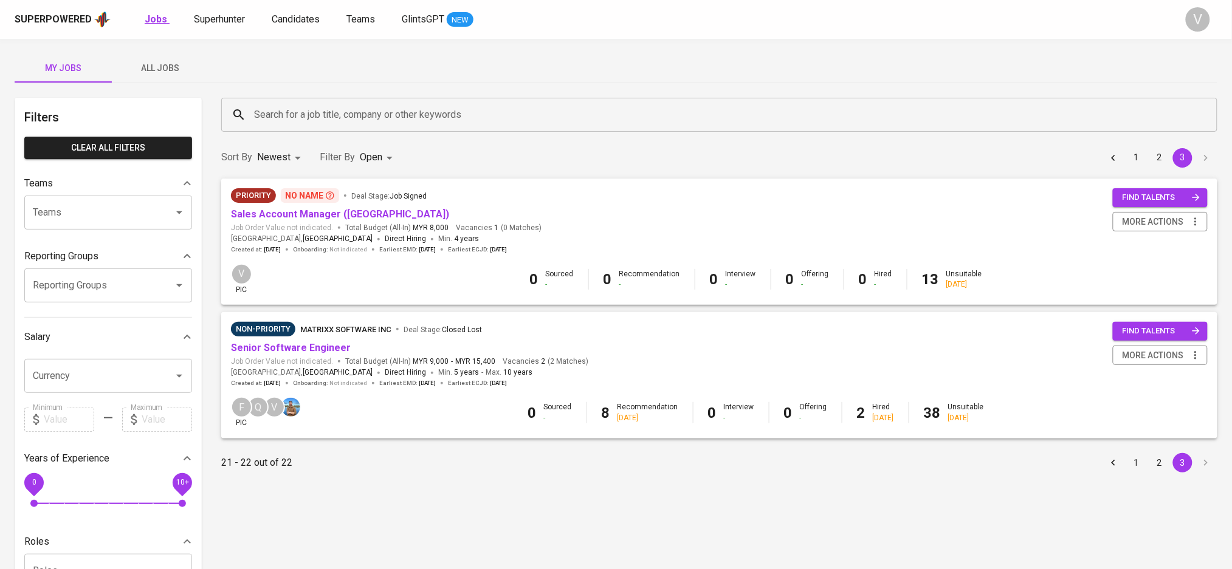
click at [151, 14] on b "Jobs" at bounding box center [156, 19] width 22 height 12
type input "OPEN"
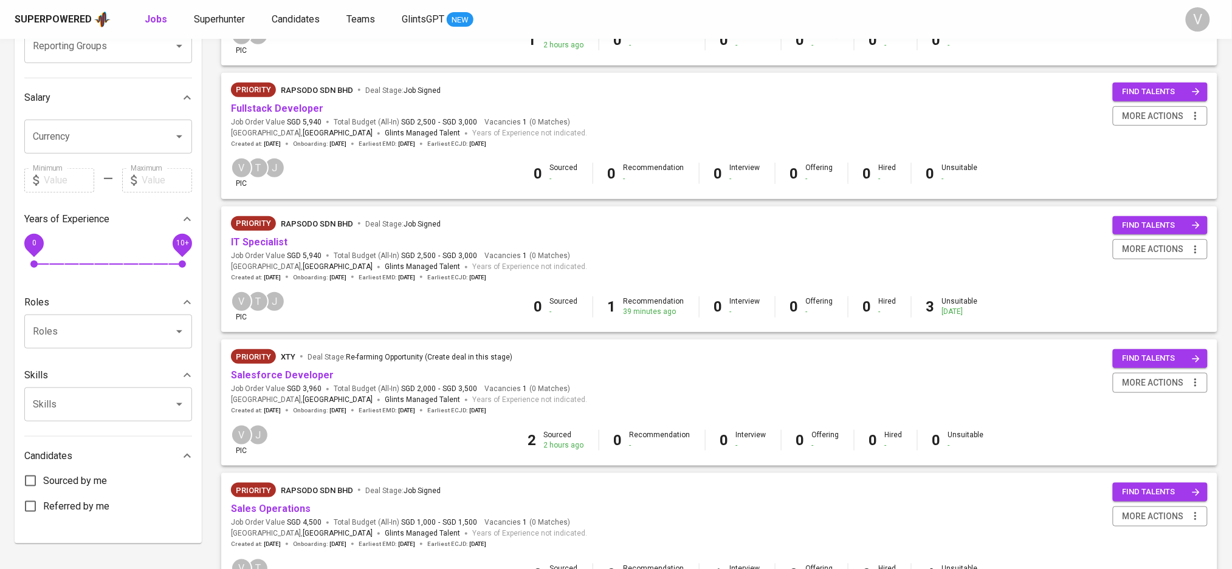
scroll to position [324, 0]
